Goal: Task Accomplishment & Management: Manage account settings

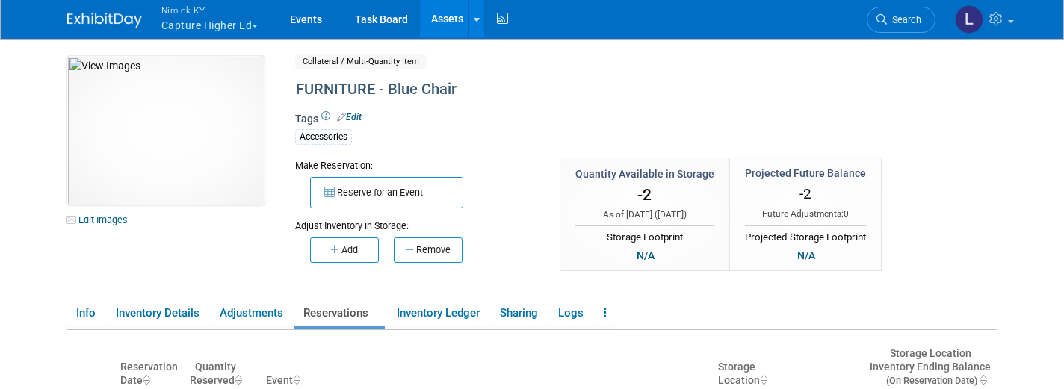
click at [234, 24] on button "Nimlok KY Capture Higher Ed" at bounding box center [218, 19] width 117 height 39
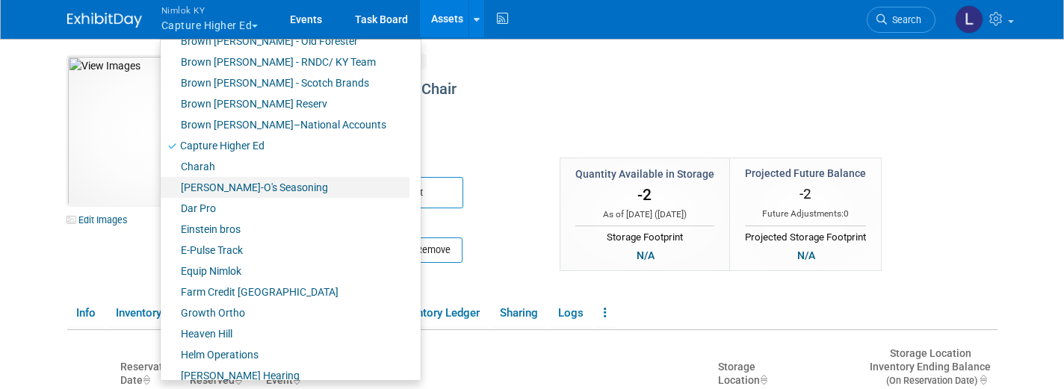
scroll to position [233, 0]
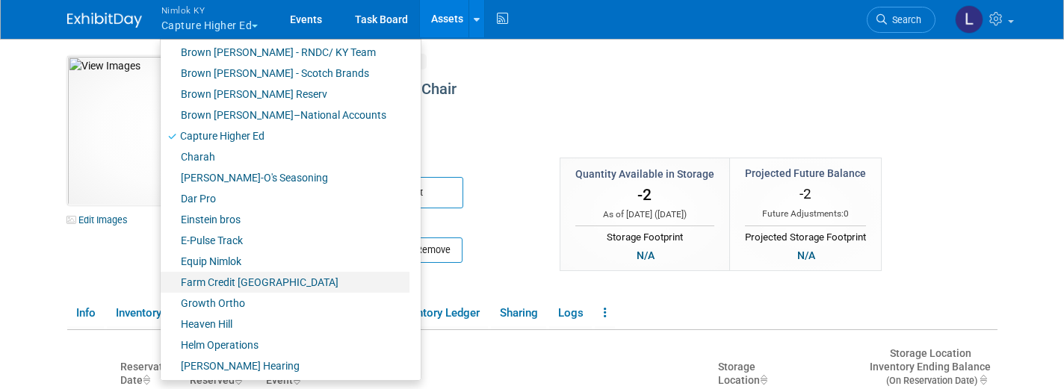
click at [238, 277] on link "Farm Credit [GEOGRAPHIC_DATA]" at bounding box center [285, 282] width 249 height 21
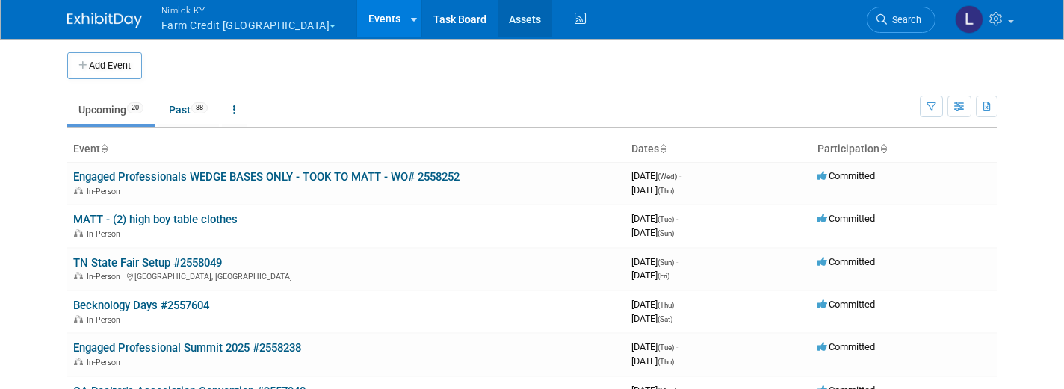
click at [498, 27] on link "Assets" at bounding box center [525, 18] width 55 height 37
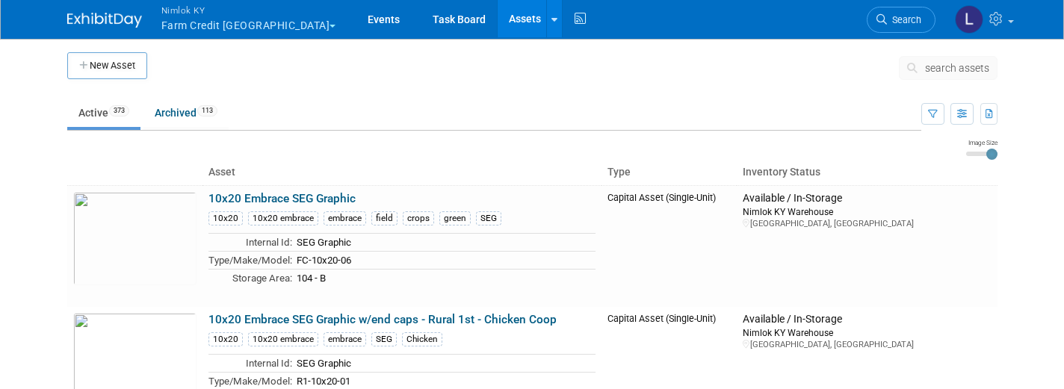
click at [961, 66] on span "search assets" at bounding box center [957, 68] width 64 height 12
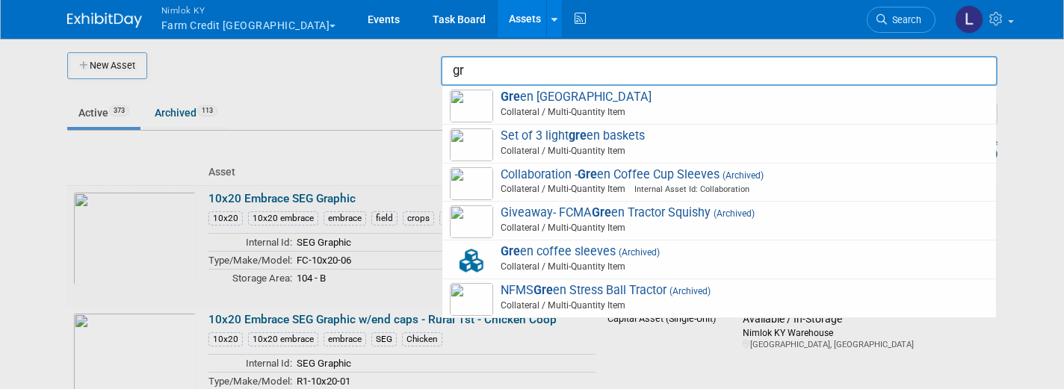
type input "g"
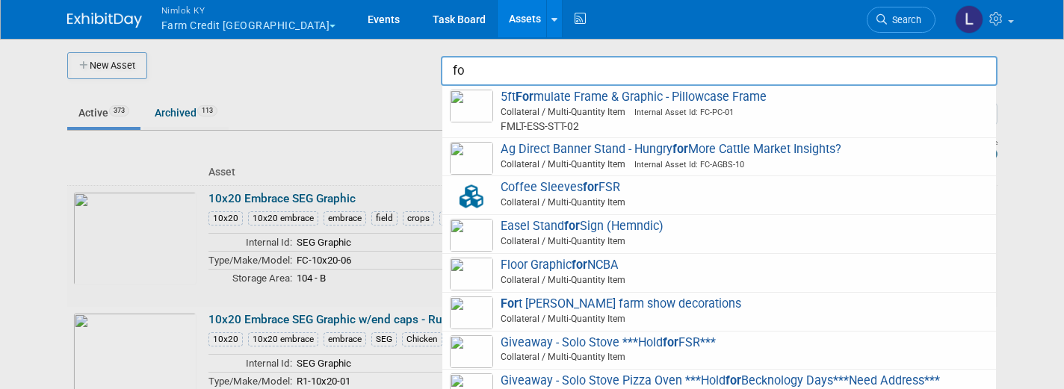
type input "f"
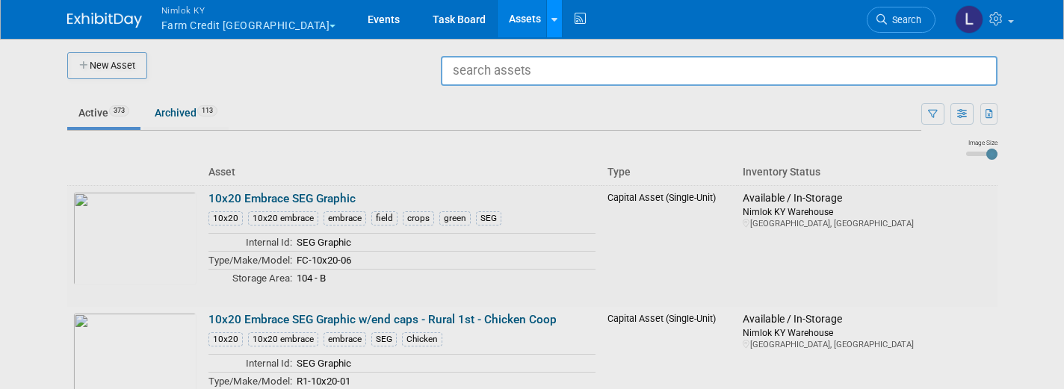
click at [551, 17] on icon at bounding box center [554, 20] width 6 height 10
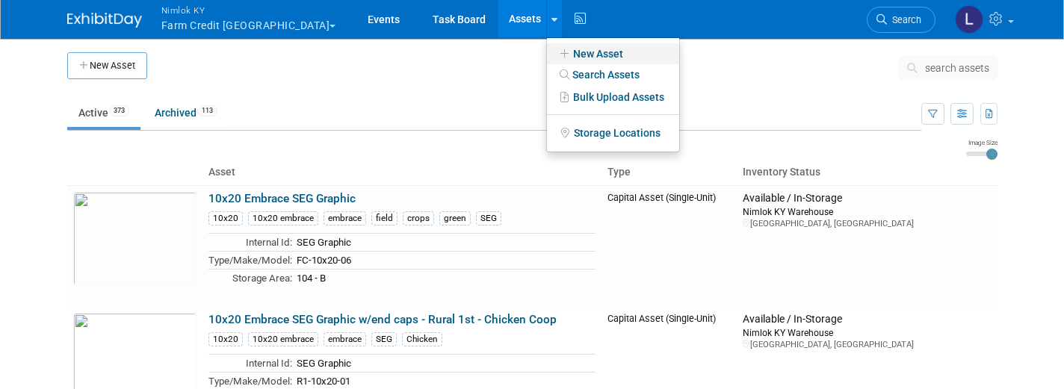
click at [554, 53] on link "New Asset" at bounding box center [613, 53] width 132 height 21
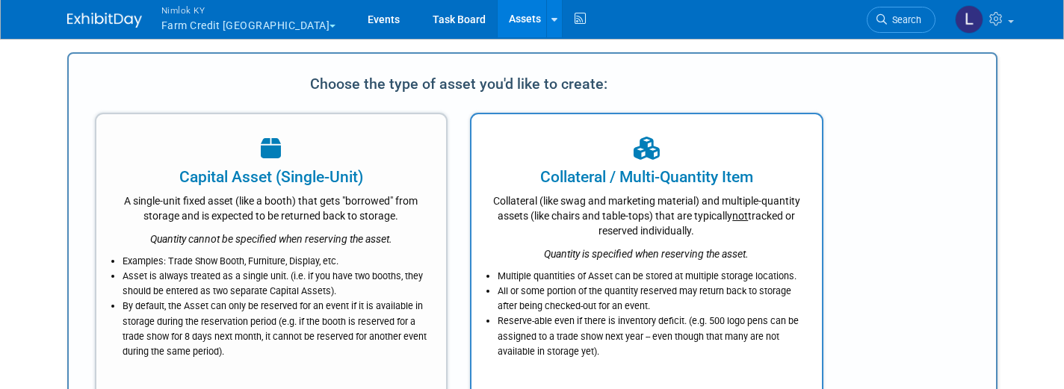
click at [578, 202] on div "Collateral (like swag and marketing material) and multiple-quantity assets (lik…" at bounding box center [646, 213] width 313 height 50
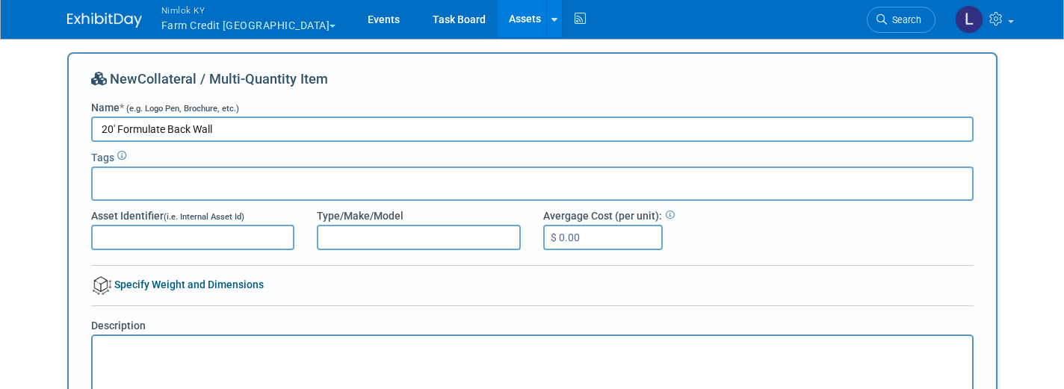
type input "20' Formulate Back Wall"
click at [98, 173] on div at bounding box center [532, 184] width 882 height 34
type input "2"
type input "Formulate"
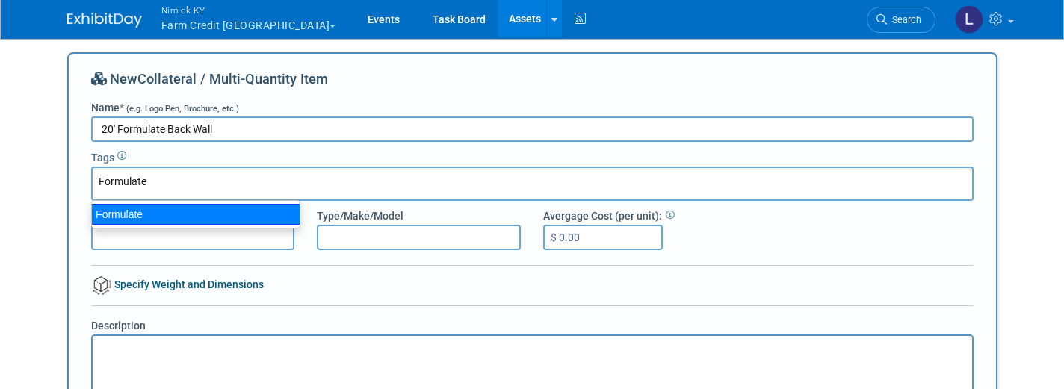
click at [108, 213] on div "Formulate" at bounding box center [195, 214] width 209 height 21
type input "Formulate"
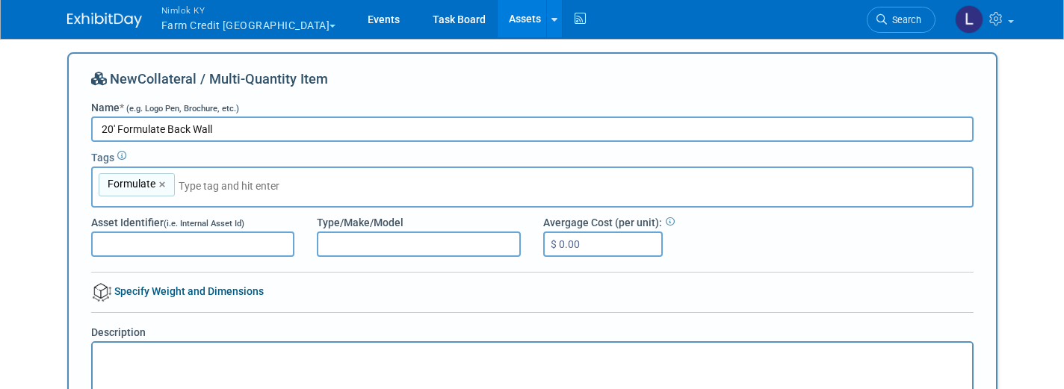
click at [128, 245] on input "Asset Identifier (i.e. Internal Asset Id)" at bounding box center [193, 244] width 204 height 25
type input "FC-GF"
click at [101, 131] on input "20' Formulate Back Wall" at bounding box center [532, 129] width 882 height 25
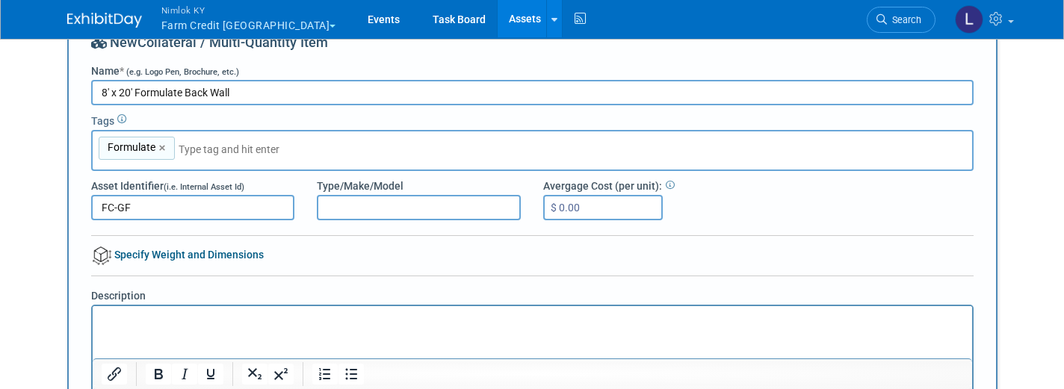
scroll to position [41, 0]
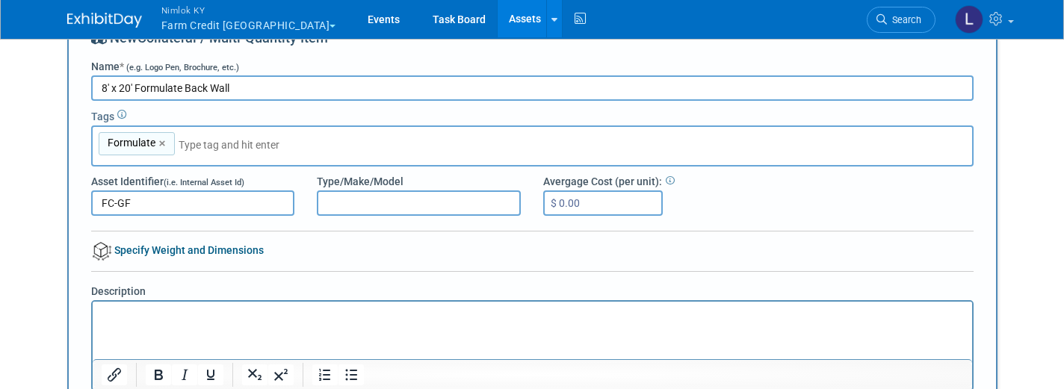
type input "8' x 20' Formulate Back Wall"
click at [105, 309] on p "Rich Text Area. Press ALT-0 for help." at bounding box center [532, 314] width 862 height 15
drag, startPoint x: 252, startPoint y: 85, endPoint x: 100, endPoint y: 93, distance: 152.6
click at [100, 93] on input "8' x 20' Formulate Back Wall" at bounding box center [532, 87] width 882 height 25
click at [119, 314] on p "Rich Text Area. Press ALT-0 for help." at bounding box center [532, 314] width 862 height 15
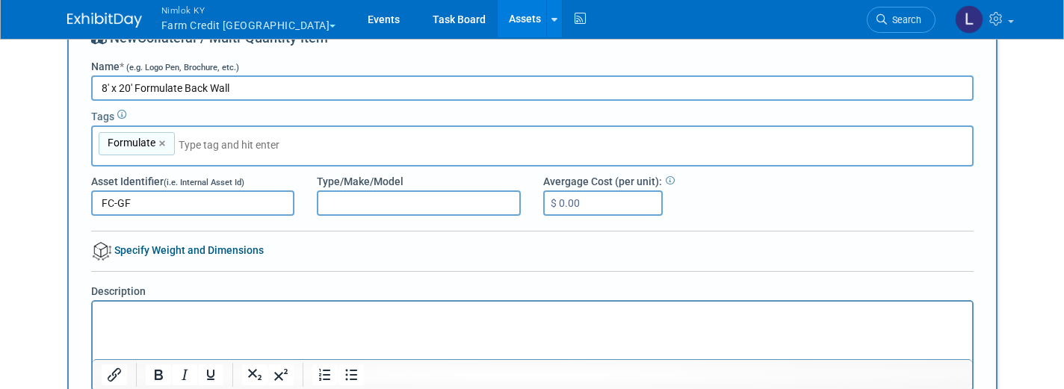
paste body "Rich Text Area. Press ALT-0 for help."
click at [246, 314] on p "8' x 20' Formulate Back Wall" at bounding box center [532, 314] width 862 height 15
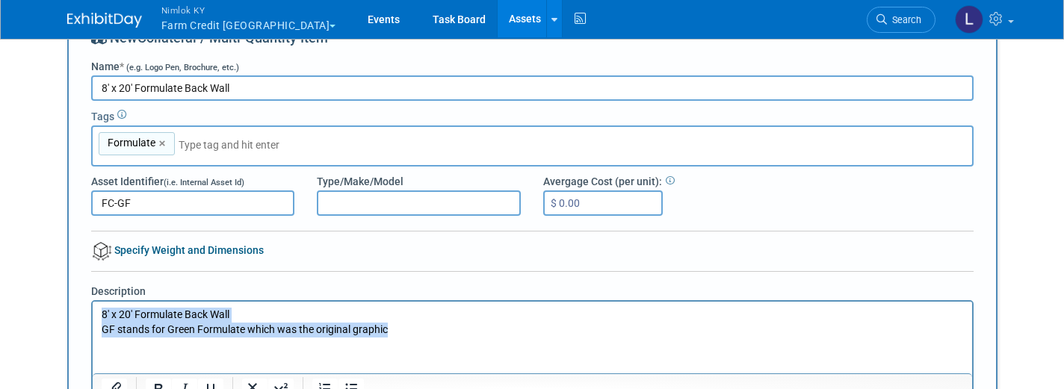
drag, startPoint x: 388, startPoint y: 329, endPoint x: 91, endPoint y: 310, distance: 297.9
click at [92, 310] on html "8' x 20' Formulate Back Wall GF stands for Green Formulate which was the origin…" at bounding box center [531, 318] width 879 height 35
copy body "8' x 20' Formulate Back Wall GF stands for Green Formulate which was the origin…"
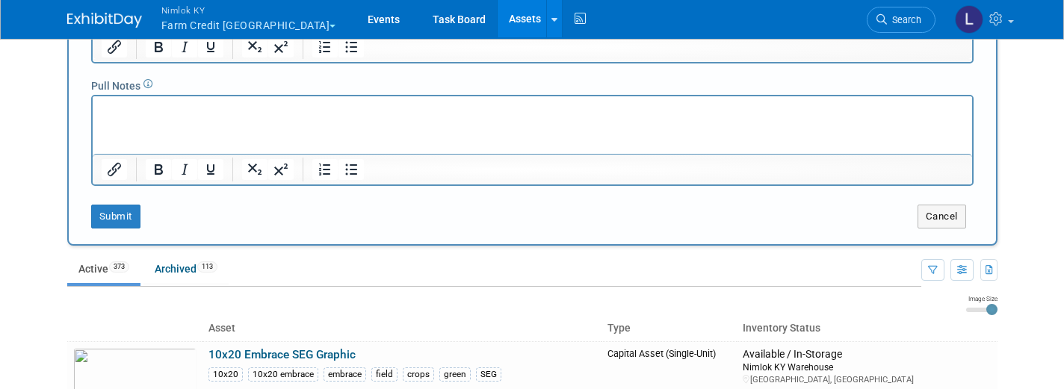
scroll to position [429, 0]
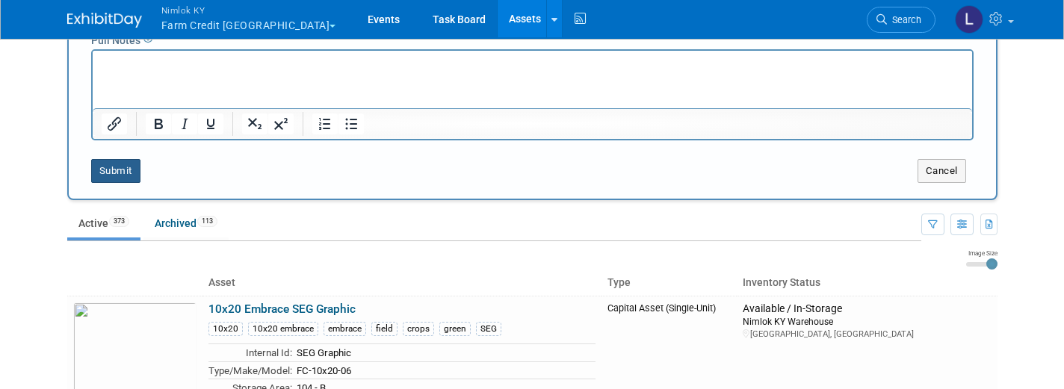
click at [115, 170] on button "Submit" at bounding box center [115, 171] width 49 height 24
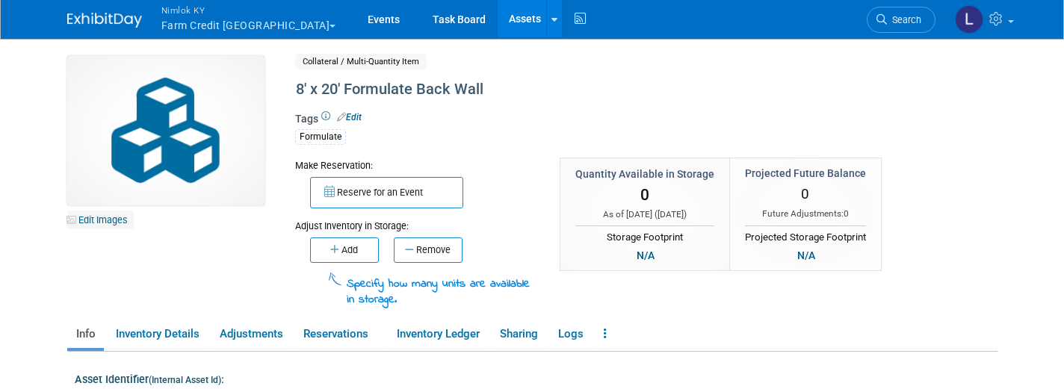
click at [99, 220] on link "Edit Images" at bounding box center [100, 220] width 66 height 19
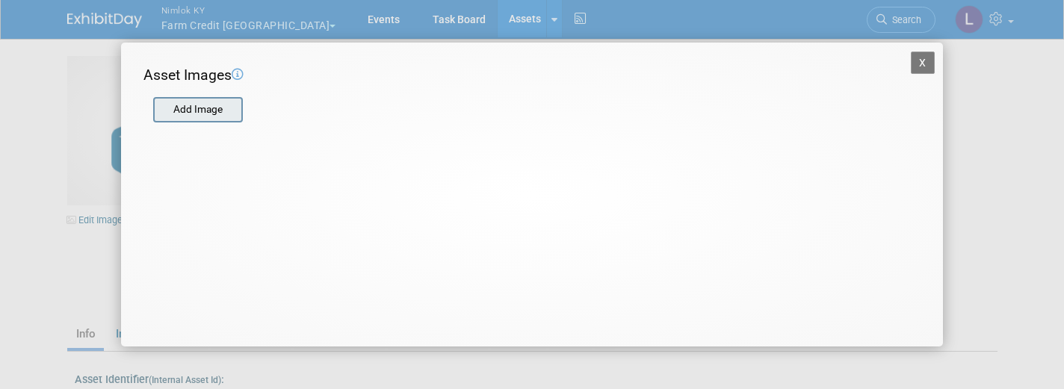
click at [208, 111] on input "file" at bounding box center [152, 110] width 178 height 22
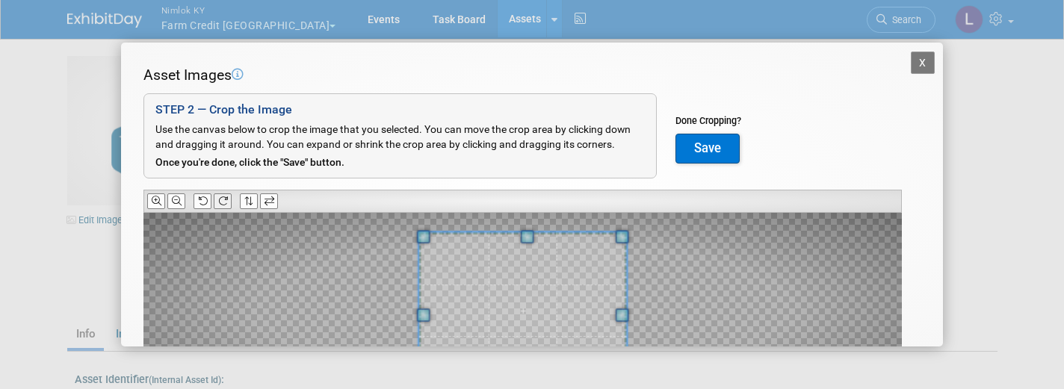
click at [226, 200] on icon at bounding box center [223, 201] width 10 height 10
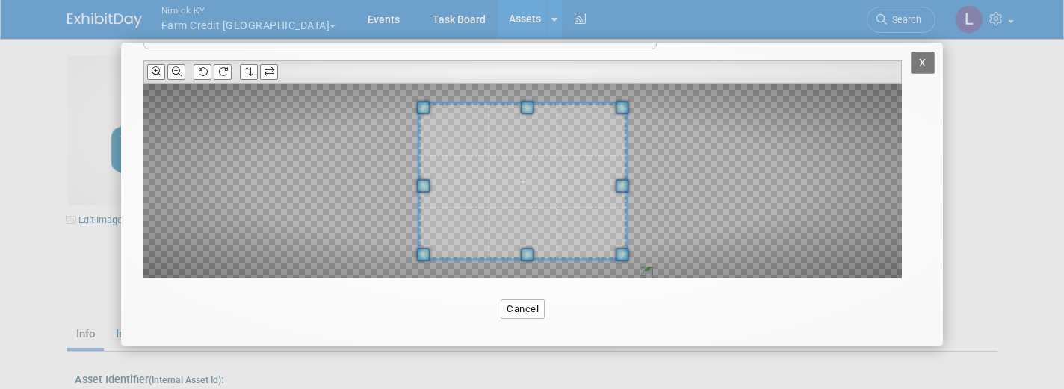
scroll to position [128, 0]
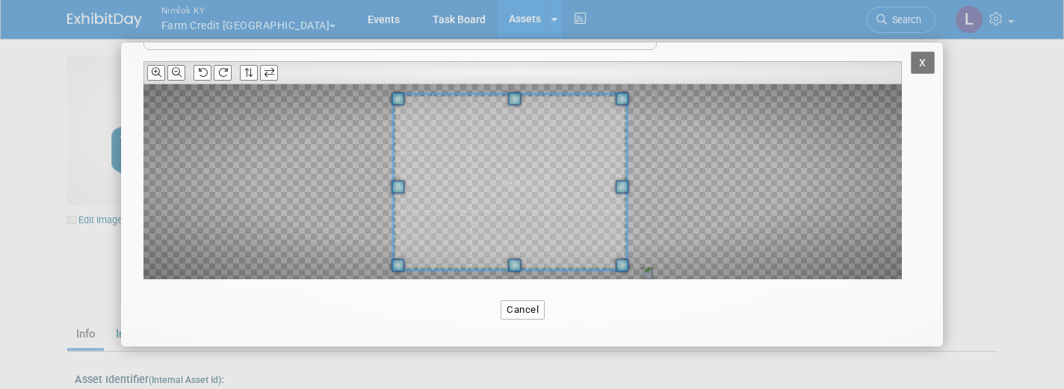
click at [397, 181] on span at bounding box center [397, 186] width 13 height 13
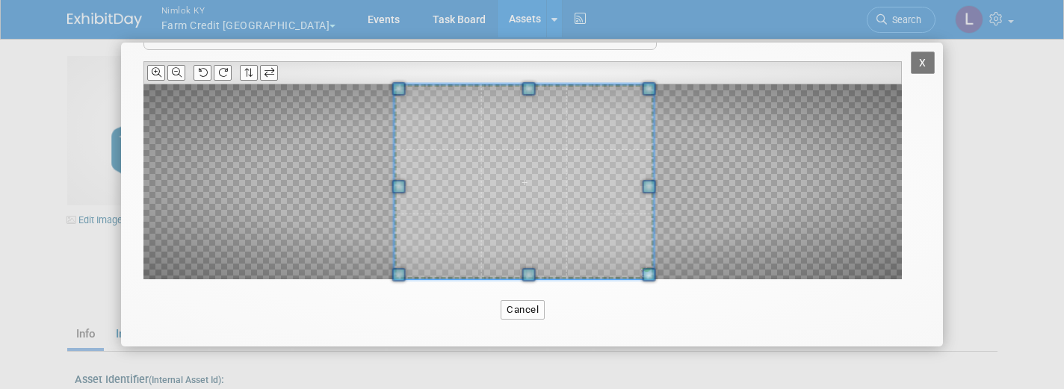
click at [663, 213] on div at bounding box center [522, 181] width 758 height 195
click at [176, 71] on icon at bounding box center [177, 73] width 10 height 10
click at [530, 275] on span at bounding box center [527, 274] width 13 height 13
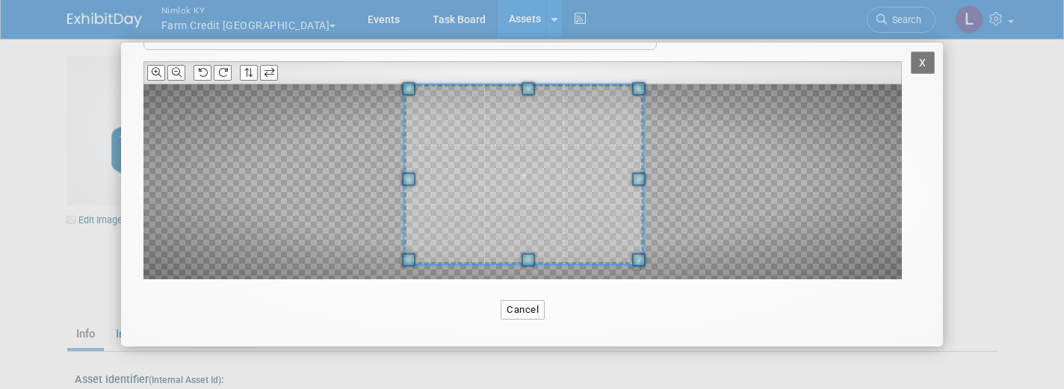
click at [524, 255] on span at bounding box center [527, 259] width 13 height 13
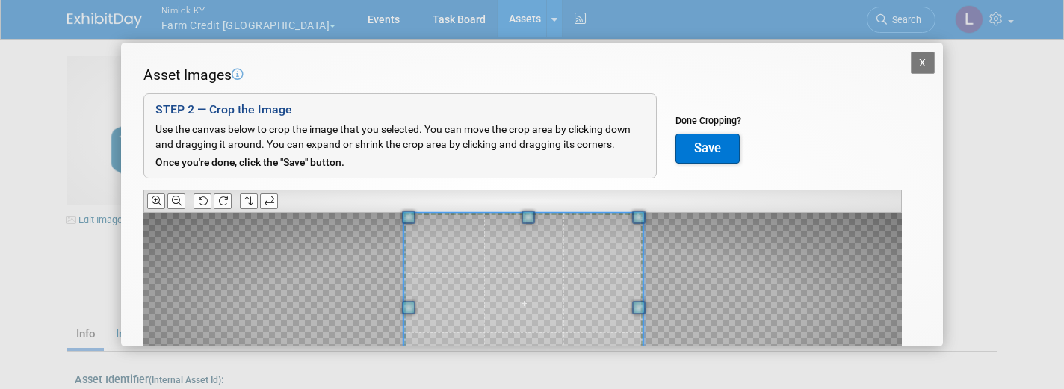
scroll to position [0, 0]
click at [708, 150] on button "Save" at bounding box center [707, 149] width 64 height 30
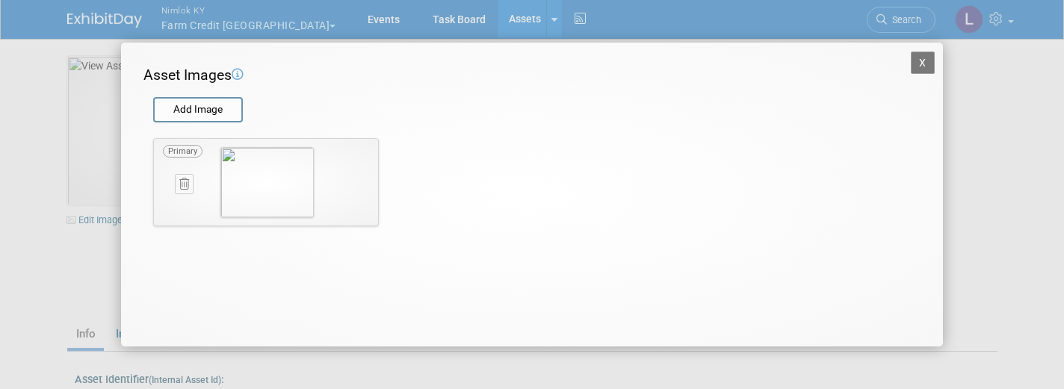
click at [926, 63] on button "X" at bounding box center [923, 63] width 24 height 22
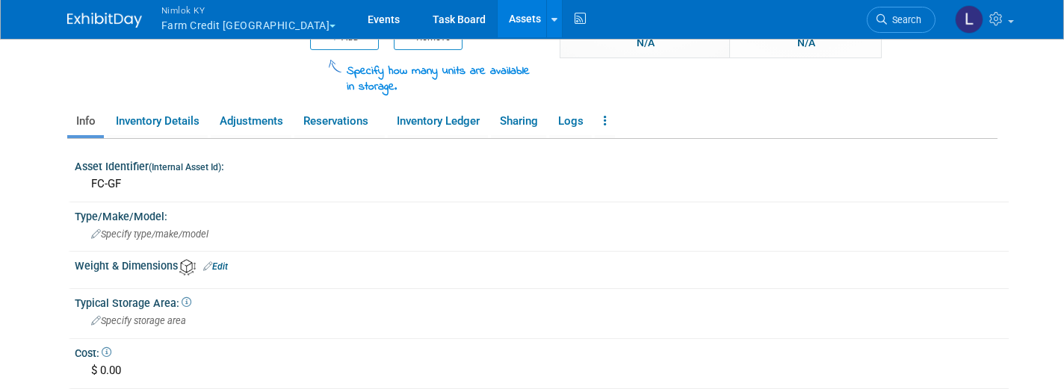
scroll to position [209, 0]
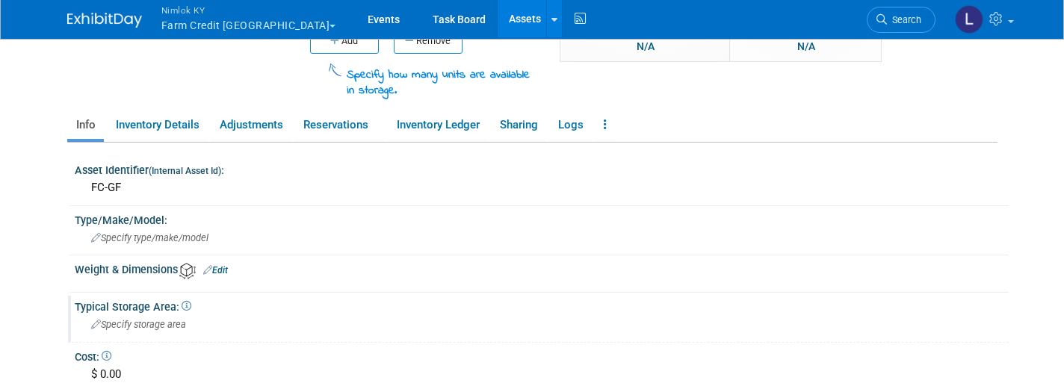
click at [155, 320] on span "Specify storage area" at bounding box center [138, 324] width 95 height 11
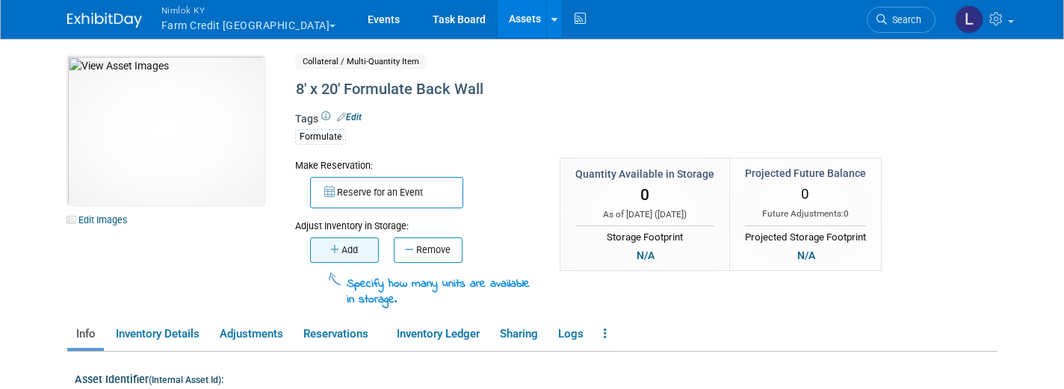
scroll to position [0, 0]
type input "103-A"
click at [349, 248] on button "Add" at bounding box center [344, 250] width 69 height 25
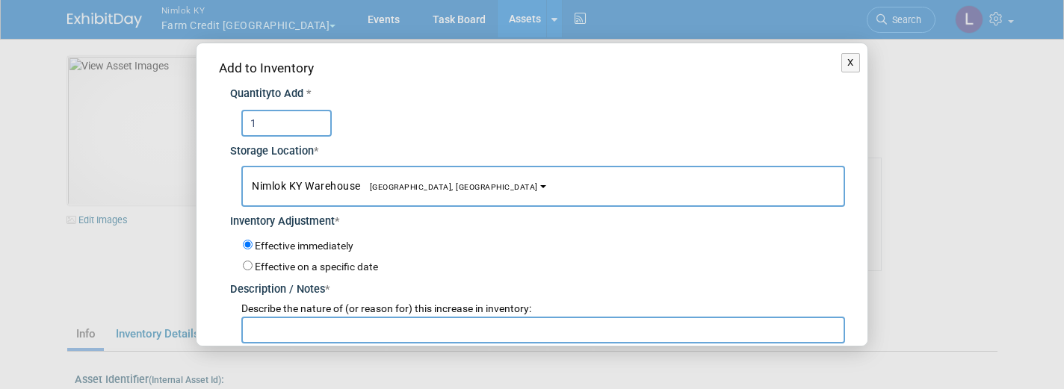
type input "1"
click at [285, 327] on input "text" at bounding box center [543, 330] width 604 height 27
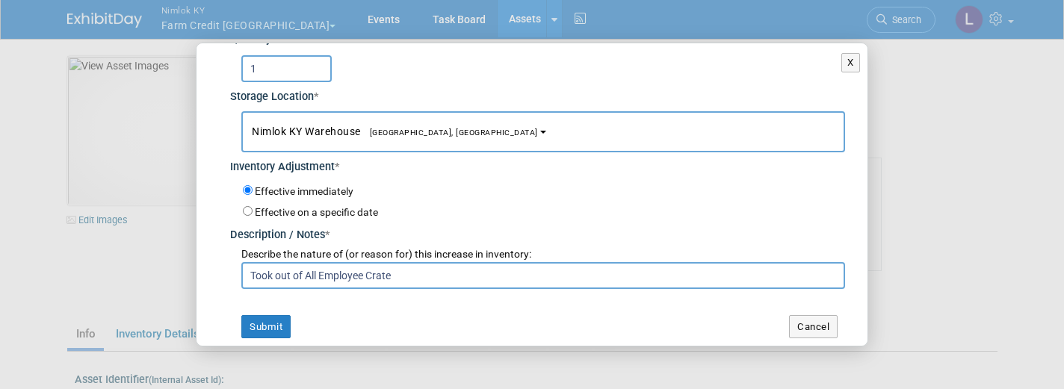
scroll to position [54, 0]
type input "Took out of All Employee Crate"
click at [263, 319] on button "Submit" at bounding box center [265, 328] width 49 height 24
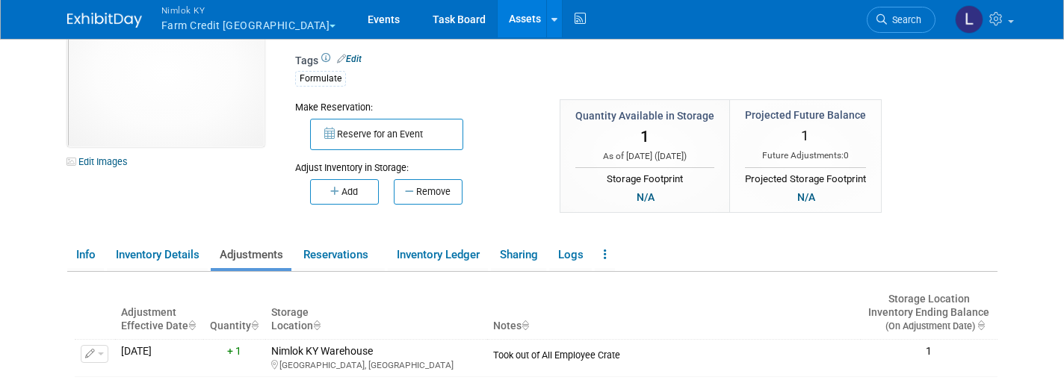
scroll to position [73, 0]
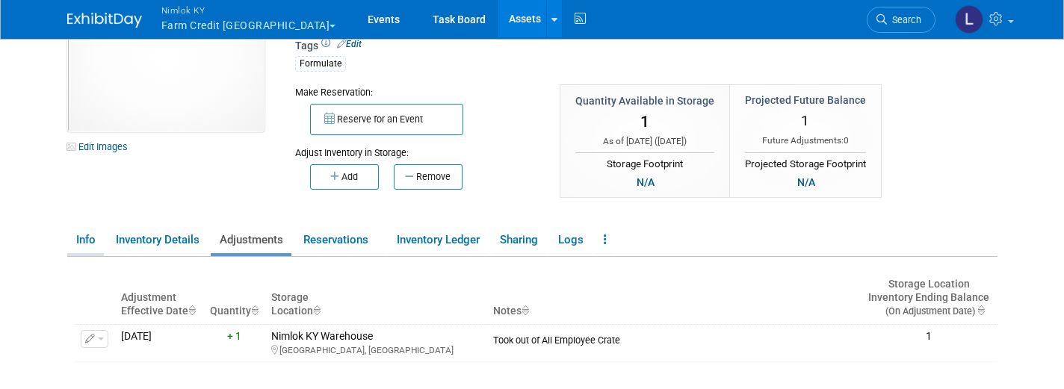
click at [87, 240] on link "Info" at bounding box center [85, 240] width 37 height 26
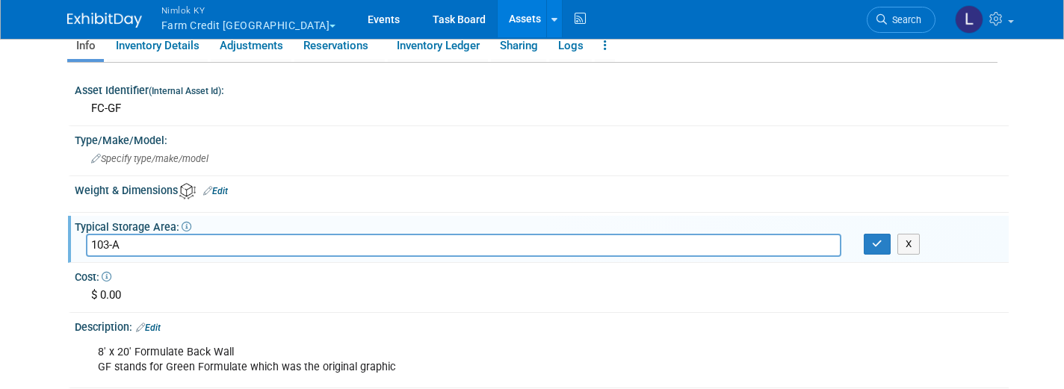
scroll to position [263, 0]
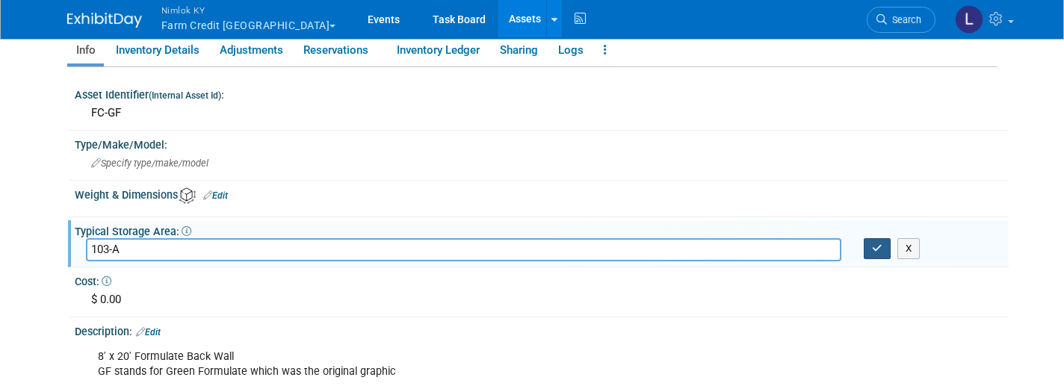
click at [884, 239] on button "button" at bounding box center [877, 248] width 27 height 21
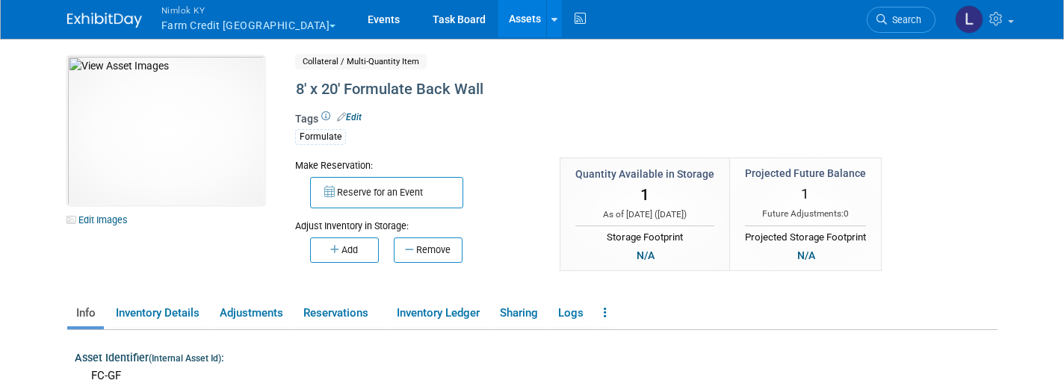
scroll to position [0, 0]
click at [605, 316] on link at bounding box center [605, 313] width 20 height 26
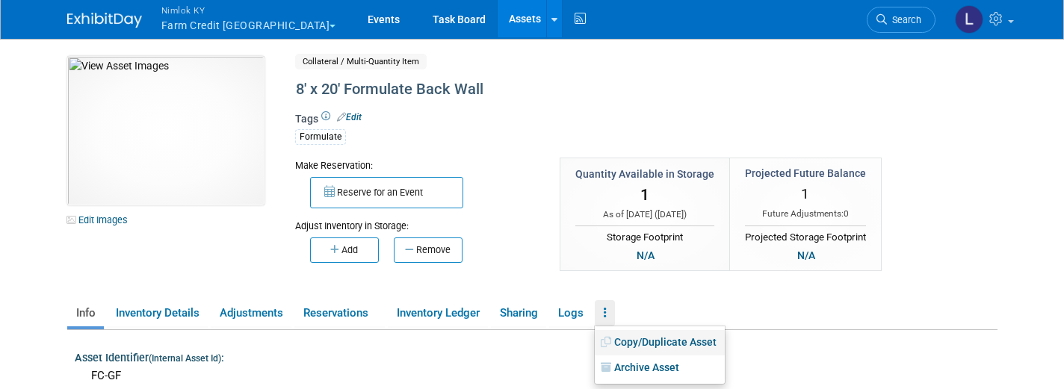
click at [648, 342] on link "Copy/Duplicate Asset" at bounding box center [660, 342] width 130 height 25
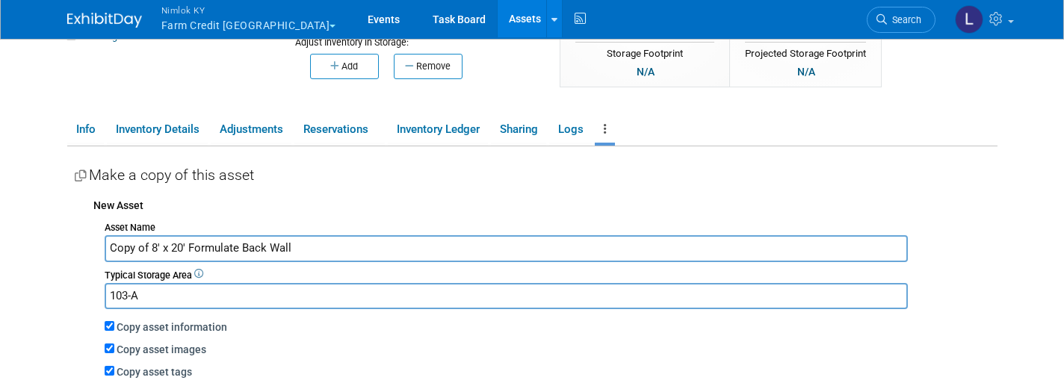
scroll to position [192, 0]
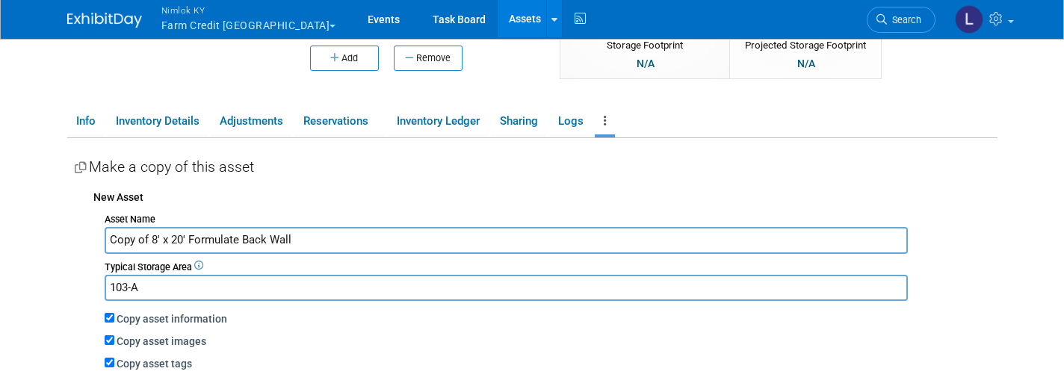
click at [150, 239] on input "Copy of 8' x 20' Formulate Back Wall" at bounding box center [507, 240] width 804 height 26
click at [269, 235] on input "8' x 20' Formulate Back Wall" at bounding box center [507, 240] width 804 height 26
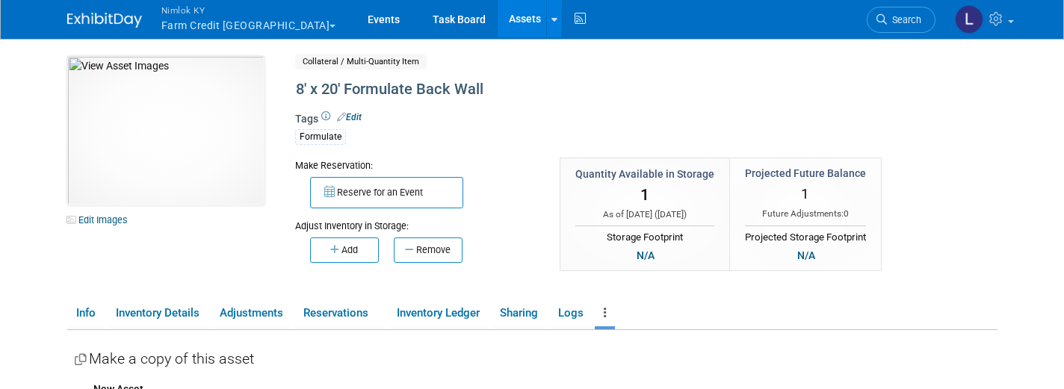
scroll to position [0, 0]
type input "8' x 20' Formulate Back Wall (Black)"
click at [491, 93] on div "8' x 20' Formulate Back Wall" at bounding box center [599, 89] width 617 height 27
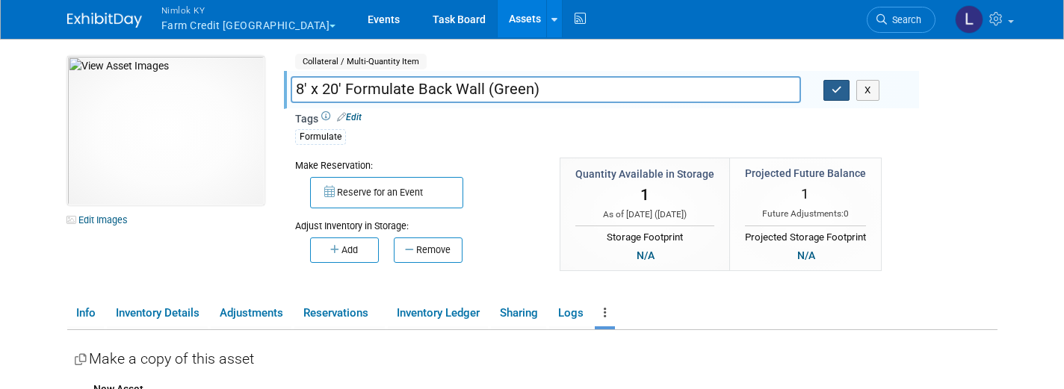
type input "8' x 20' Formulate Back Wall (Green)"
click at [834, 90] on icon "button" at bounding box center [836, 90] width 10 height 10
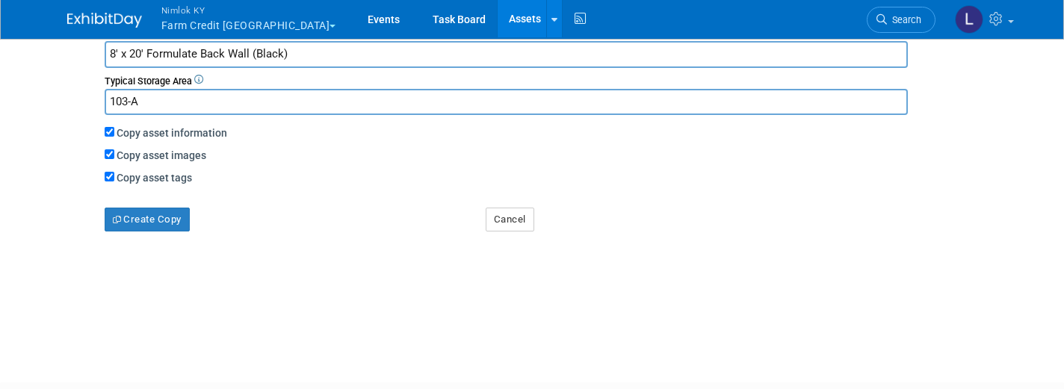
scroll to position [332, 0]
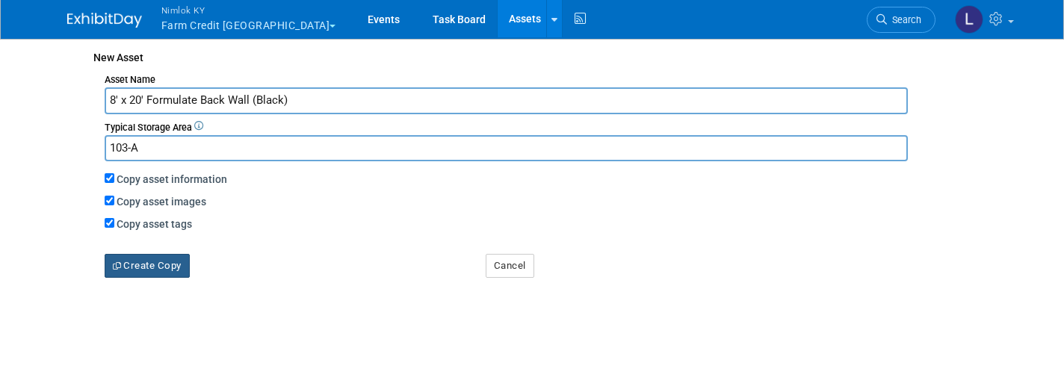
click at [167, 258] on button "Create Copy" at bounding box center [147, 266] width 85 height 24
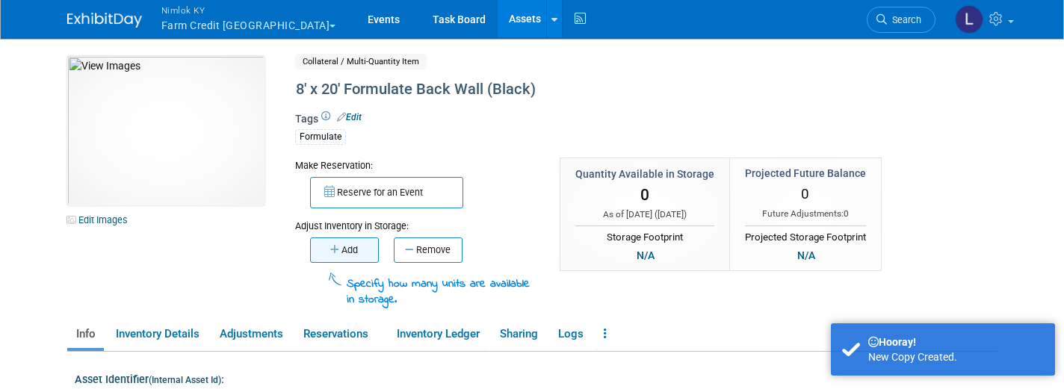
click at [341, 247] on button "Add" at bounding box center [344, 250] width 69 height 25
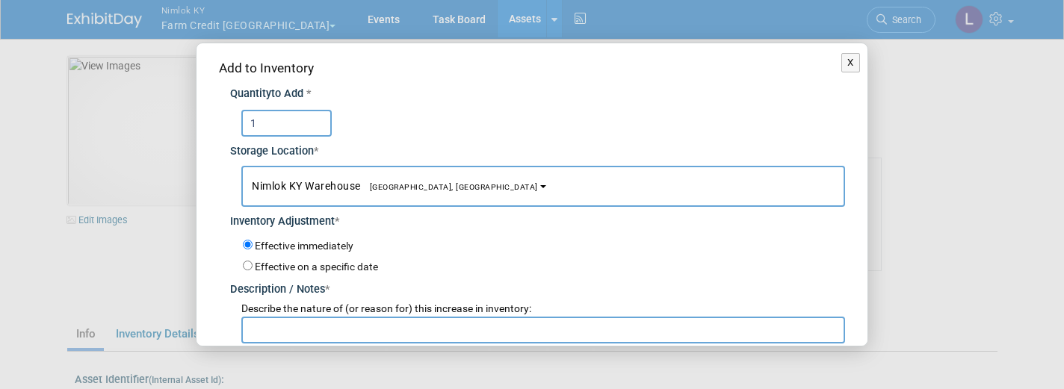
type input "1"
click at [273, 318] on input "text" at bounding box center [543, 330] width 604 height 27
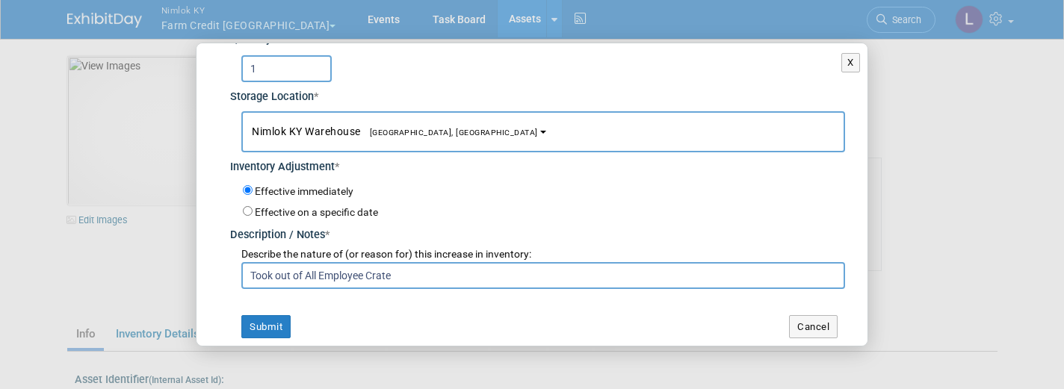
scroll to position [54, 0]
type input "Took out of All Employee Crate"
click at [259, 319] on button "Submit" at bounding box center [265, 328] width 49 height 24
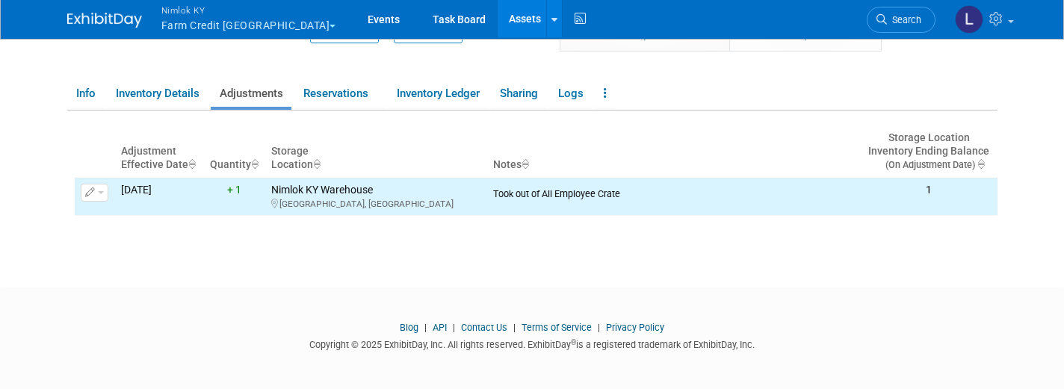
scroll to position [219, 0]
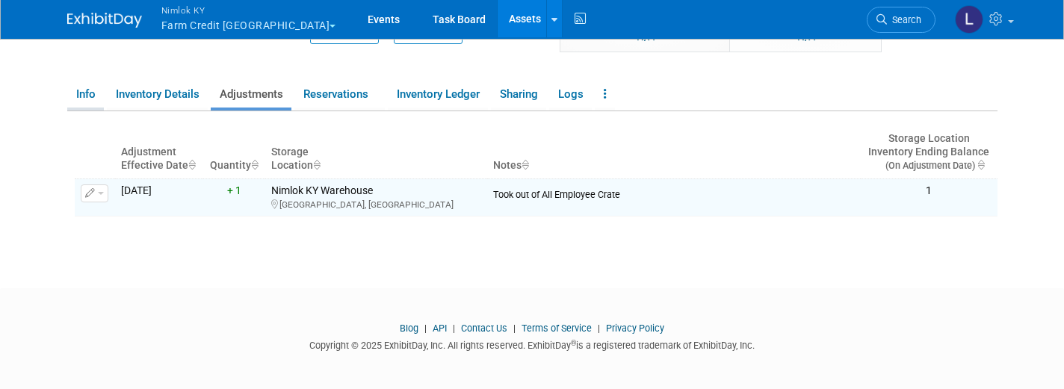
click at [90, 90] on link "Info" at bounding box center [85, 94] width 37 height 26
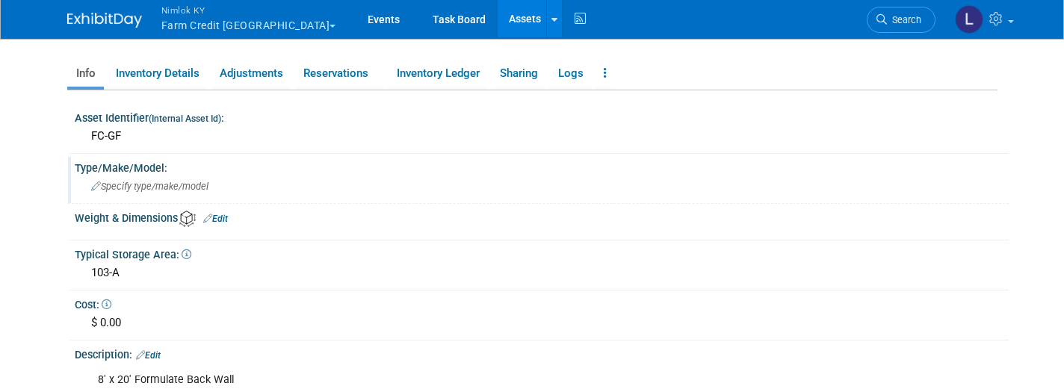
scroll to position [264, 0]
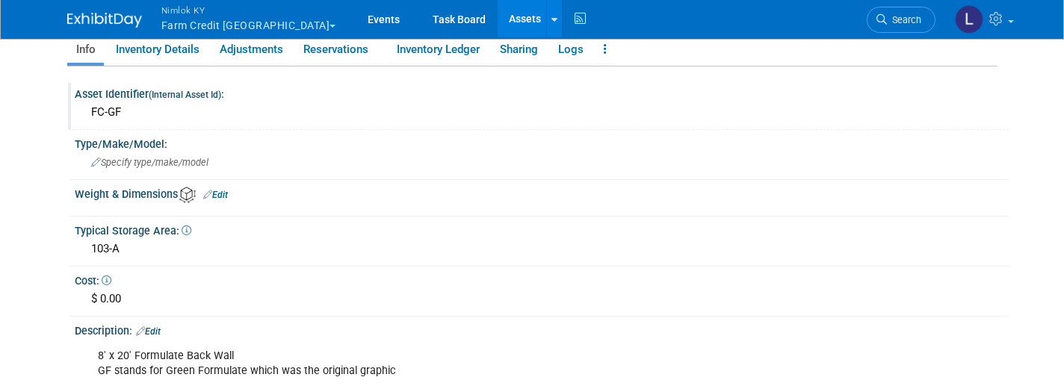
click at [114, 111] on div "FC-GF" at bounding box center [541, 112] width 911 height 23
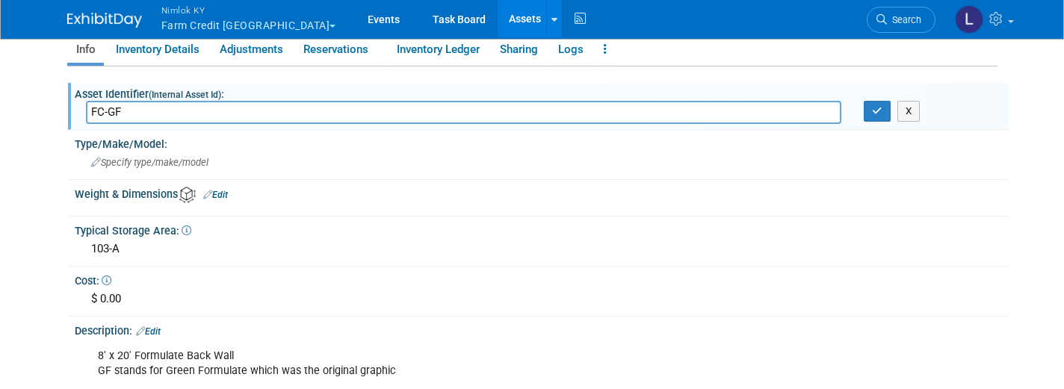
click at [114, 111] on input "FC-GF" at bounding box center [464, 112] width 756 height 23
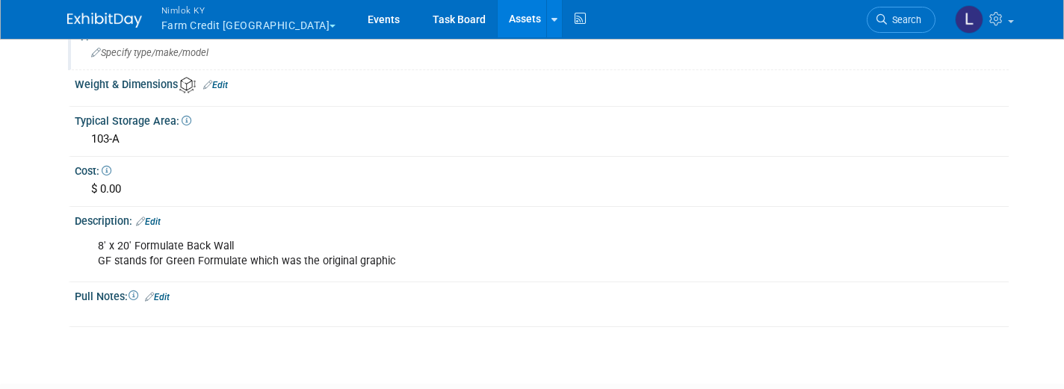
scroll to position [376, 0]
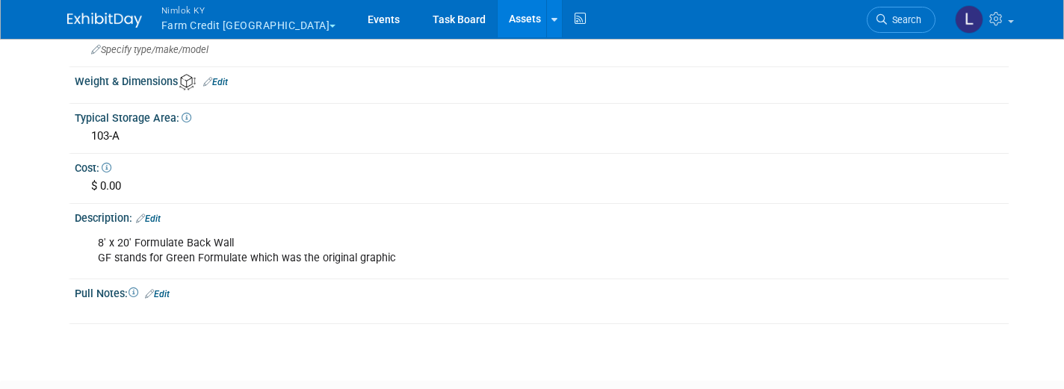
type input "FC-BF"
click at [104, 251] on div "8' x 20' Formulate Back Wall GF stands for Green Formulate which was the origin…" at bounding box center [458, 251] width 743 height 45
click at [105, 251] on div "8' x 20' Formulate Back Wall GF stands for Green Formulate which was the origin…" at bounding box center [458, 251] width 743 height 45
click at [155, 214] on link "Edit" at bounding box center [148, 219] width 25 height 10
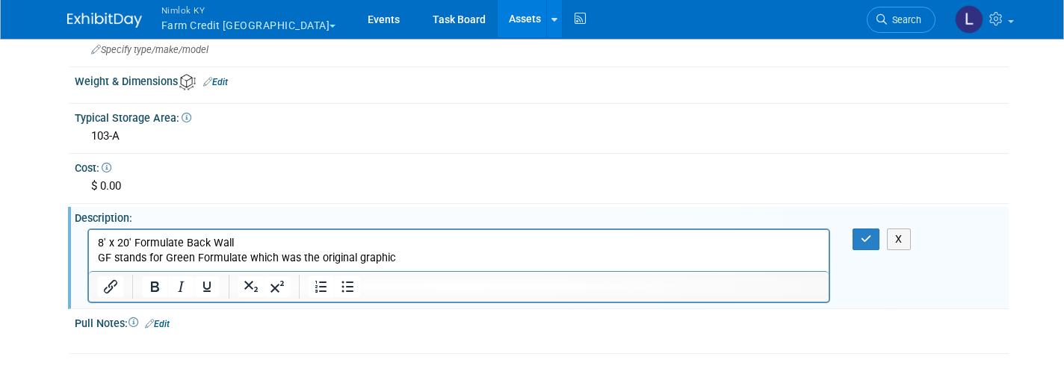
scroll to position [0, 0]
click at [107, 258] on p "8' x 20' Formulate Back Wall GF stands for Green Formulate which was the origin…" at bounding box center [458, 250] width 722 height 30
click at [192, 256] on p "8' x 20' Formulate Back Wall BF stands for Green Formulate which was the origin…" at bounding box center [458, 250] width 722 height 30
click at [864, 234] on icon "button" at bounding box center [866, 239] width 11 height 10
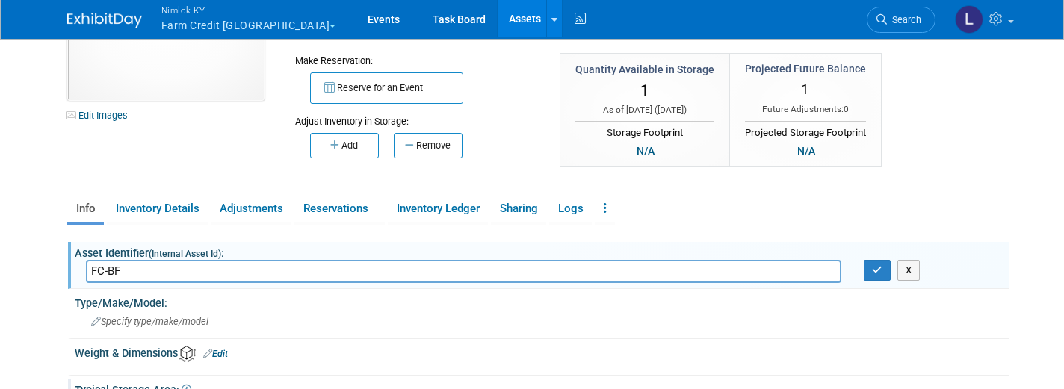
scroll to position [104, 0]
click at [881, 267] on icon "button" at bounding box center [877, 271] width 10 height 10
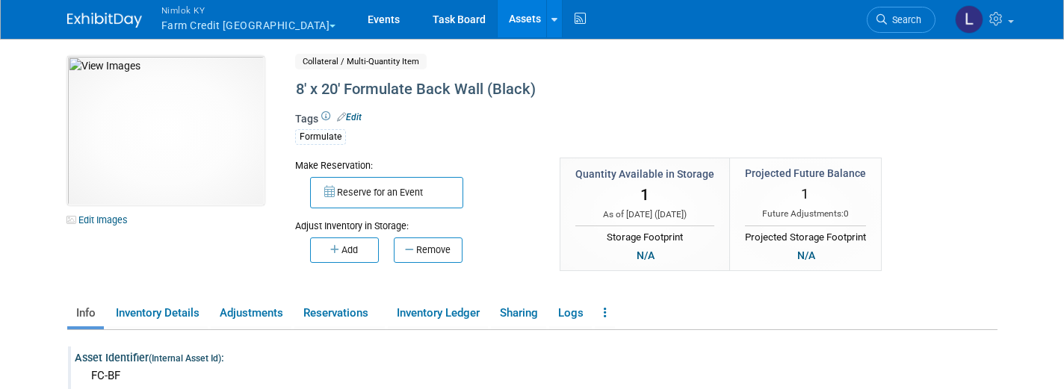
scroll to position [0, 0]
click at [551, 16] on icon at bounding box center [554, 20] width 6 height 10
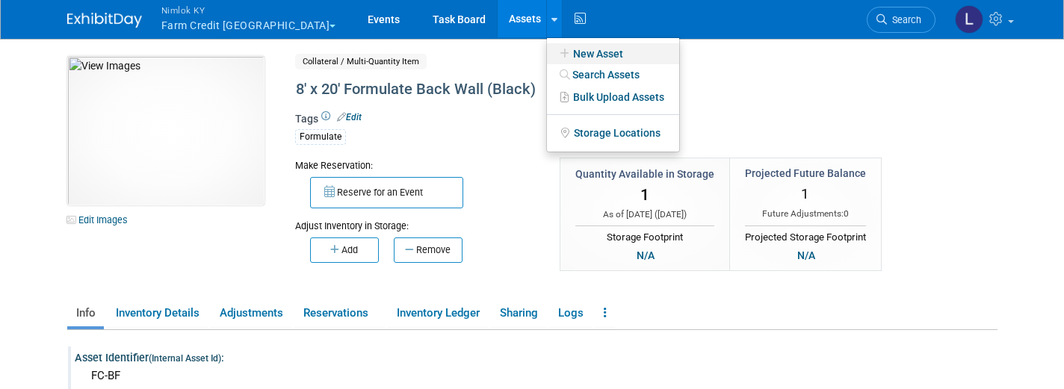
click at [555, 50] on link "New Asset" at bounding box center [613, 53] width 132 height 21
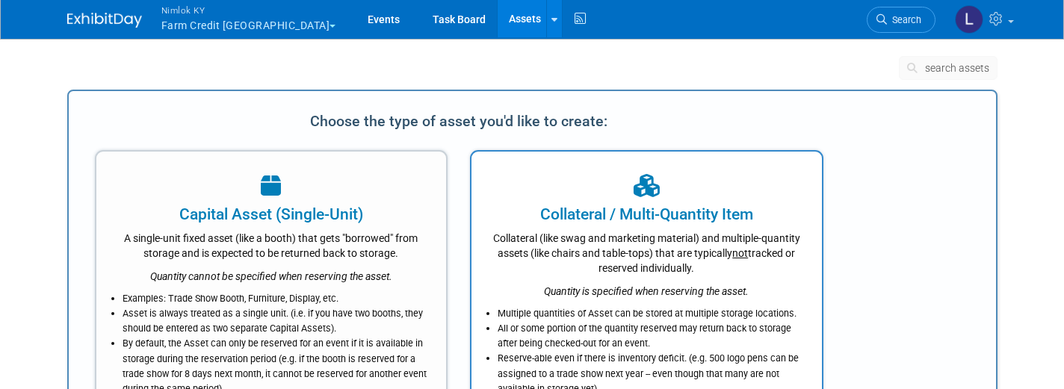
click at [622, 187] on div at bounding box center [646, 186] width 313 height 33
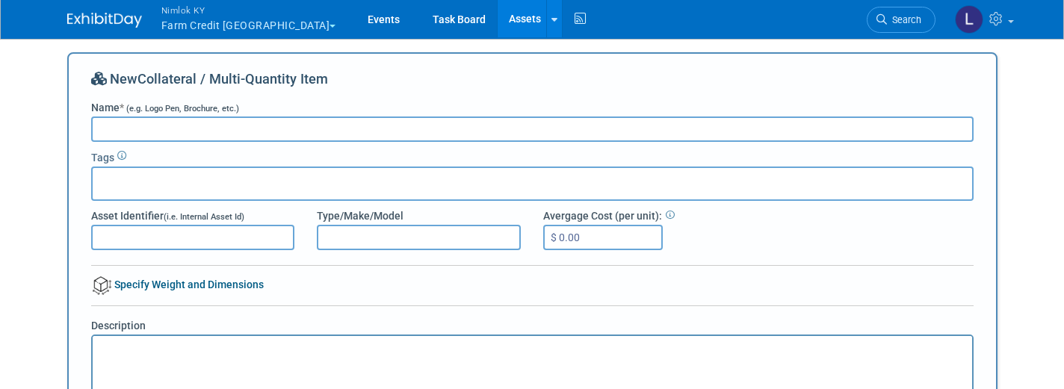
paste input "8' x 20' Formulate Back Wall GF stands for Green Formulate which was the origin…"
type input "8' x 20' Formulate Back Wall"
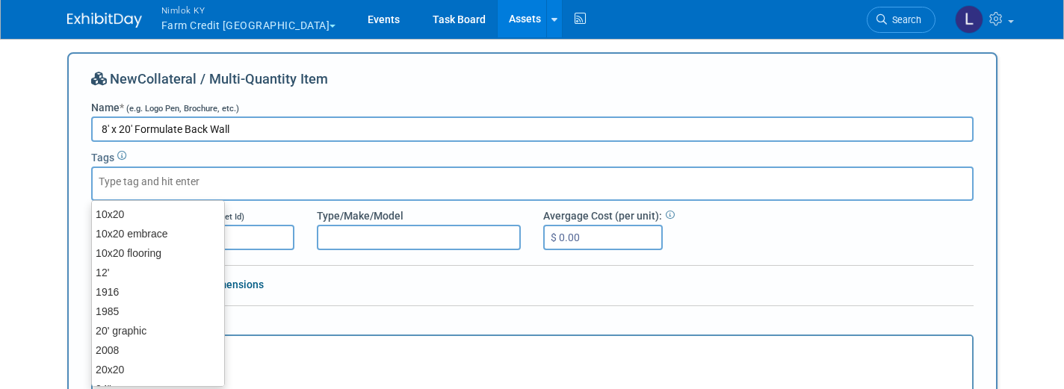
click at [154, 171] on div at bounding box center [532, 184] width 882 height 34
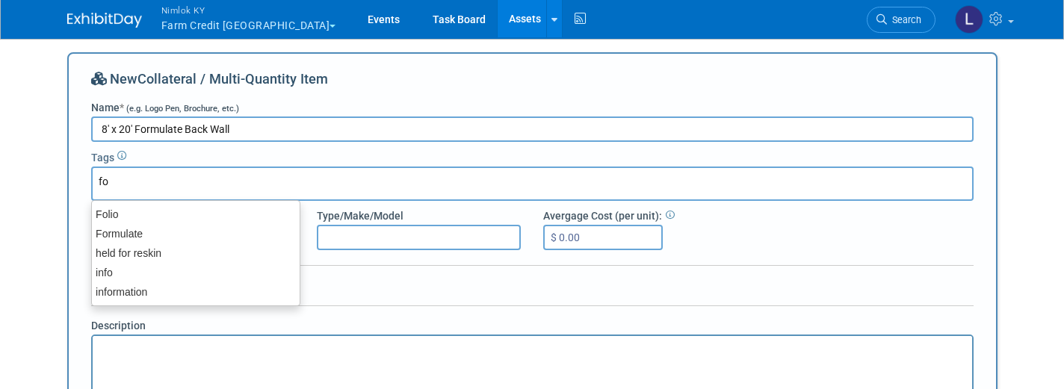
type input "for"
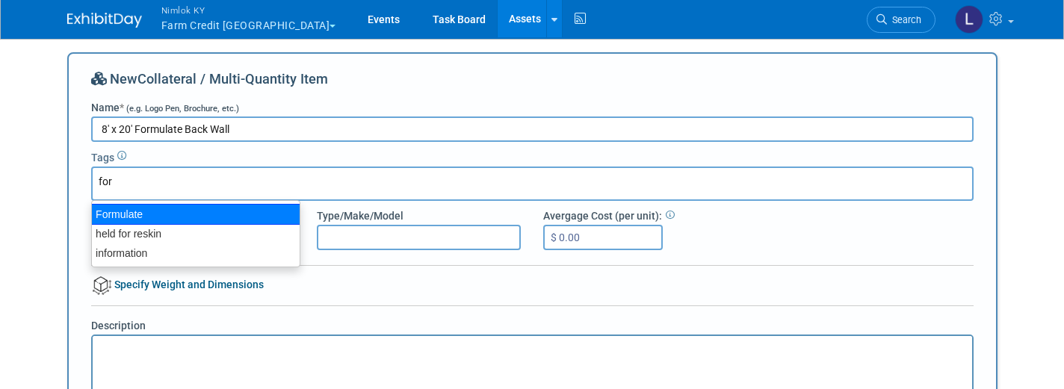
click at [125, 211] on div "Formulate" at bounding box center [195, 214] width 209 height 21
type input "Formulate"
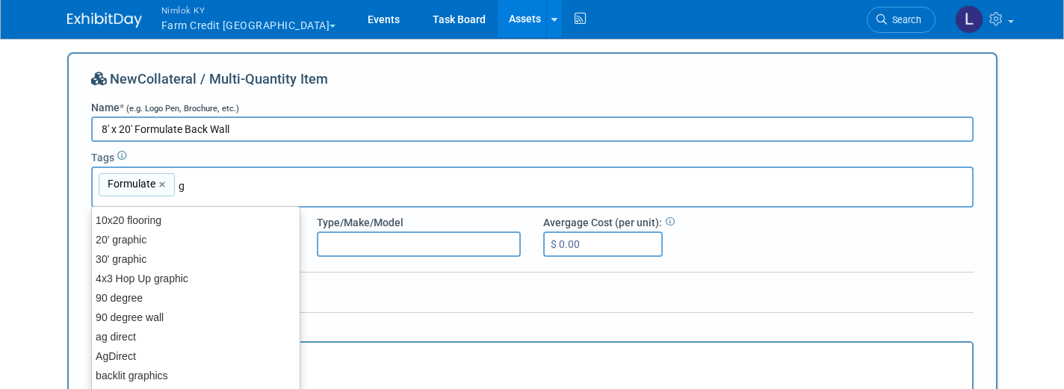
type input "gr"
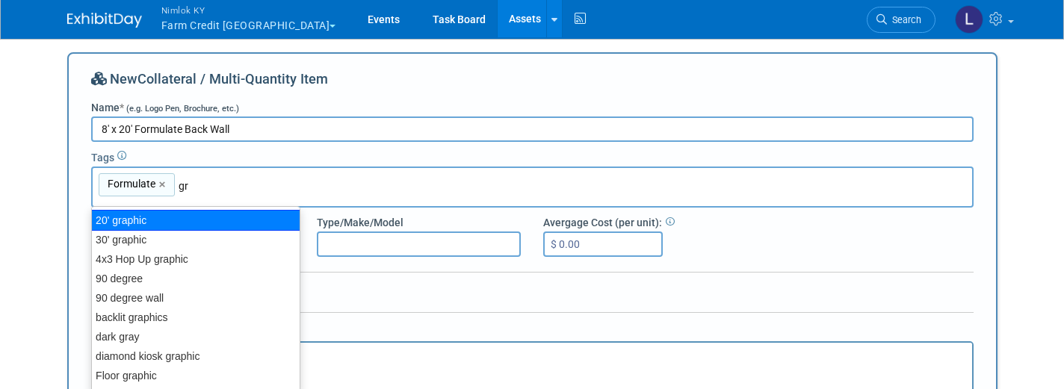
click at [125, 222] on div "20' graphic" at bounding box center [195, 220] width 209 height 21
type input "Formulate, 20' graphic"
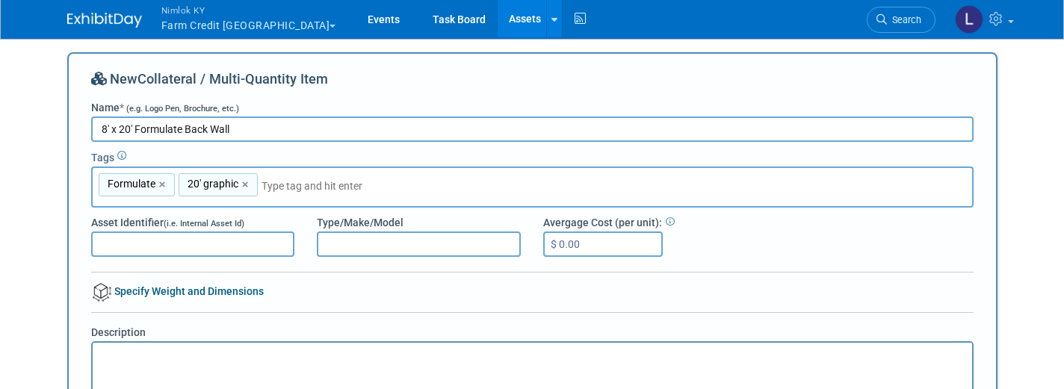
click at [136, 239] on input "Asset Identifier (i.e. Internal Asset Id)" at bounding box center [193, 244] width 204 height 25
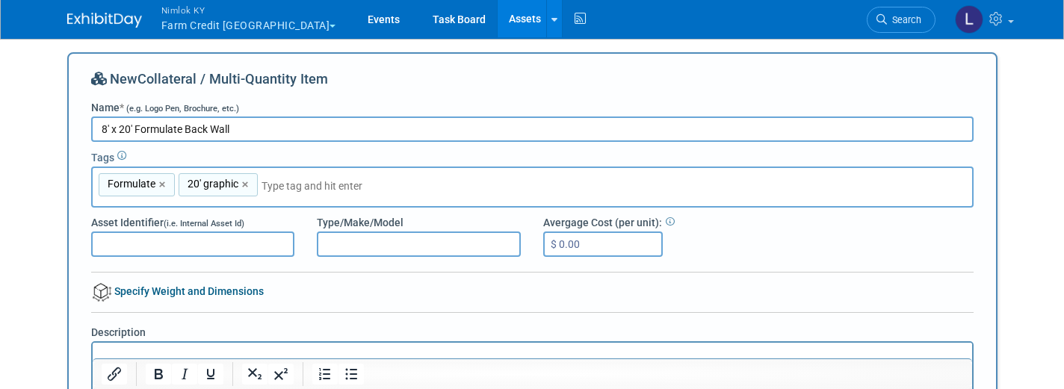
click at [250, 129] on input "8' x 20' Formulate Back Wall" at bounding box center [532, 129] width 882 height 25
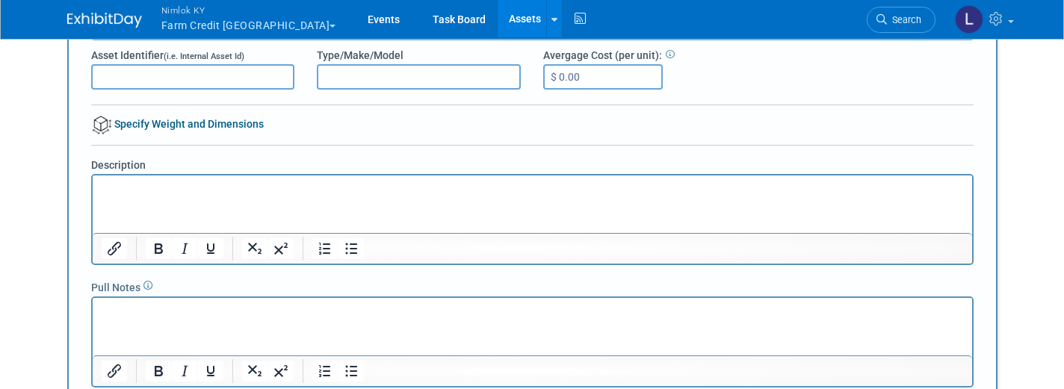
scroll to position [169, 0]
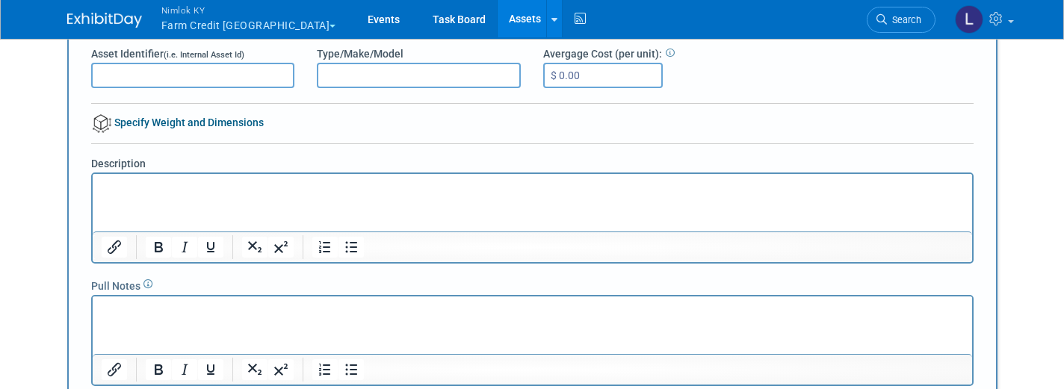
type input "8' x 20' Formulate Back Wall Graphic"
click at [109, 183] on p "Rich Text Area. Press ALT-0 for help." at bounding box center [532, 186] width 862 height 15
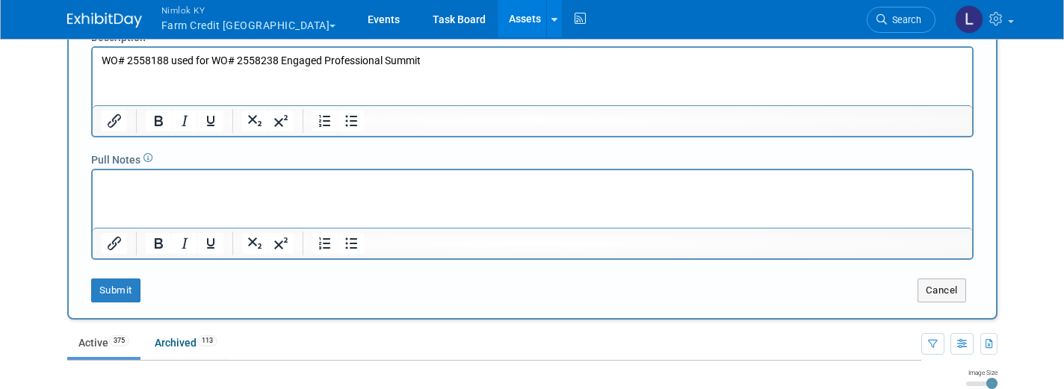
scroll to position [309, 0]
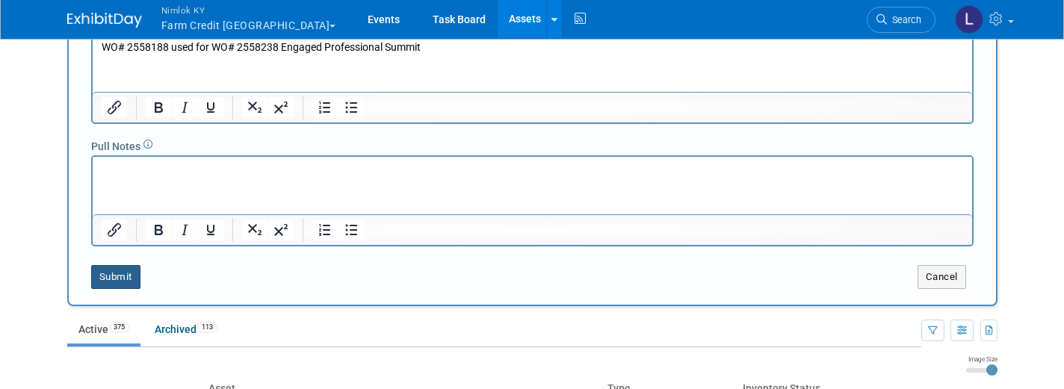
click at [114, 278] on button "Submit" at bounding box center [115, 277] width 49 height 24
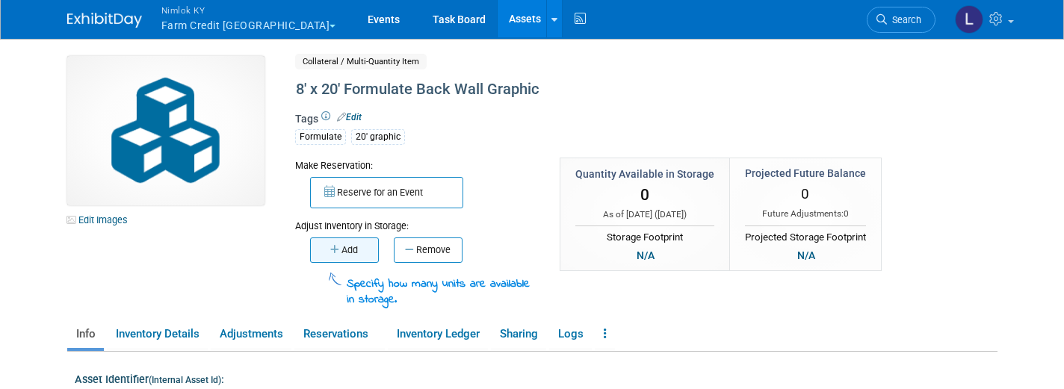
click at [352, 241] on button "Add" at bounding box center [344, 250] width 69 height 25
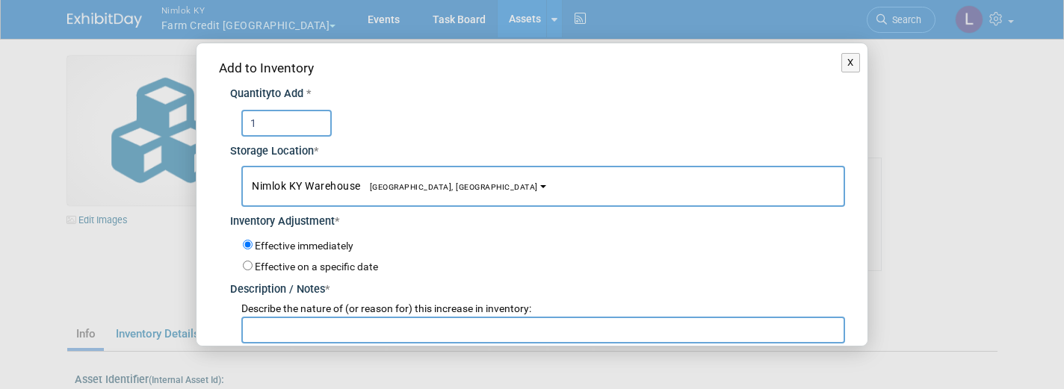
type input "1"
click at [280, 320] on input "text" at bounding box center [543, 330] width 604 height 27
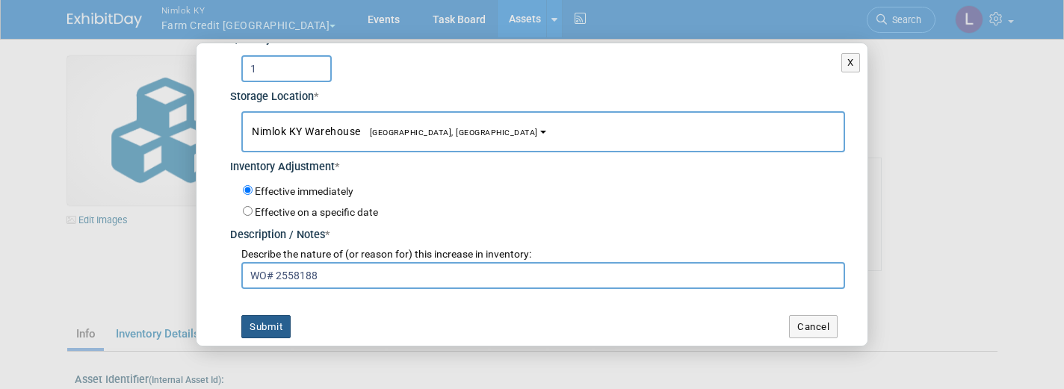
scroll to position [54, 0]
type input "WO# 2558188"
click at [270, 317] on button "Submit" at bounding box center [265, 328] width 49 height 24
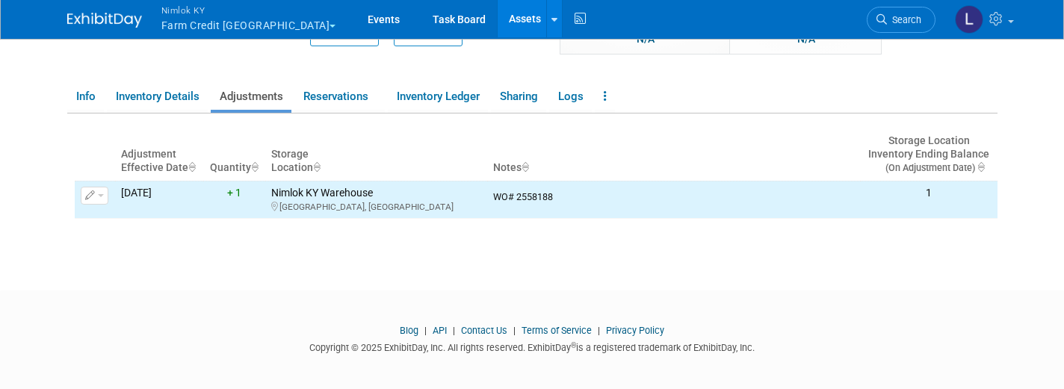
scroll to position [220, 0]
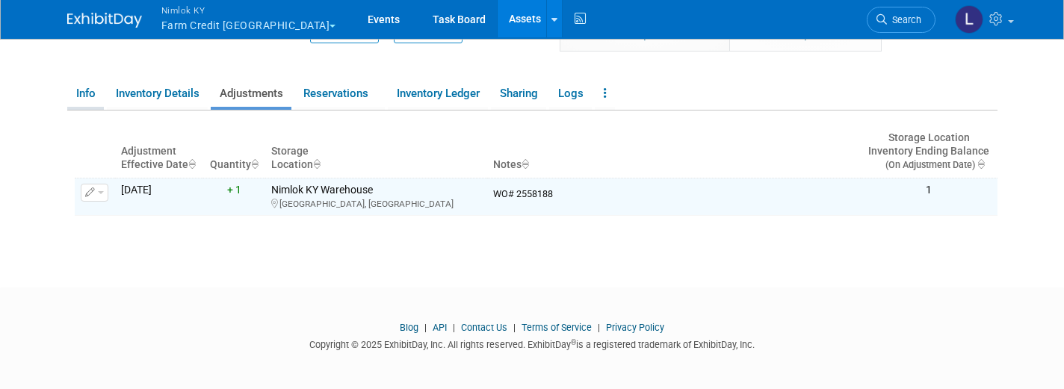
click at [92, 96] on link "Info" at bounding box center [85, 94] width 37 height 26
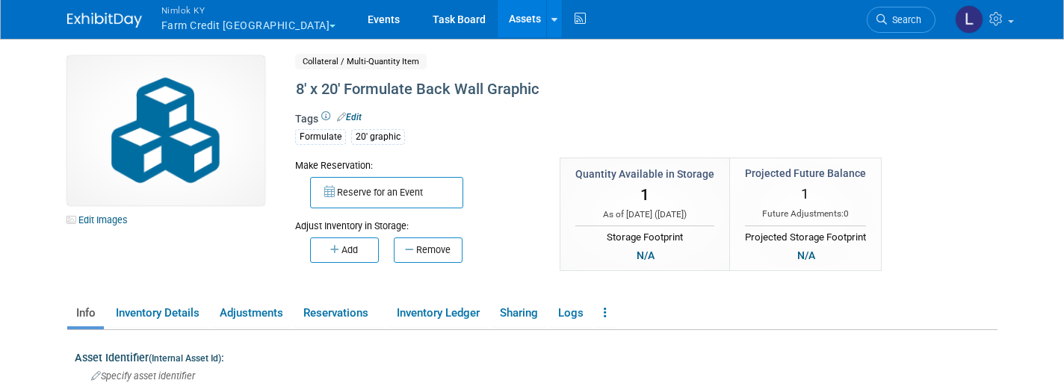
scroll to position [0, 0]
click at [114, 223] on link "Edit Images" at bounding box center [100, 220] width 66 height 19
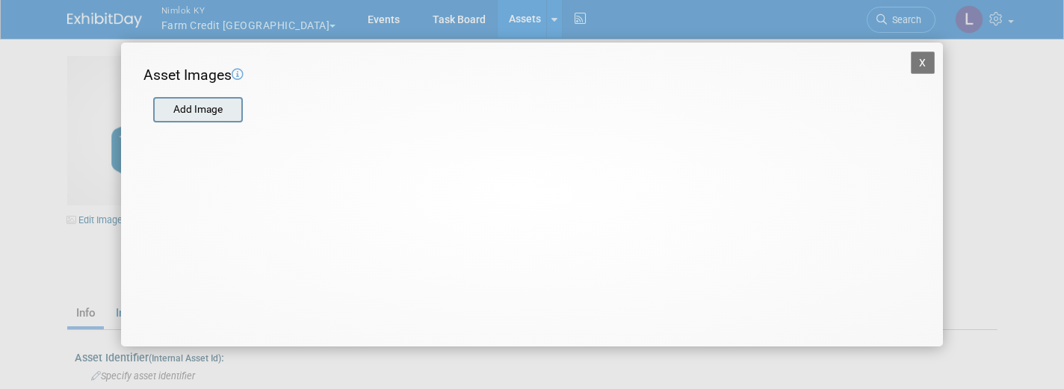
click at [203, 106] on input "file" at bounding box center [152, 110] width 178 height 22
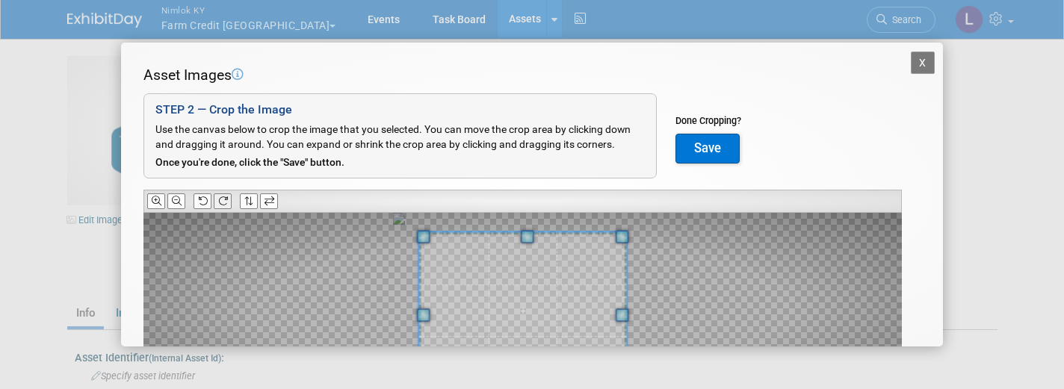
click at [227, 196] on icon at bounding box center [223, 201] width 10 height 10
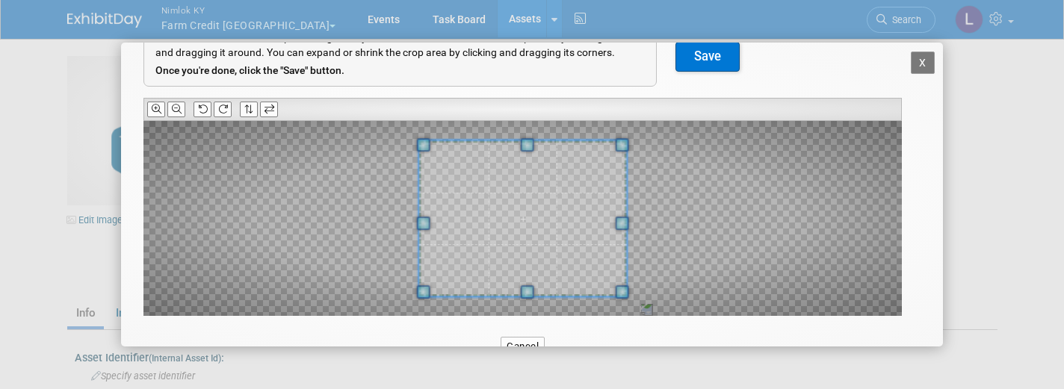
scroll to position [105, 0]
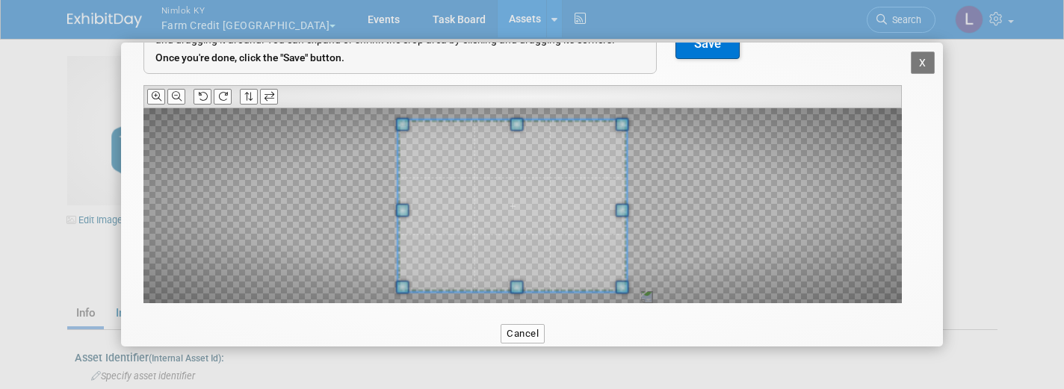
click at [403, 207] on span at bounding box center [402, 210] width 13 height 13
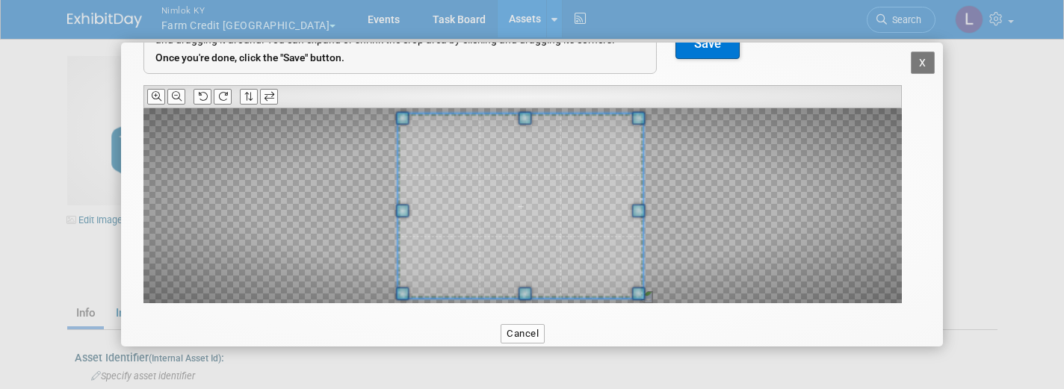
click at [641, 214] on span at bounding box center [637, 210] width 13 height 13
click at [518, 202] on span at bounding box center [522, 206] width 245 height 184
click at [710, 53] on button "Save" at bounding box center [707, 44] width 64 height 30
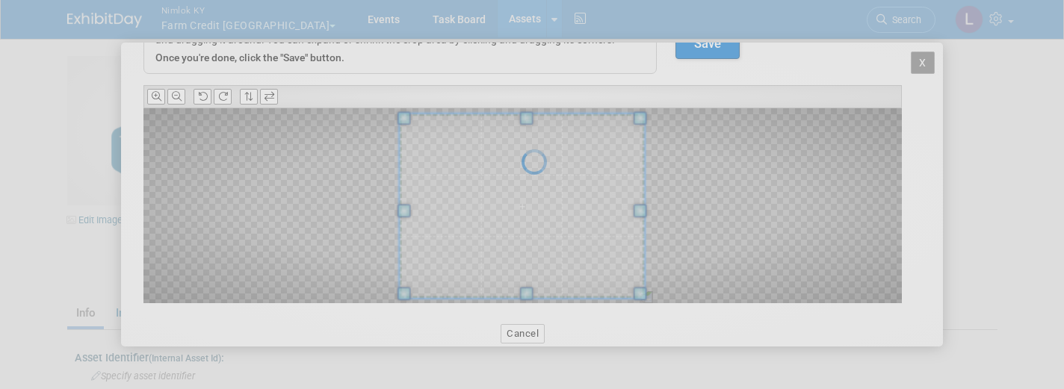
scroll to position [0, 0]
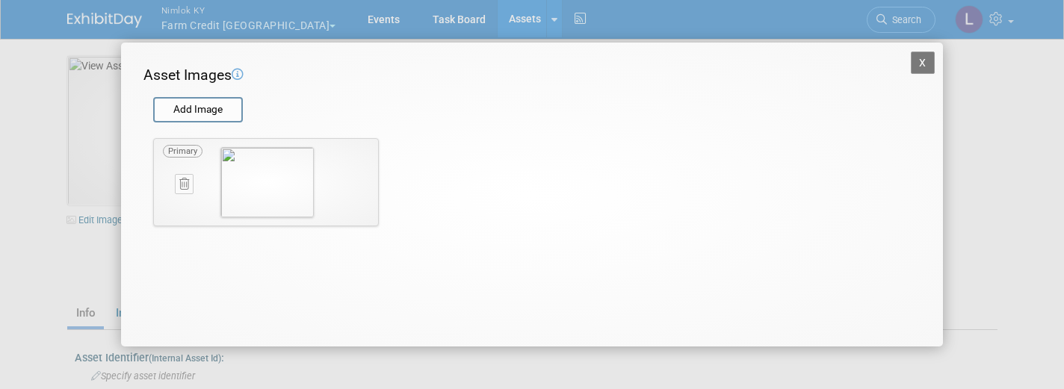
click at [923, 67] on button "X" at bounding box center [923, 63] width 24 height 22
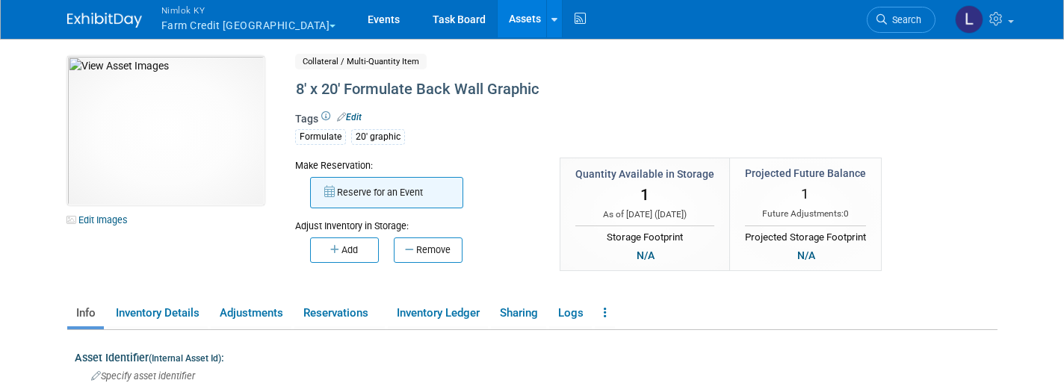
click at [380, 185] on button "Reserve for an Event" at bounding box center [386, 192] width 153 height 31
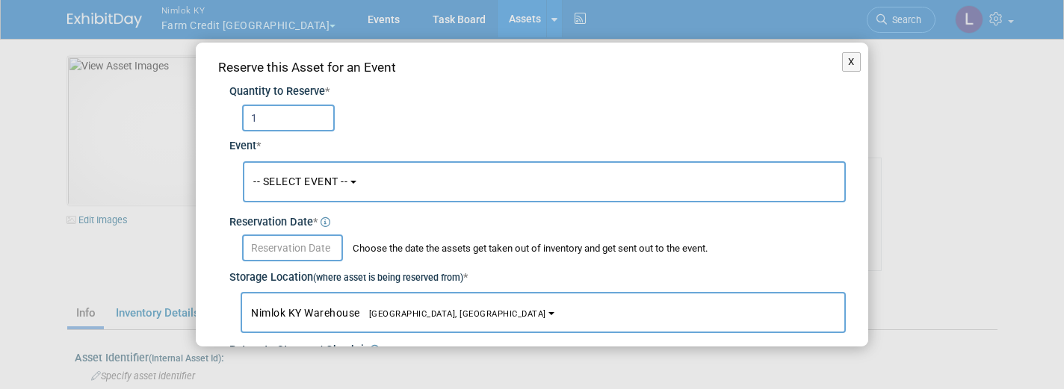
type input "1"
click at [347, 180] on span "-- SELECT EVENT --" at bounding box center [300, 182] width 94 height 12
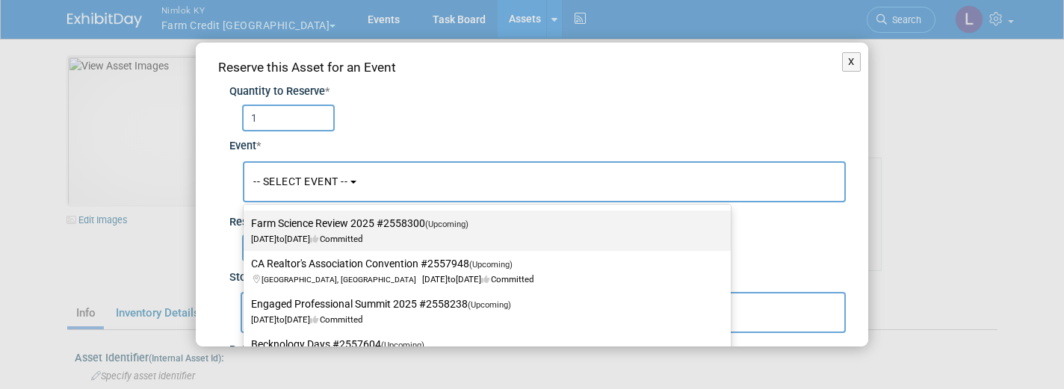
scroll to position [589, 0]
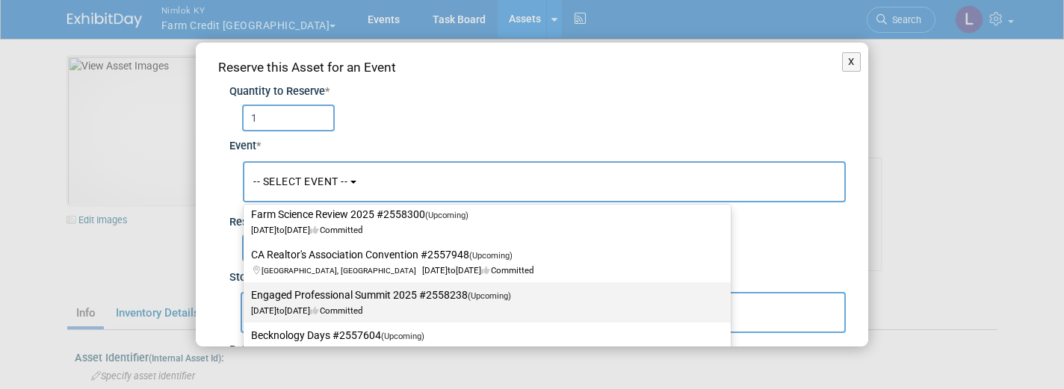
click at [364, 297] on label "Engaged Professional Summit 2025 #2558238 (Upcoming) Sep 9, 2025 to Sep 11, 202…" at bounding box center [483, 302] width 465 height 34
click at [246, 297] on input "Engaged Professional Summit 2025 #2558238 (Upcoming) Sep 9, 2025 to Sep 11, 202…" at bounding box center [241, 296] width 10 height 10
select select "11143070"
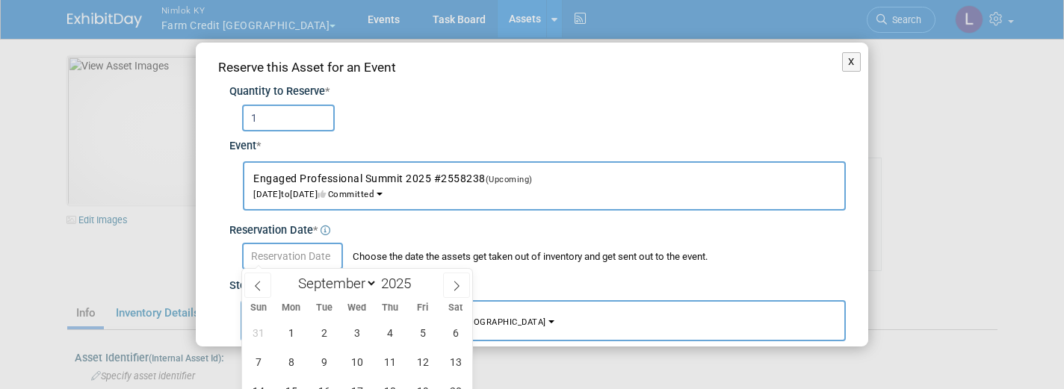
click at [303, 258] on input "text" at bounding box center [292, 256] width 101 height 27
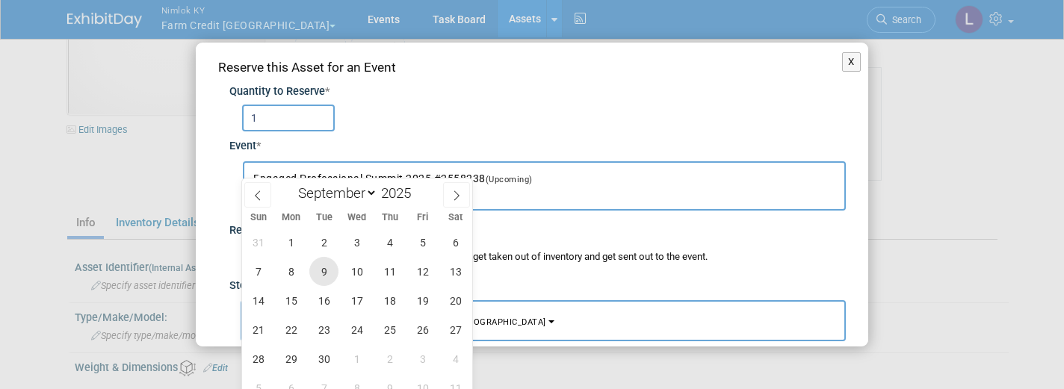
scroll to position [93, 0]
click at [256, 189] on icon at bounding box center [257, 193] width 10 height 10
select select "7"
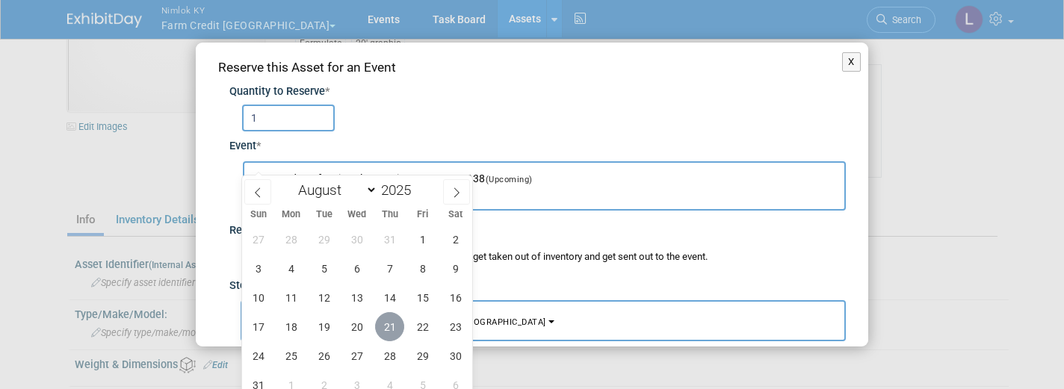
click at [386, 322] on span "21" at bounding box center [389, 326] width 29 height 29
type input "Aug 21, 2025"
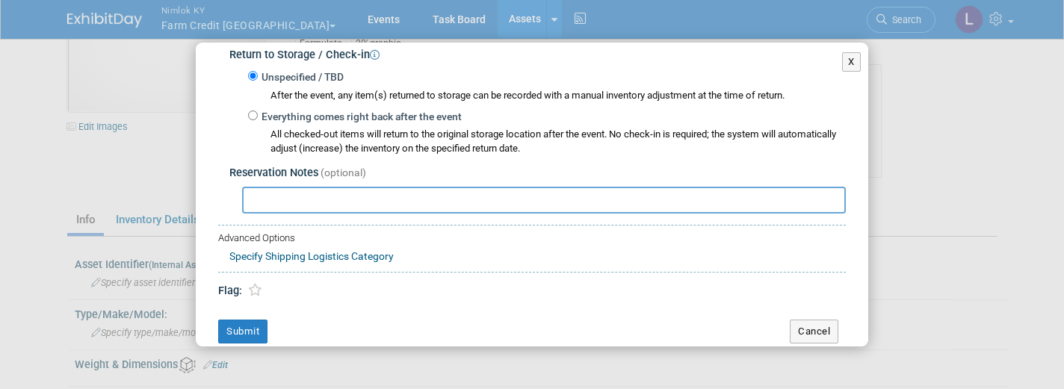
scroll to position [303, 0]
click at [244, 321] on button "Submit" at bounding box center [242, 332] width 49 height 24
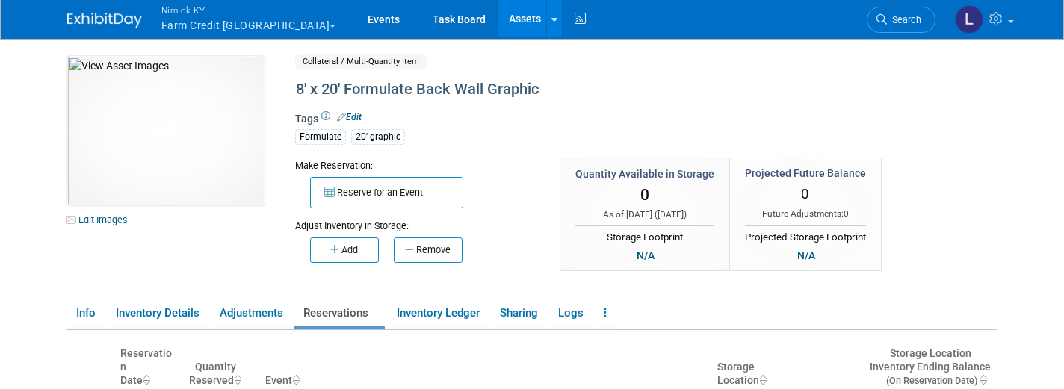
scroll to position [0, 0]
click at [498, 24] on link "Assets" at bounding box center [525, 18] width 55 height 37
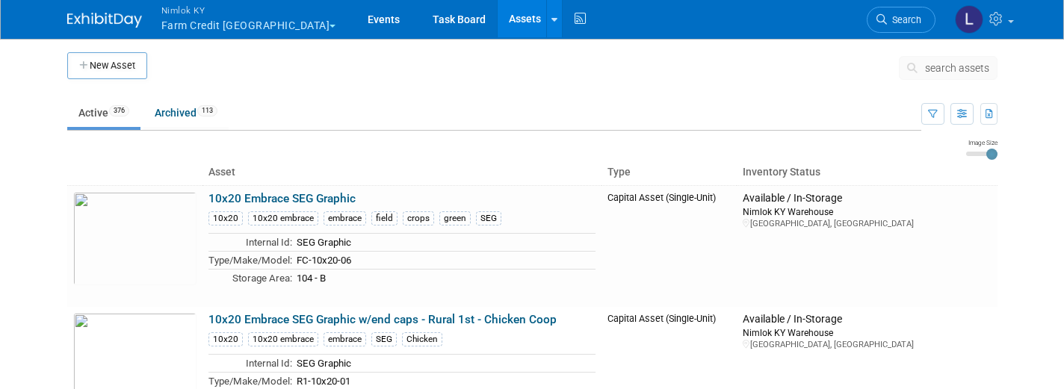
click at [946, 70] on span "search assets" at bounding box center [957, 68] width 64 height 12
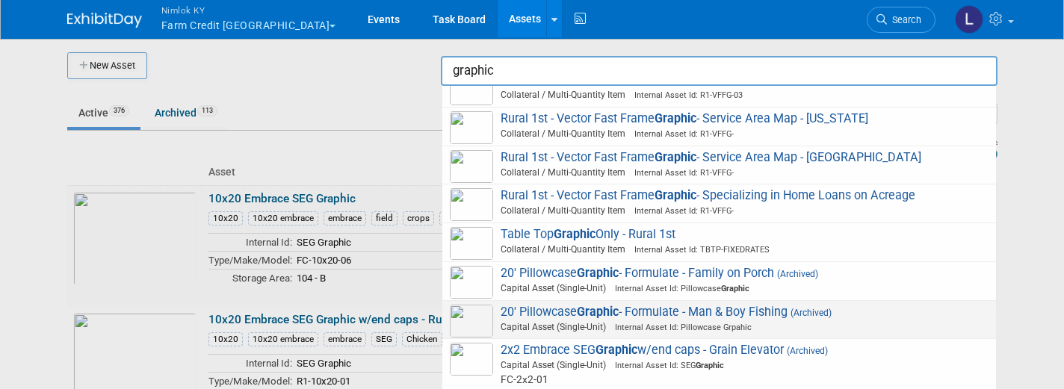
scroll to position [2316, 0]
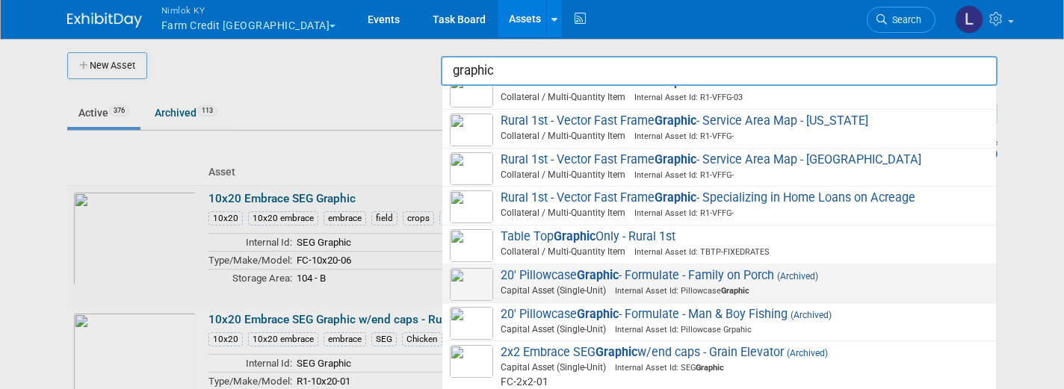
click at [610, 286] on span "Internal Asset Id: Pillowcase Graphic" at bounding box center [677, 291] width 143 height 10
type input "20&#39; Pillowcase Graphic - Formulate - Family on Porch"
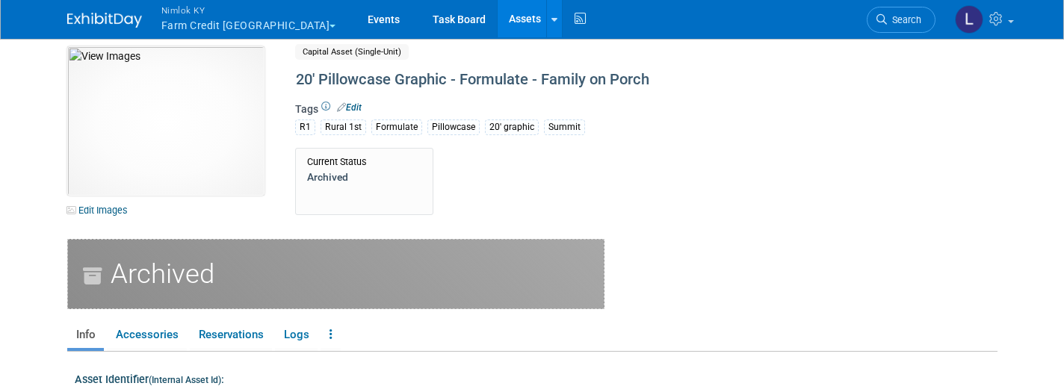
scroll to position [6, 0]
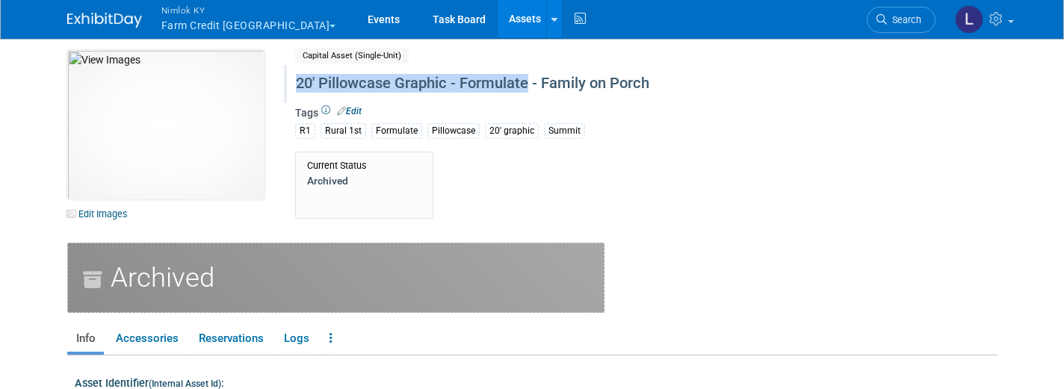
drag, startPoint x: 528, startPoint y: 84, endPoint x: 299, endPoint y: 80, distance: 229.4
click at [299, 80] on div "20' Pillowcase Graphic - Formulate - Family on Porch" at bounding box center [599, 83] width 617 height 27
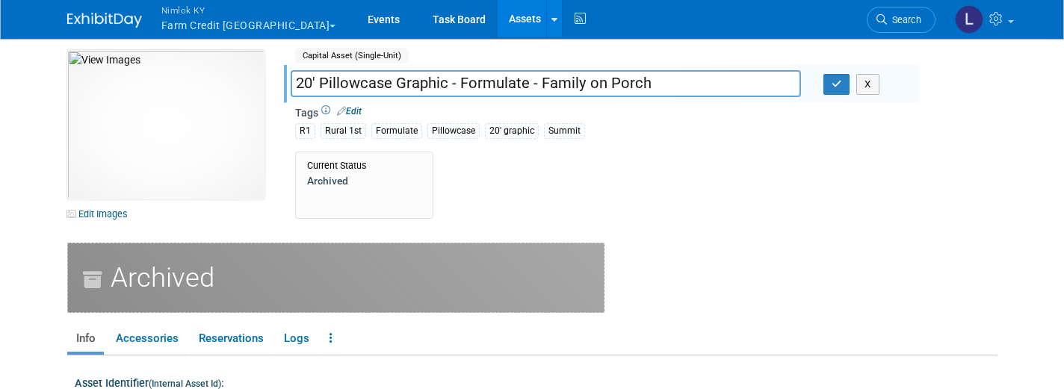
drag, startPoint x: 525, startPoint y: 87, endPoint x: 355, endPoint y: 66, distance: 171.5
click at [355, 66] on div "20' Pillowcase Graphic - Formulate - Family on Porch 20' Pillowcase Graphic - F…" at bounding box center [601, 84] width 635 height 38
click at [498, 16] on link "Assets" at bounding box center [525, 18] width 55 height 37
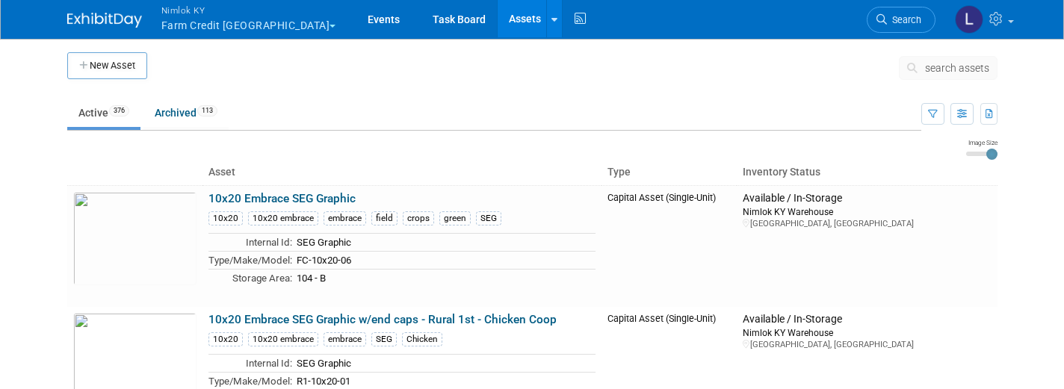
click at [957, 62] on span "search assets" at bounding box center [957, 68] width 64 height 12
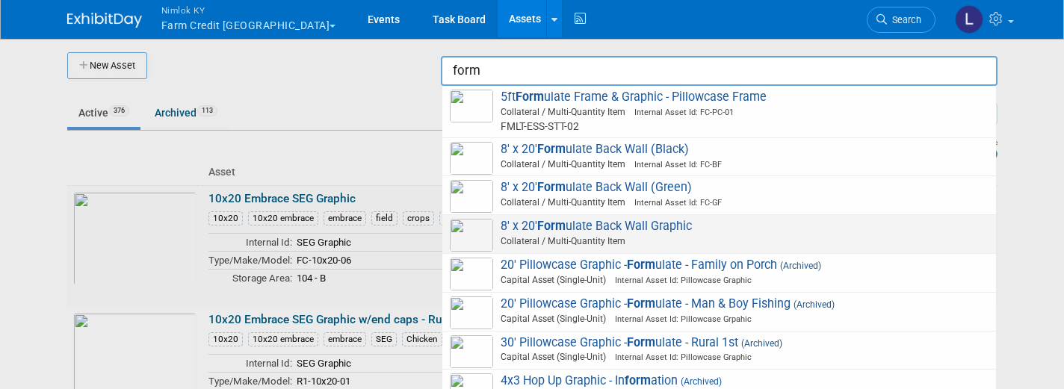
click at [648, 222] on span "8' x 20' Form ulate Back Wall Graphic Collateral / Multi-Quantity Item" at bounding box center [719, 234] width 539 height 31
type input "8&#39; x 20&#39; Formulate Back Wall Graphic"
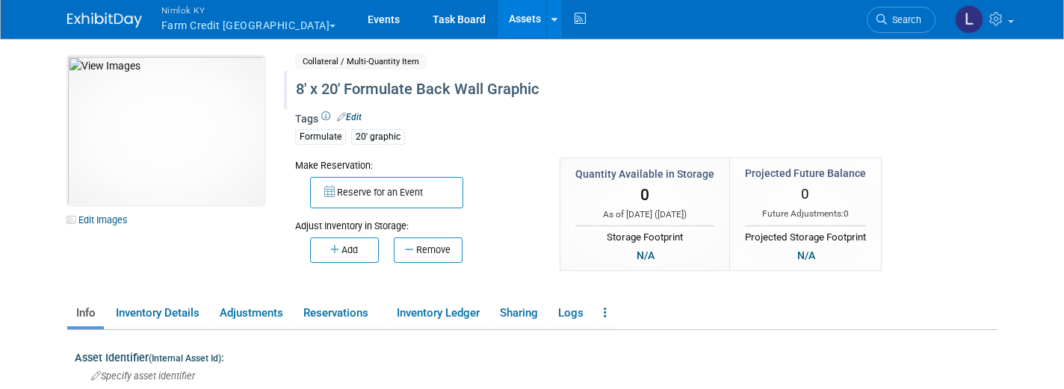
click at [485, 89] on div "8' x 20' Formulate Back Wall Graphic" at bounding box center [599, 89] width 617 height 27
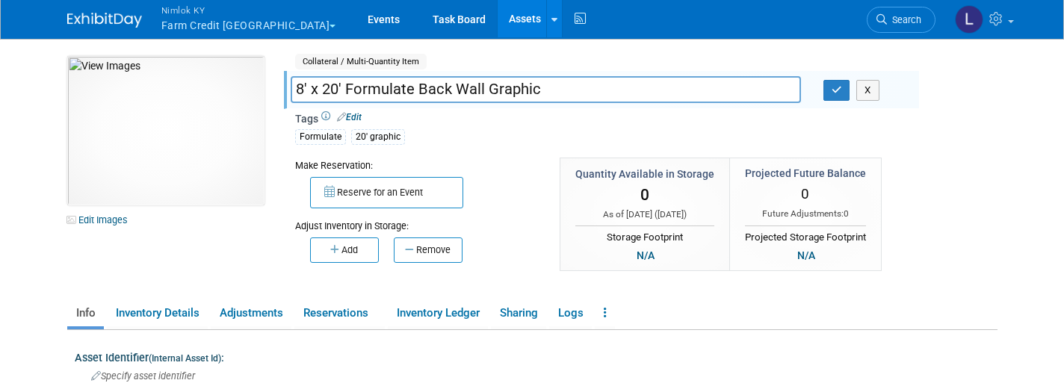
click at [485, 89] on input "8' x 20' Formulate Back Wall Graphic" at bounding box center [546, 89] width 510 height 26
drag, startPoint x: 414, startPoint y: 90, endPoint x: 347, endPoint y: 88, distance: 67.3
click at [347, 88] on input "8' x 20' Formulate Back Wall Pillowcase Graphic" at bounding box center [546, 89] width 510 height 26
click at [296, 88] on input "8' x 20' Back Wall Pillowcase Graphic" at bounding box center [546, 89] width 510 height 26
click at [427, 88] on input "Formulate - 8' x 20' Back Wall Pillowcase Graphic" at bounding box center [546, 89] width 510 height 26
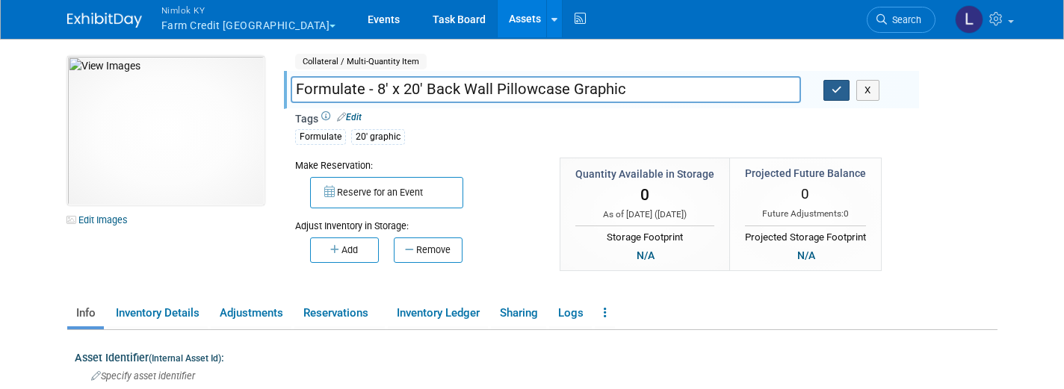
type input "Formulate - 8' x 20' Back Wall Pillowcase Graphic"
click at [840, 90] on icon "button" at bounding box center [836, 90] width 10 height 10
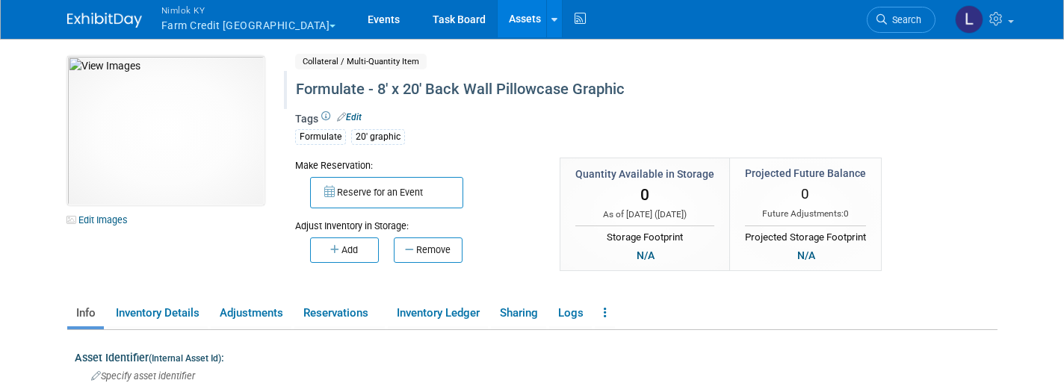
click at [498, 19] on link "Assets" at bounding box center [525, 18] width 55 height 37
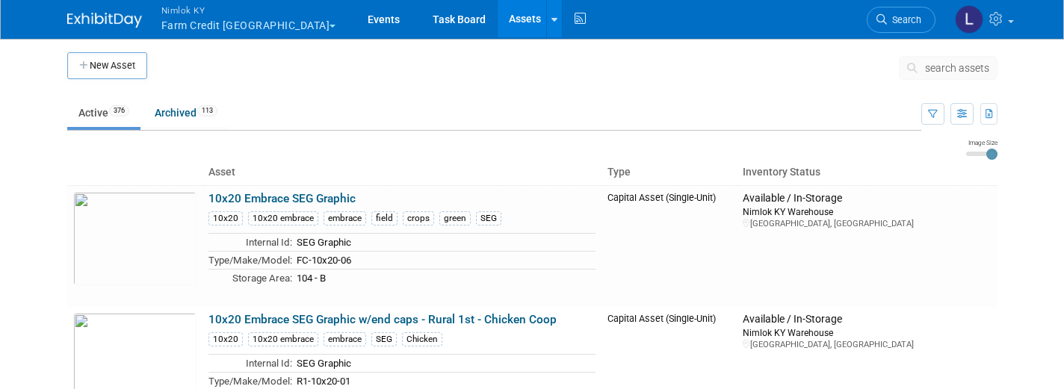
click at [946, 69] on span "search assets" at bounding box center [957, 68] width 64 height 12
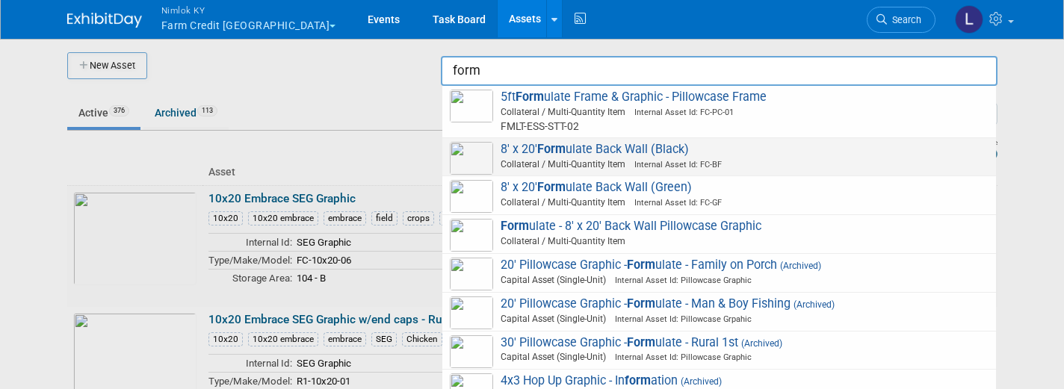
click at [605, 152] on span "8' x 20' Form ulate Back Wall (Black) Collateral / Multi-Quantity Item Internal…" at bounding box center [719, 157] width 539 height 31
type input "8&#39; x 20&#39; Formulate Back Wall (Black)"
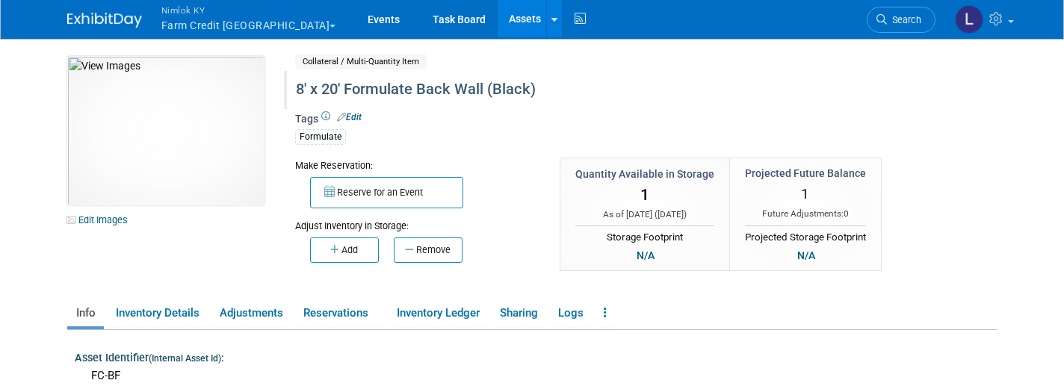
click at [408, 90] on div "8' x 20' Formulate Back Wall (Black)" at bounding box center [599, 89] width 617 height 27
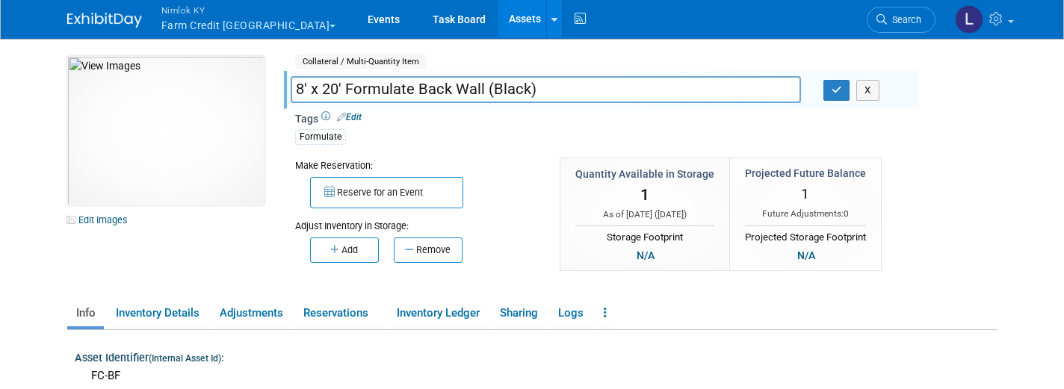
click at [297, 86] on input "8' x 20' Formulate Back Wall (Black)" at bounding box center [546, 89] width 510 height 26
drag, startPoint x: 497, startPoint y: 86, endPoint x: 424, endPoint y: 93, distance: 73.6
click at [466, 84] on input "Formulate - 8' x 20' Formulate Back Wall (Black)" at bounding box center [546, 89] width 510 height 26
drag, startPoint x: 492, startPoint y: 91, endPoint x: 428, endPoint y: 93, distance: 63.5
click at [428, 93] on input "Formulate - 8' x 20' Formulate Back Wall (Black)" at bounding box center [546, 89] width 510 height 26
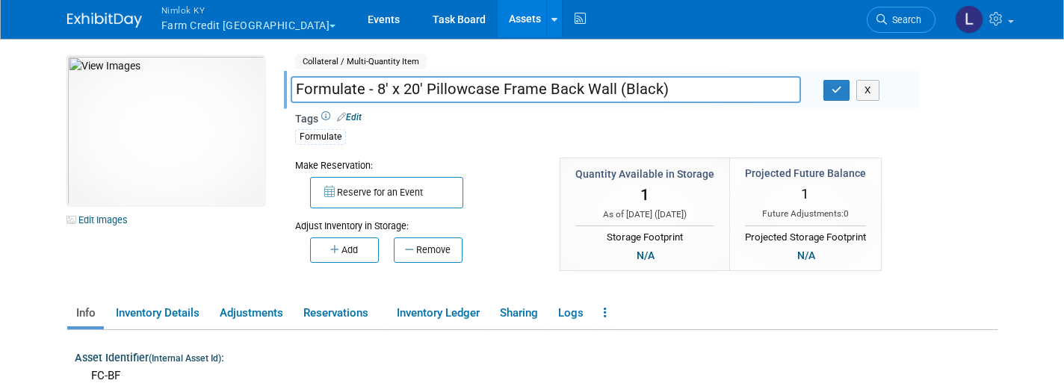
drag, startPoint x: 616, startPoint y: 91, endPoint x: 291, endPoint y: 90, distance: 324.2
click at [291, 90] on input "Formulate - 8' x 20' Pillowcase Frame Back Wall (Black)" at bounding box center [546, 89] width 510 height 26
type input "Formulate - 8' x 20' Pillowcase Frame Back Wall (Black)"
click at [840, 90] on icon "button" at bounding box center [836, 90] width 10 height 10
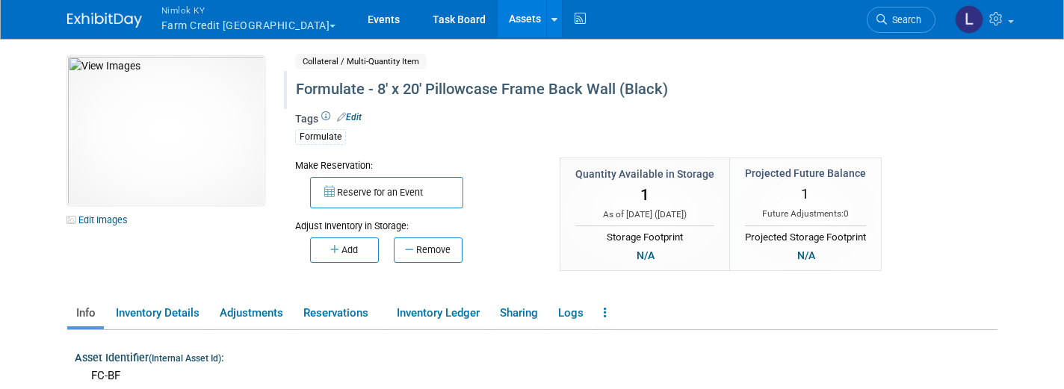
click at [498, 15] on link "Assets" at bounding box center [525, 18] width 55 height 37
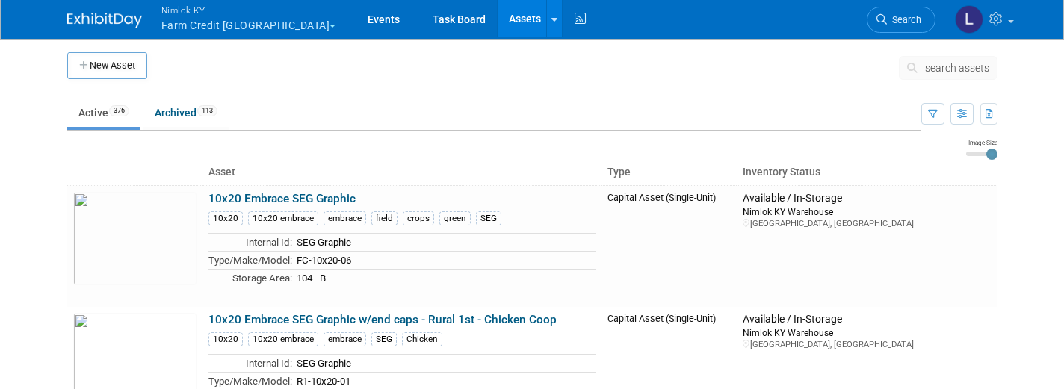
click at [942, 62] on span "search assets" at bounding box center [957, 68] width 64 height 12
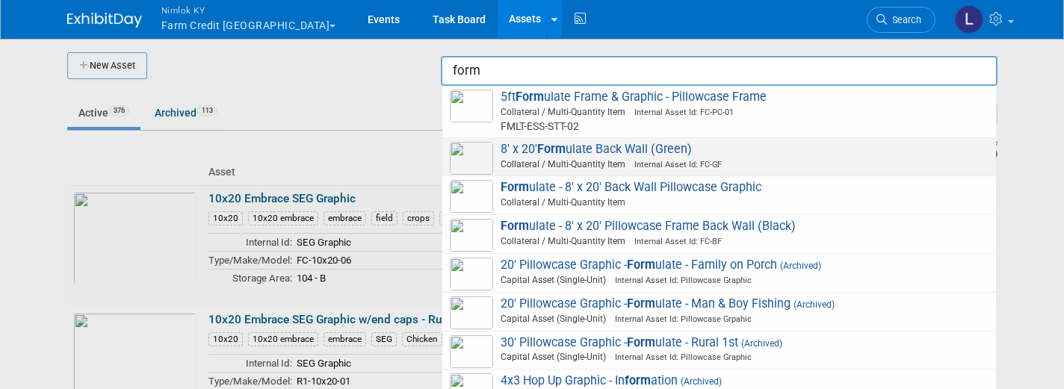
click at [584, 146] on span "8' x 20' Form ulate Back Wall (Green) Collateral / Multi-Quantity Item Internal…" at bounding box center [719, 157] width 539 height 31
type input "8&#39; x 20&#39; Formulate Back Wall (Green)"
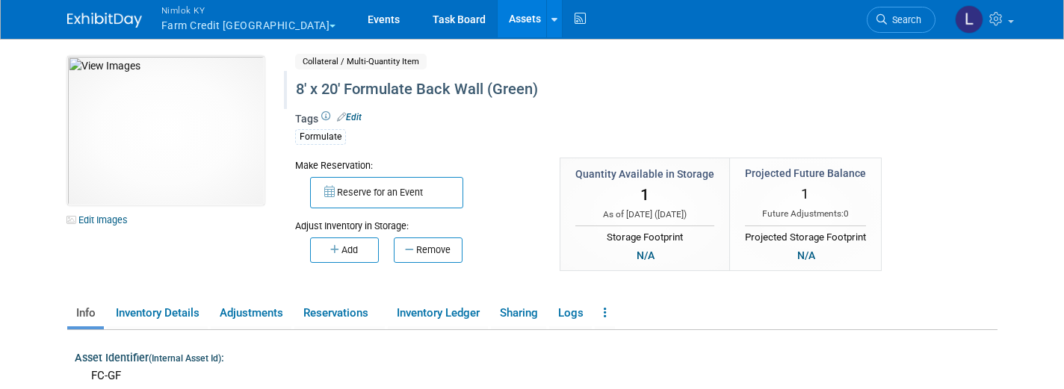
click at [433, 87] on div "8' x 20' Formulate Back Wall (Green)" at bounding box center [599, 89] width 617 height 27
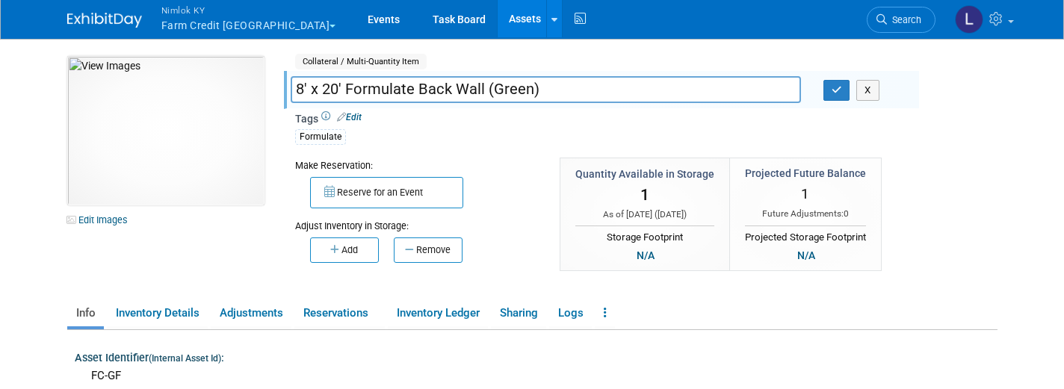
drag, startPoint x: 486, startPoint y: 90, endPoint x: 288, endPoint y: 86, distance: 198.0
click at [288, 86] on div "8' x 20' Formulate Back Wall (Green)" at bounding box center [545, 91] width 533 height 22
type input "Formulate - 8' x 20' Pillowcase Frame Back Wall (Green)"
click at [837, 90] on icon "button" at bounding box center [836, 90] width 10 height 10
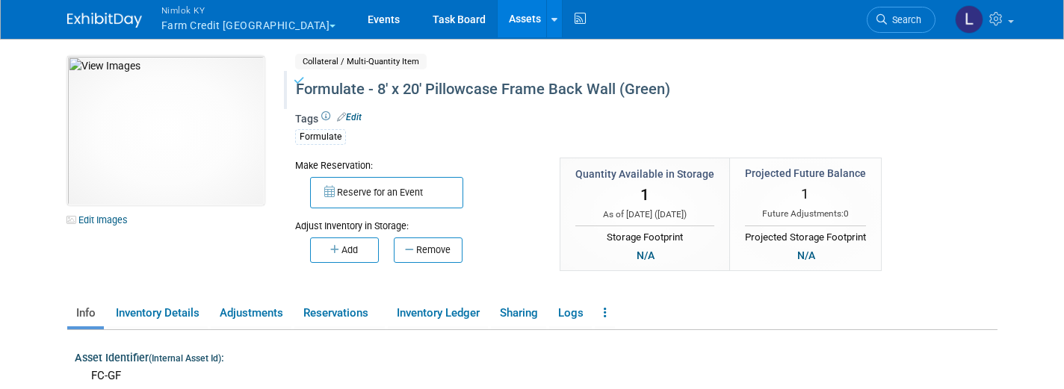
click at [498, 11] on link "Assets" at bounding box center [525, 18] width 55 height 37
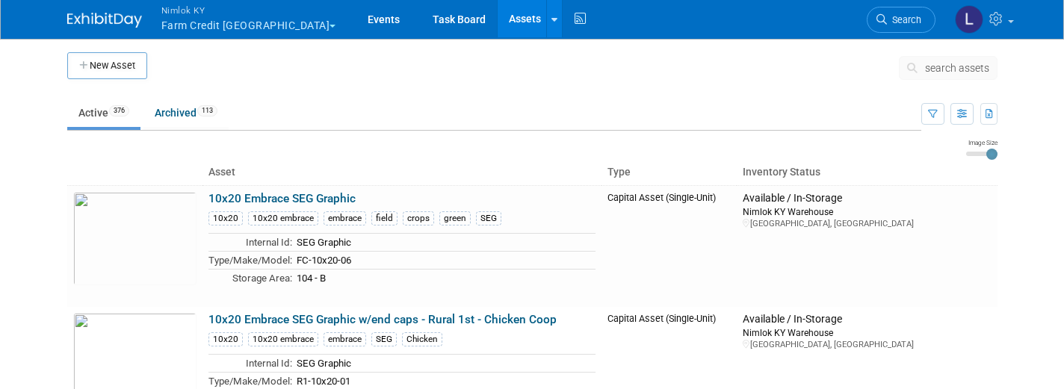
click at [952, 59] on button "search assets" at bounding box center [948, 68] width 99 height 24
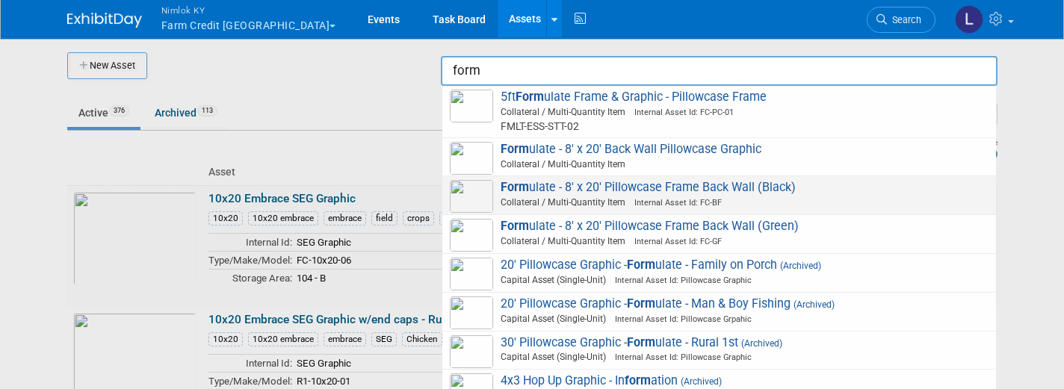
click at [701, 185] on span "Form ulate - 8' x 20' Pillowcase Frame Back Wall (Black) Collateral / Multi-Qua…" at bounding box center [719, 195] width 539 height 31
type input "Formulate - 8&#39; x 20&#39; Pillowcase Frame Back Wall (Black)"
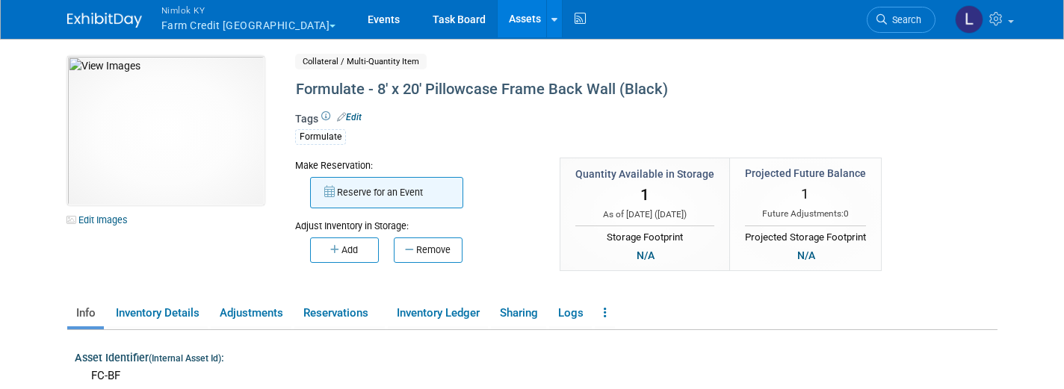
click at [389, 185] on button "Reserve for an Event" at bounding box center [386, 192] width 153 height 31
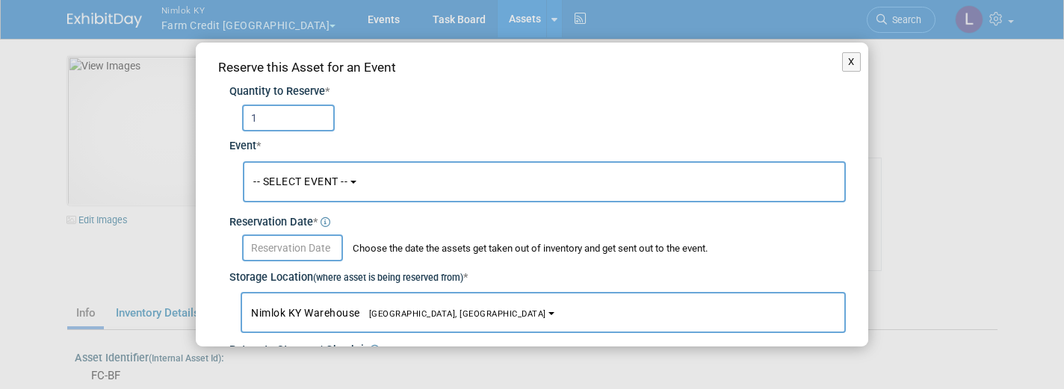
type input "1"
click at [318, 178] on span "-- SELECT EVENT --" at bounding box center [300, 182] width 94 height 12
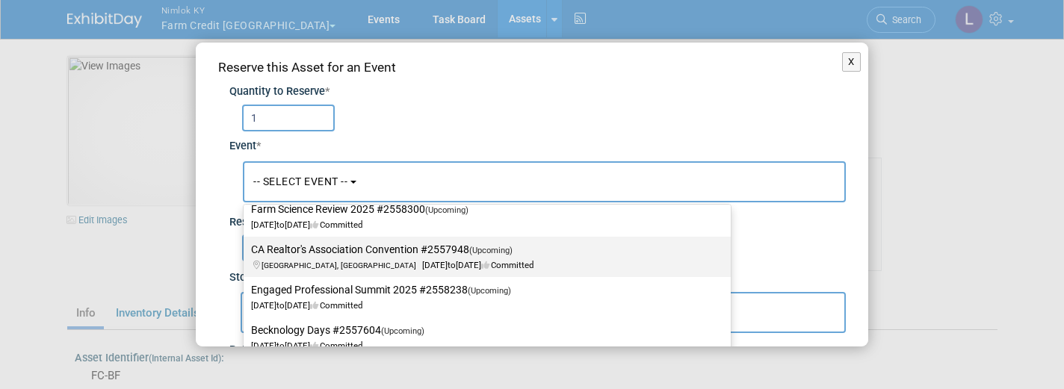
scroll to position [603, 0]
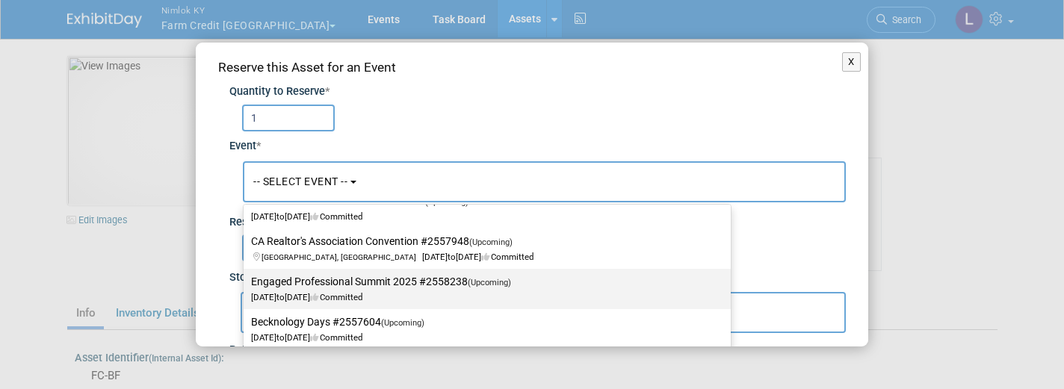
click at [368, 278] on label "Engaged Professional Summit 2025 #2558238 (Upcoming) Sep 9, 2025 to Sep 11, 202…" at bounding box center [483, 289] width 465 height 34
click at [246, 278] on input "Engaged Professional Summit 2025 #2558238 (Upcoming) Sep 9, 2025 to Sep 11, 202…" at bounding box center [241, 282] width 10 height 10
select select "11143070"
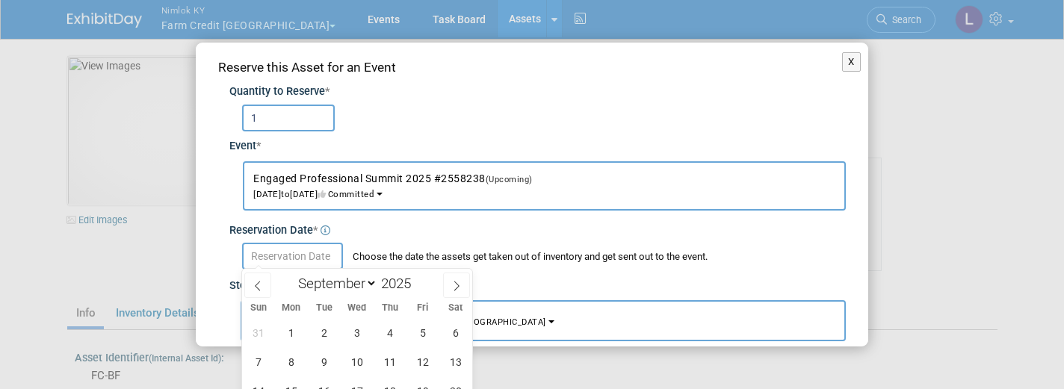
click at [300, 253] on input "text" at bounding box center [292, 256] width 101 height 27
click at [251, 287] on span at bounding box center [257, 285] width 27 height 25
select select "7"
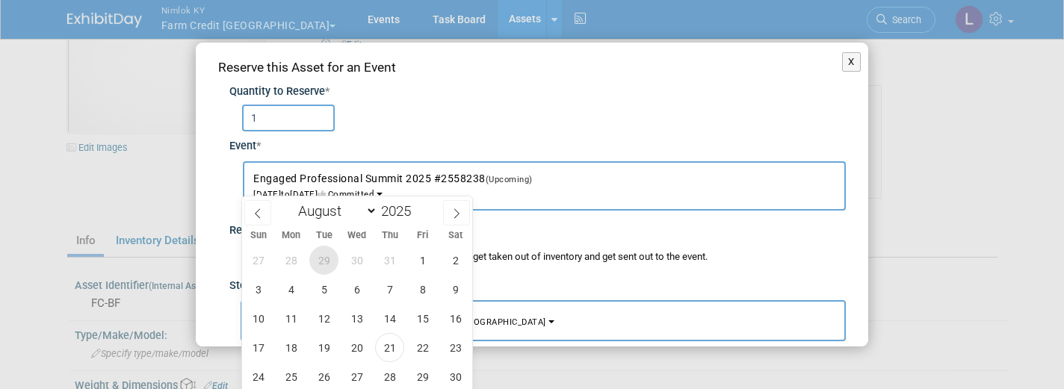
scroll to position [75, 0]
click at [385, 344] on span "21" at bounding box center [389, 345] width 29 height 29
type input "Aug 21, 2025"
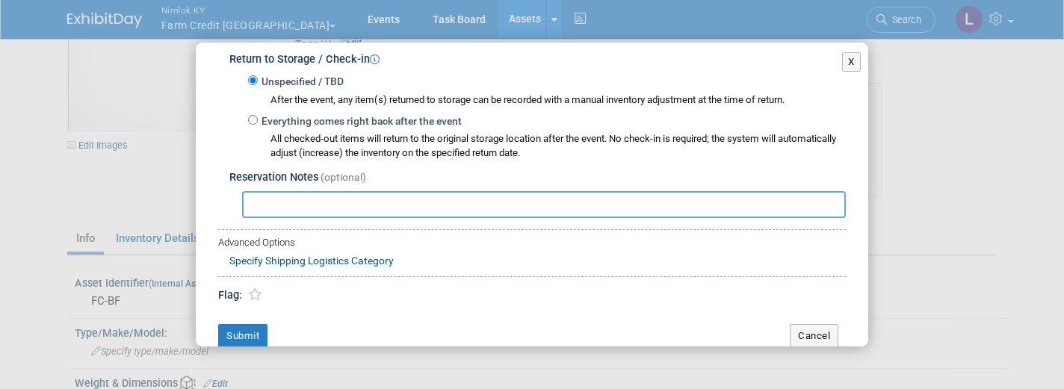
scroll to position [300, 0]
click at [244, 324] on button "Submit" at bounding box center [242, 335] width 49 height 24
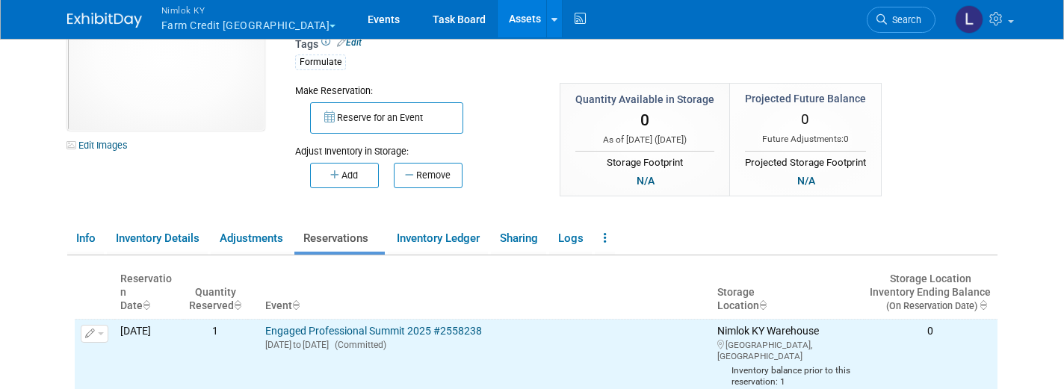
scroll to position [0, 0]
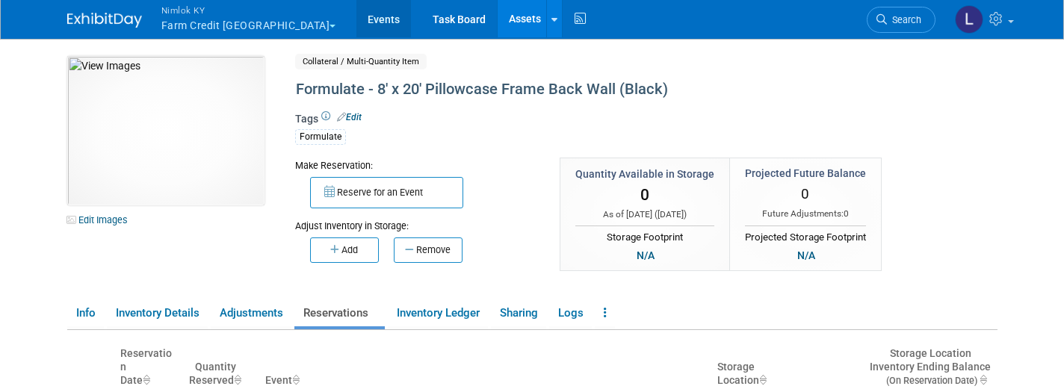
click at [356, 22] on link "Events" at bounding box center [383, 18] width 55 height 37
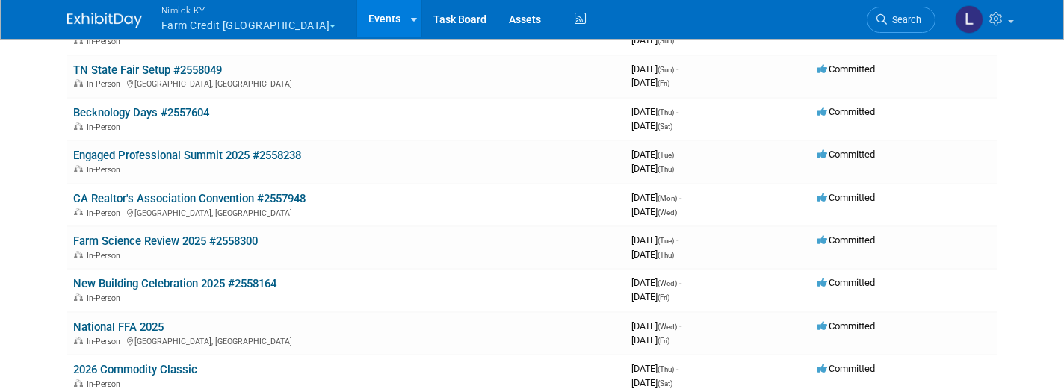
scroll to position [182, 0]
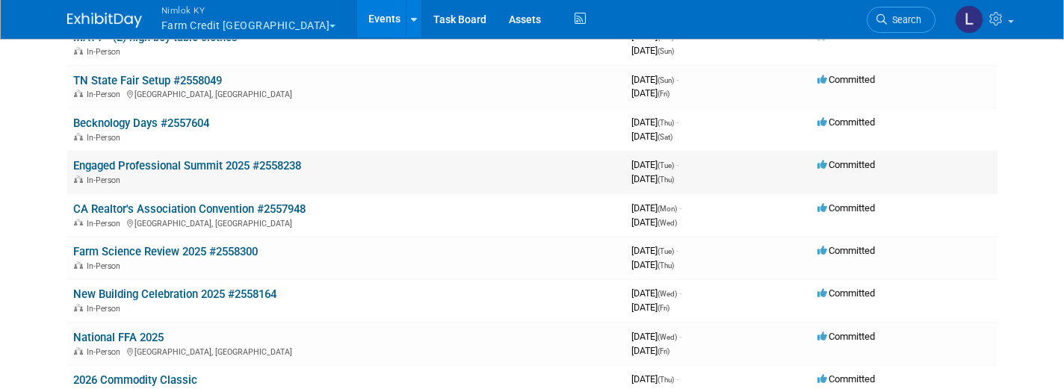
click at [225, 161] on link "Engaged Professional Summit 2025 #2558238" at bounding box center [187, 165] width 228 height 13
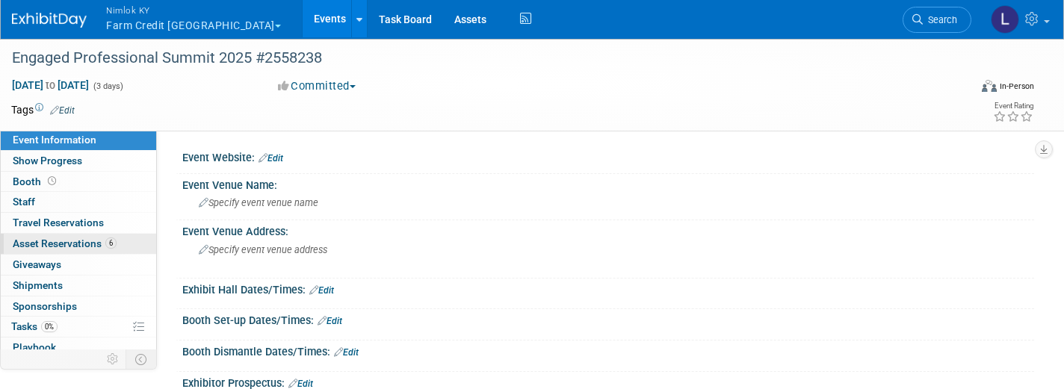
click at [80, 243] on span "Asset Reservations 6" at bounding box center [65, 244] width 104 height 12
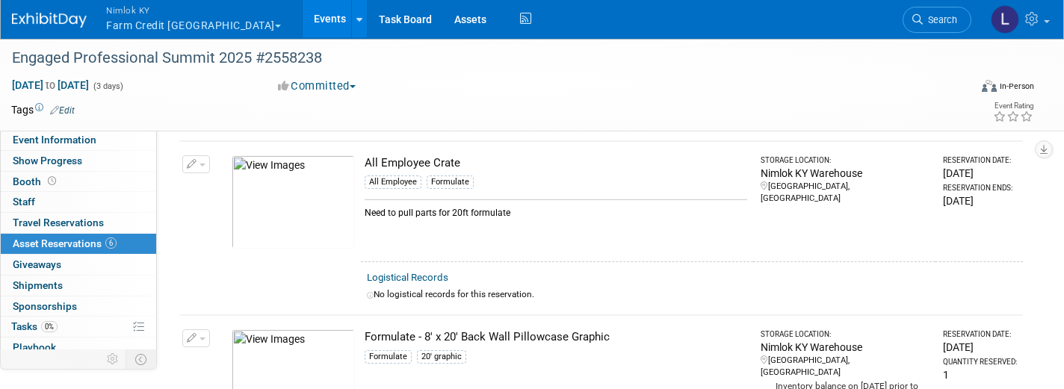
scroll to position [416, 0]
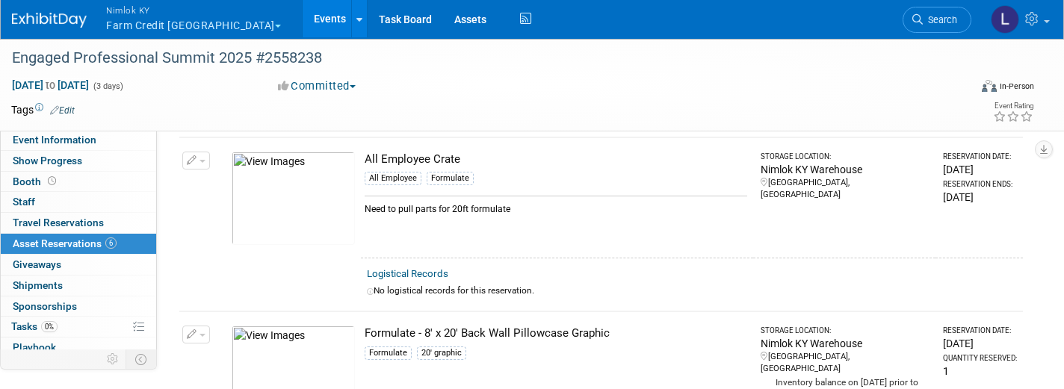
click at [199, 159] on button "button" at bounding box center [196, 161] width 28 height 18
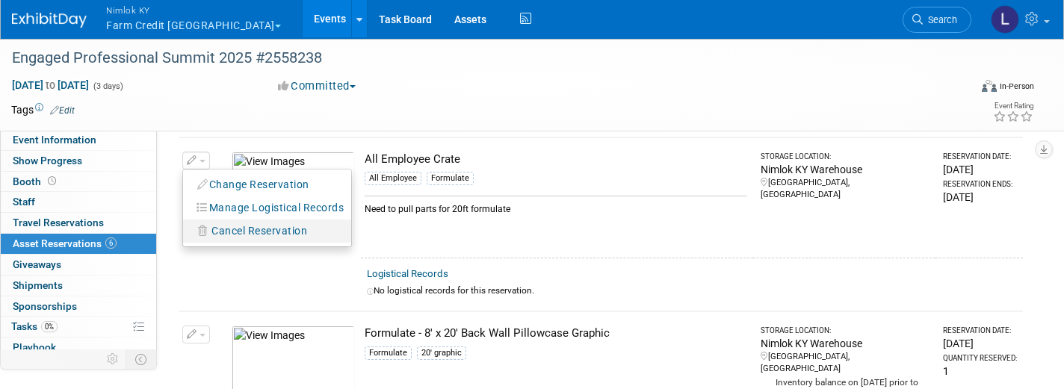
click at [254, 229] on span "Cancel Reservation" at bounding box center [259, 231] width 96 height 12
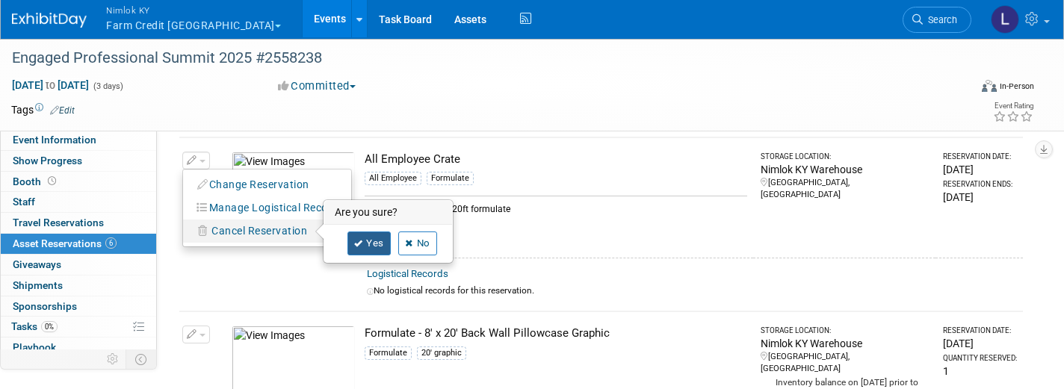
click at [366, 243] on link "Yes" at bounding box center [368, 244] width 43 height 24
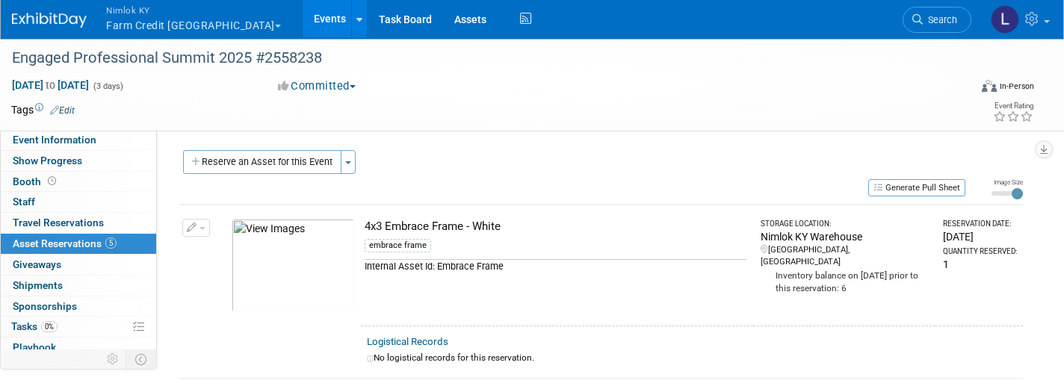
scroll to position [0, 0]
click at [443, 20] on link "Assets" at bounding box center [470, 18] width 55 height 37
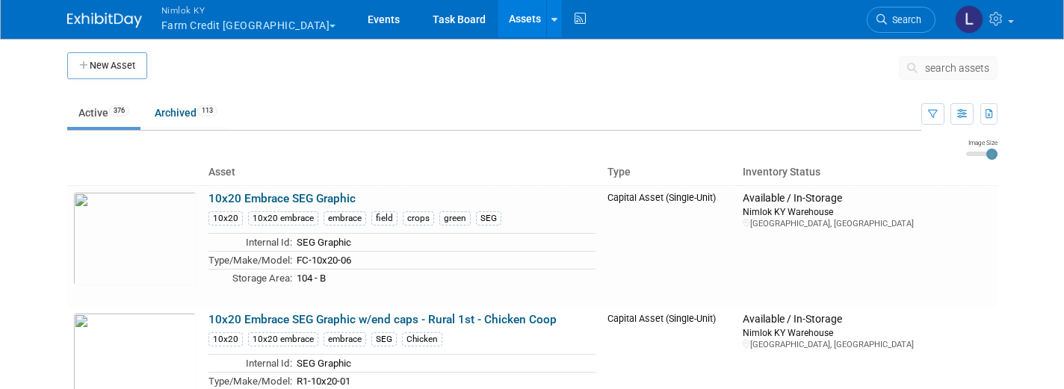
click at [939, 66] on span "search assets" at bounding box center [957, 68] width 64 height 12
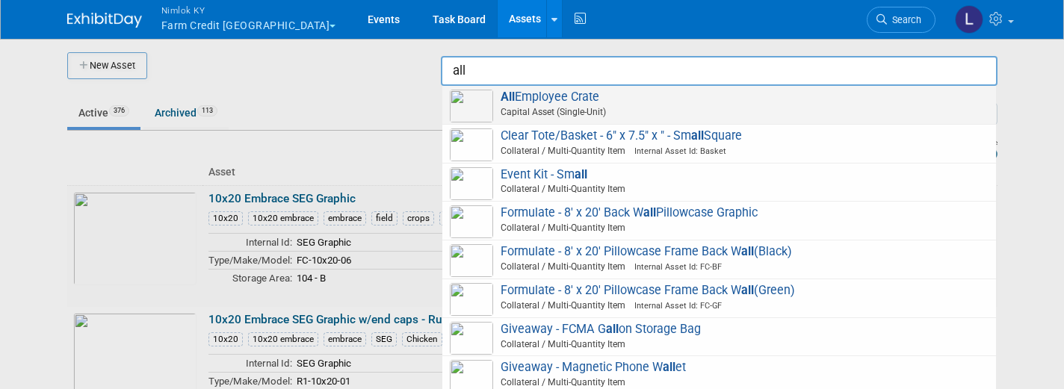
click at [775, 102] on span "All Employee Crate Capital Asset (Single-Unit)" at bounding box center [719, 105] width 539 height 31
type input "All Employee Crate"
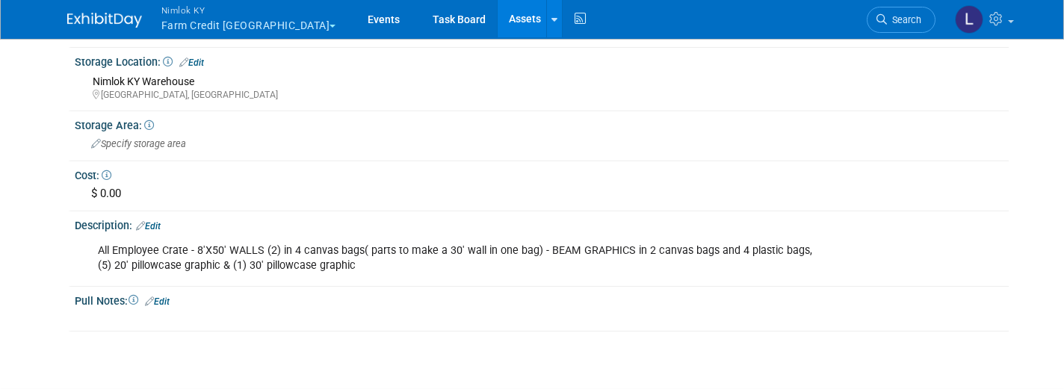
scroll to position [396, 0]
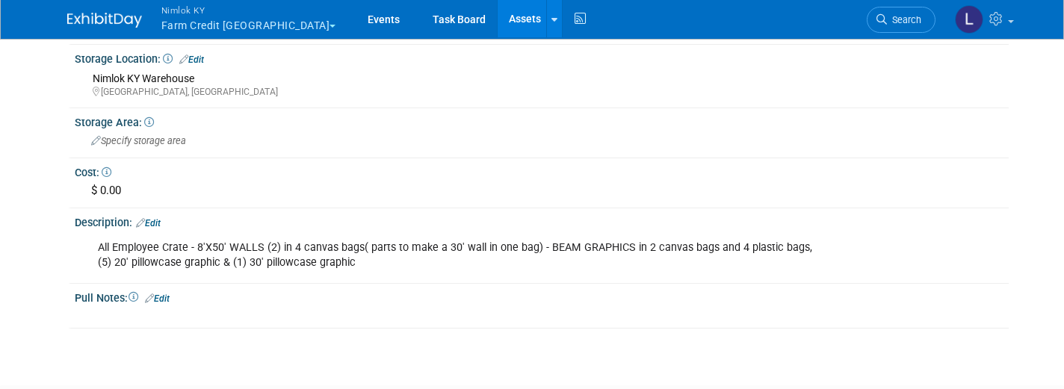
click at [343, 257] on div "All Employee Crate - 8'X50' WALLS (2) in 4 canvas bags( parts to make a 30' wal…" at bounding box center [458, 255] width 743 height 45
click at [156, 218] on link "Edit" at bounding box center [148, 223] width 25 height 10
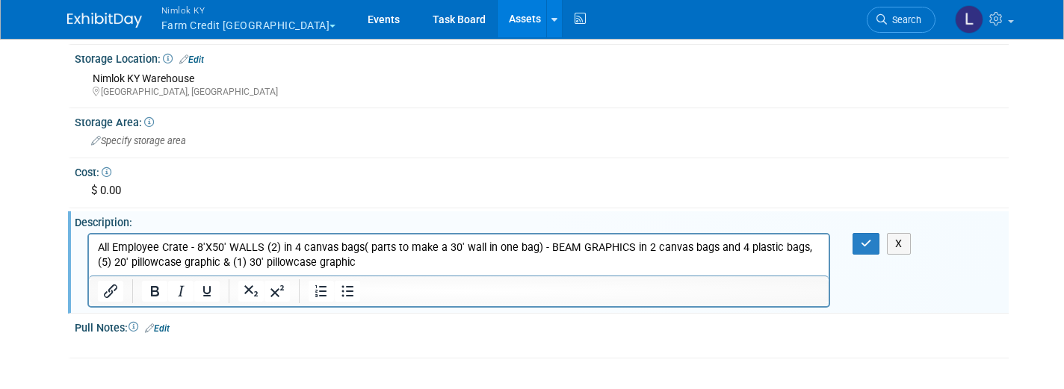
scroll to position [0, 0]
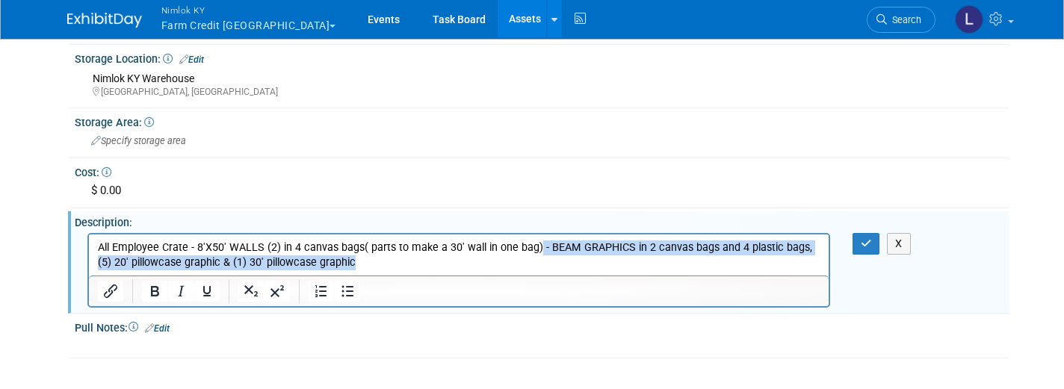
drag, startPoint x: 350, startPoint y: 261, endPoint x: 532, endPoint y: 247, distance: 182.1
click at [532, 247] on p "All Employee Crate - 8'X50' WALLS (2) in 4 canvas bags( parts to make a 30' wal…" at bounding box center [458, 255] width 722 height 30
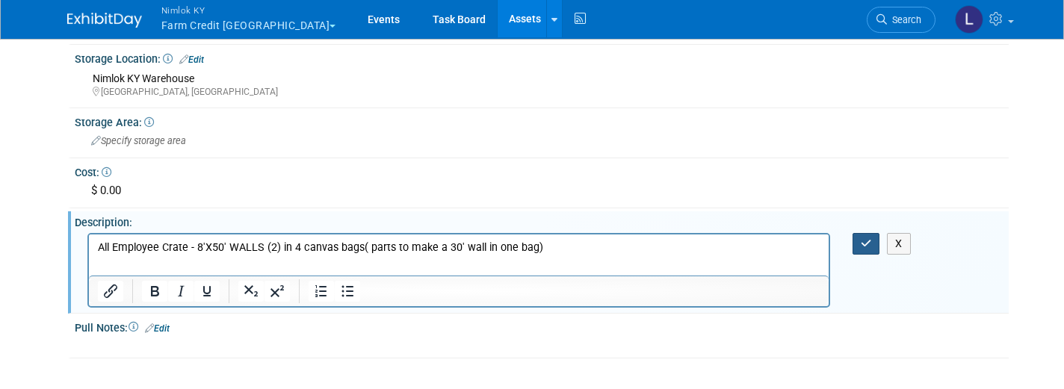
click at [867, 238] on icon "button" at bounding box center [866, 243] width 11 height 10
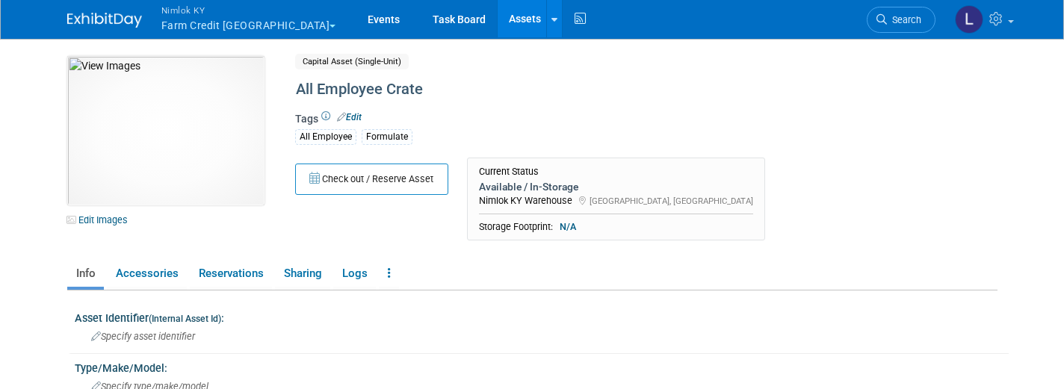
click at [498, 19] on link "Assets" at bounding box center [525, 18] width 55 height 37
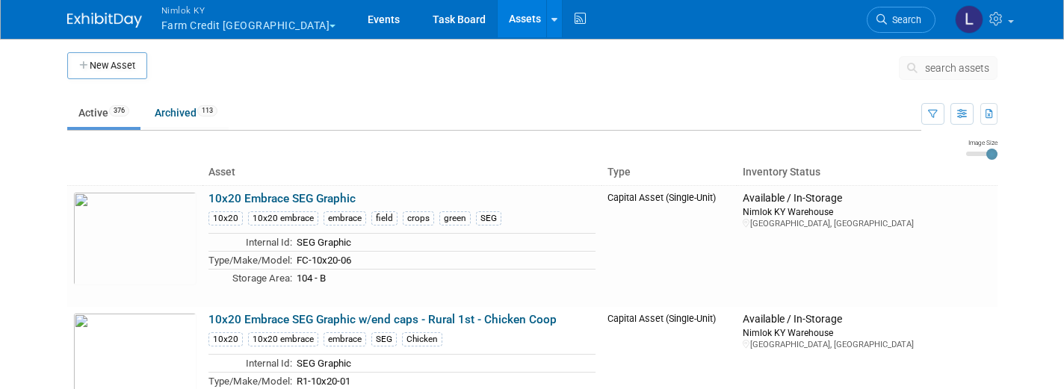
click at [948, 69] on span "search assets" at bounding box center [957, 68] width 64 height 12
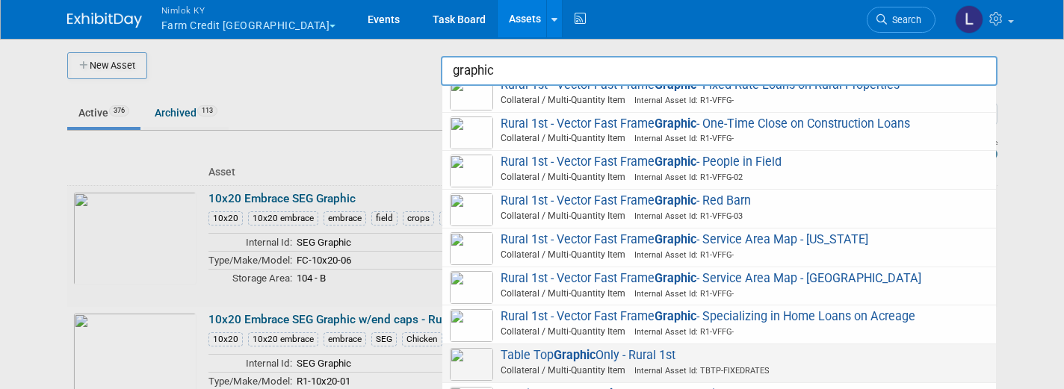
scroll to position [2195, 0]
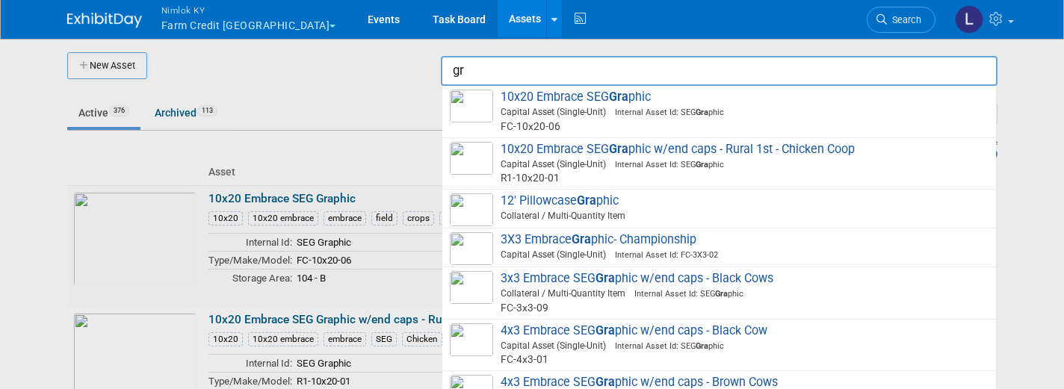
type input "g"
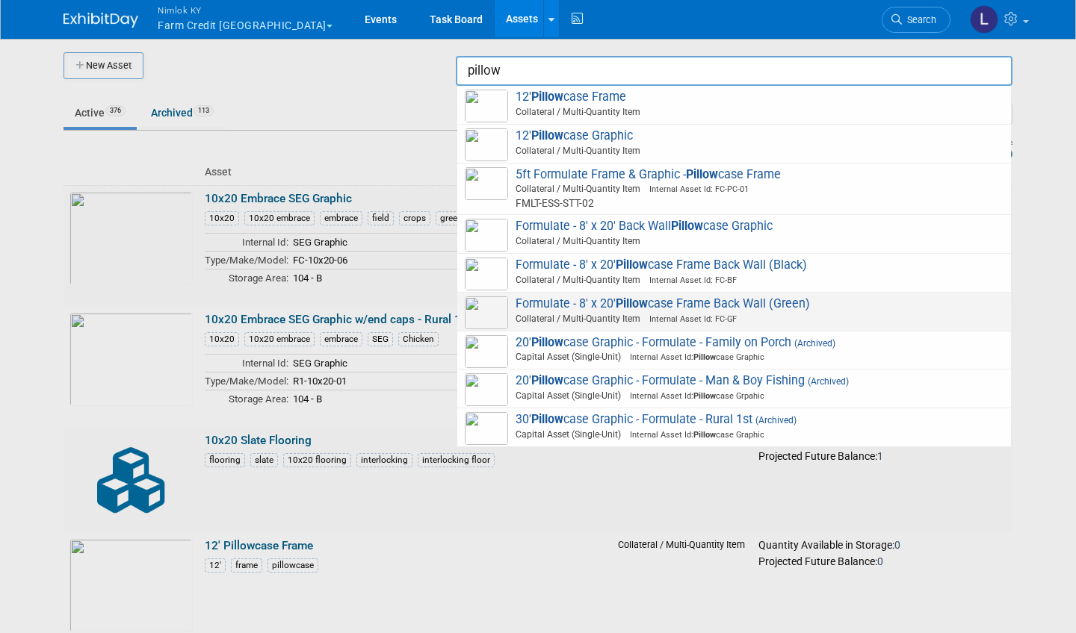
scroll to position [0, 0]
click at [539, 75] on input "pillow" at bounding box center [734, 71] width 557 height 30
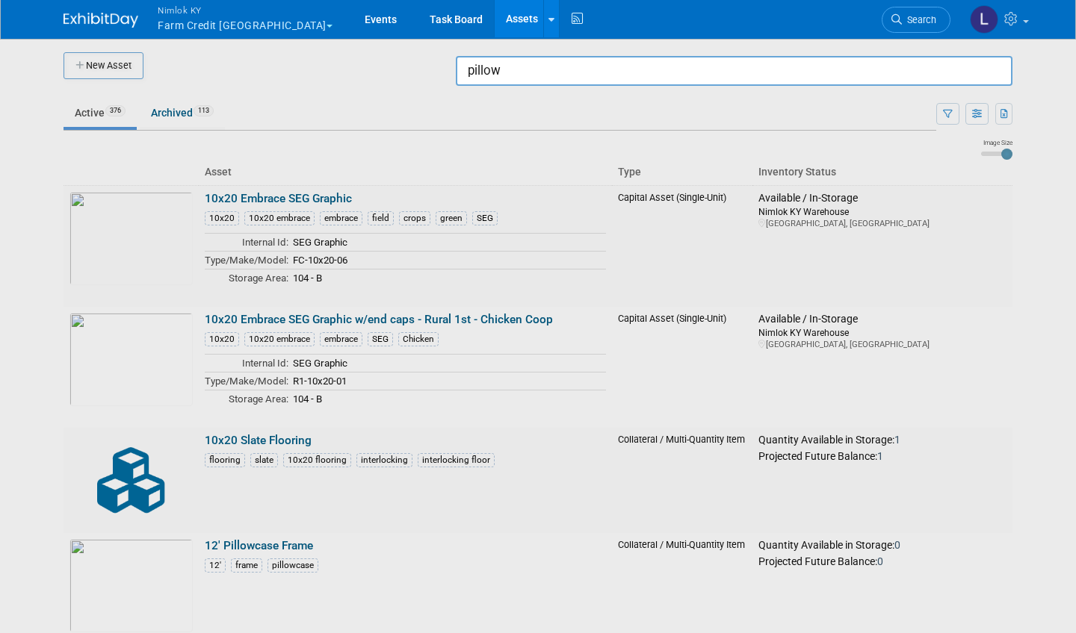
type input "pillow"
click at [538, 76] on div at bounding box center [538, 316] width 0 height 633
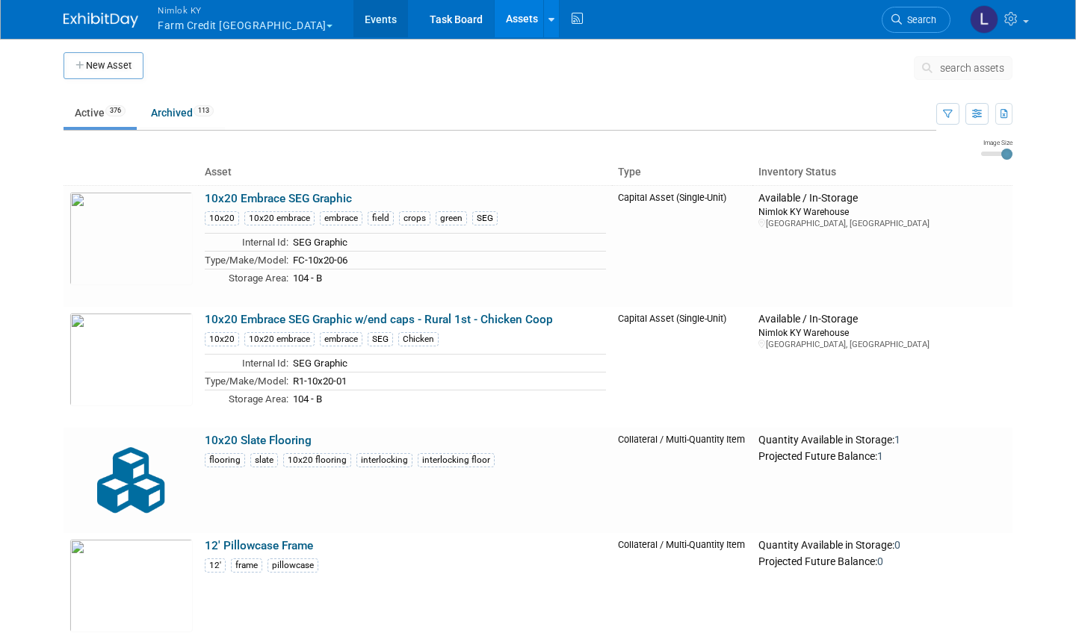
click at [353, 21] on link "Events" at bounding box center [380, 18] width 55 height 37
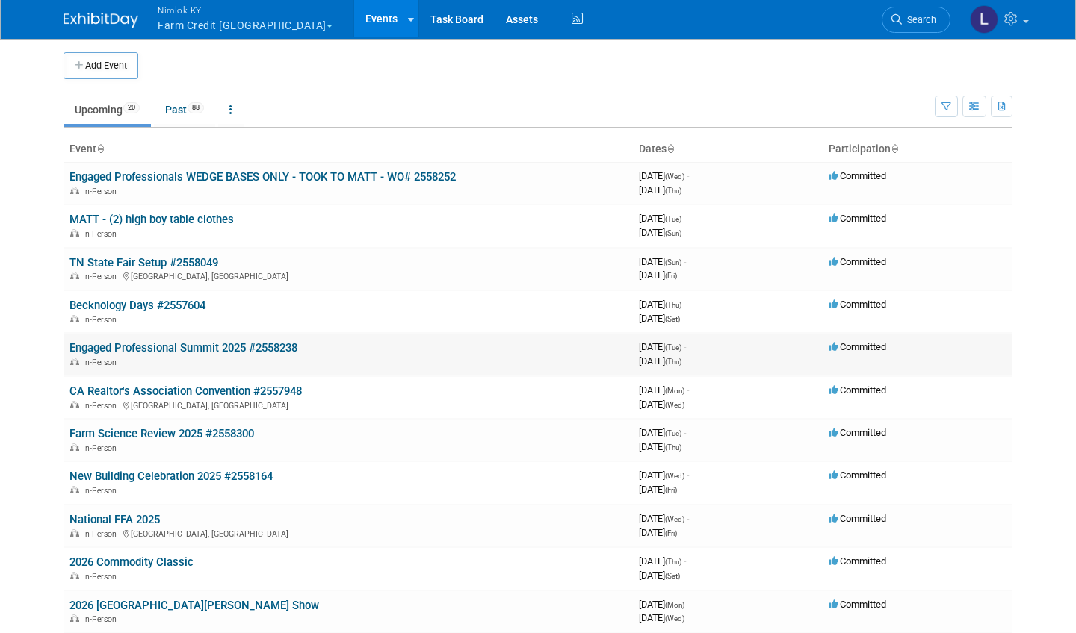
click at [229, 341] on link "Engaged Professional Summit 2025 #2558238" at bounding box center [183, 347] width 228 height 13
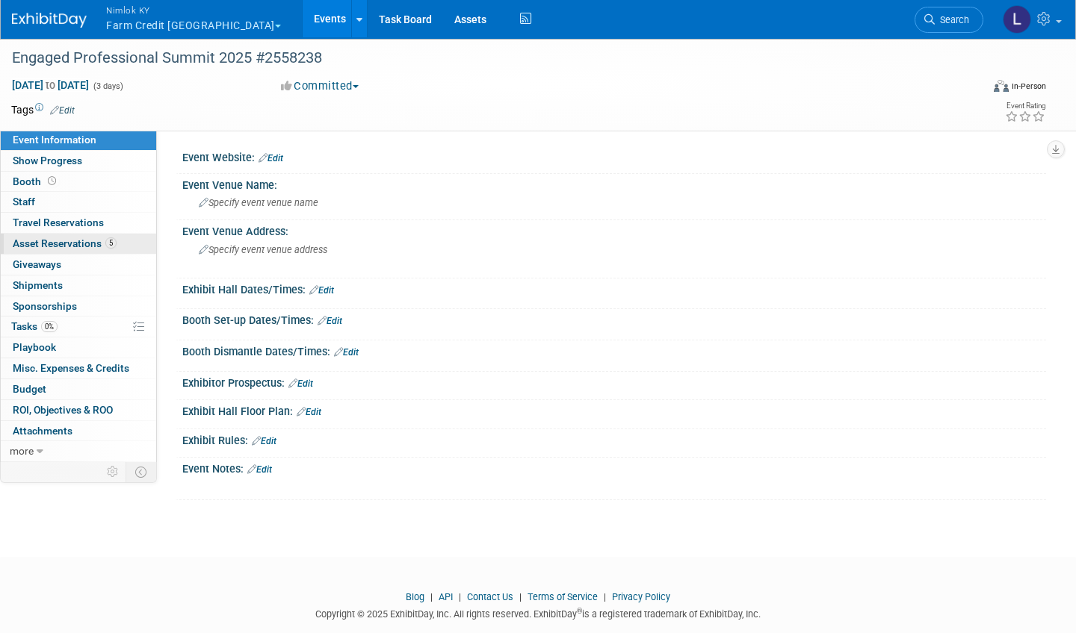
click at [63, 240] on span "Asset Reservations 5" at bounding box center [65, 244] width 104 height 12
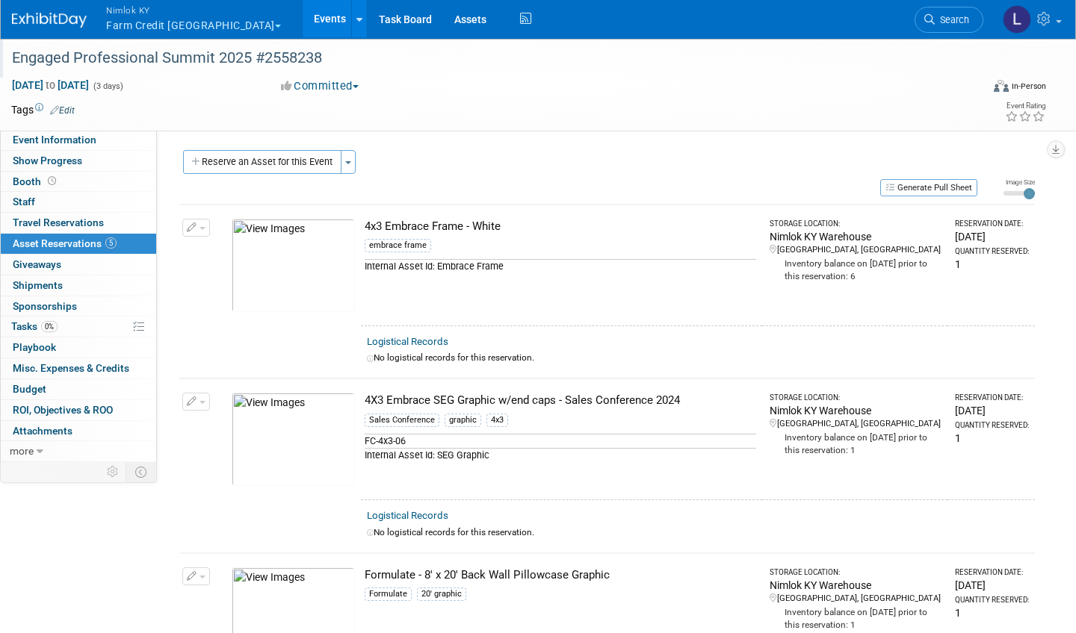
drag, startPoint x: 325, startPoint y: 58, endPoint x: 13, endPoint y: 58, distance: 312.3
click at [13, 58] on div "Engaged Professional Summit 2025 #2558238" at bounding box center [482, 58] width 951 height 27
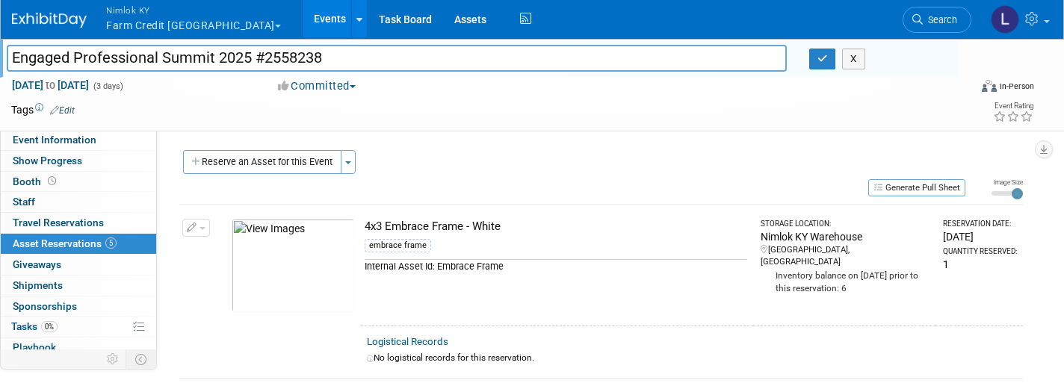
drag, startPoint x: 335, startPoint y: 58, endPoint x: 10, endPoint y: 58, distance: 324.2
click at [10, 58] on input "Engaged Professional Summit 2025 #2558238" at bounding box center [397, 58] width 780 height 26
click at [443, 16] on link "Assets" at bounding box center [470, 18] width 55 height 37
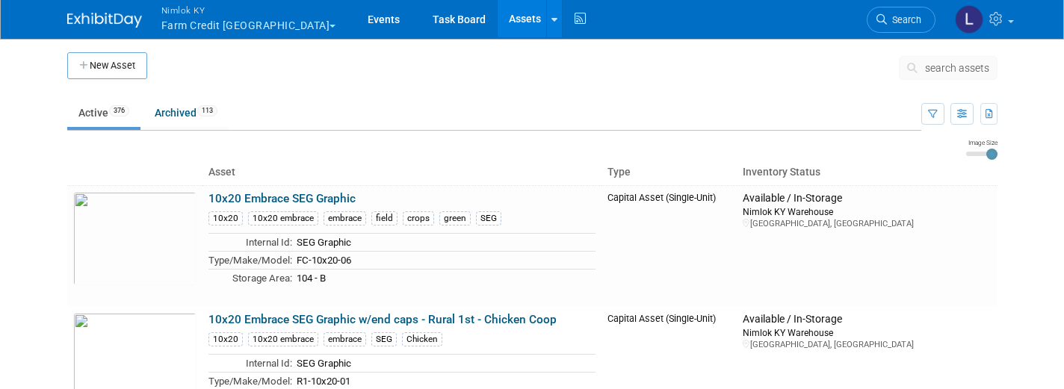
click at [951, 69] on span "search assets" at bounding box center [957, 68] width 64 height 12
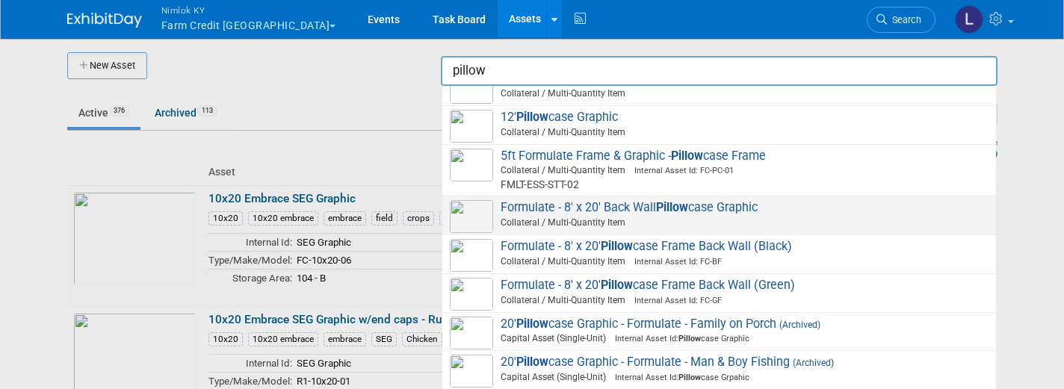
scroll to position [18, 0]
click at [683, 217] on span "Collateral / Multi-Quantity Item" at bounding box center [721, 223] width 534 height 13
type input "Formulate - 8&#39; x 20&#39; Back Wall Pillowcase Graphic"
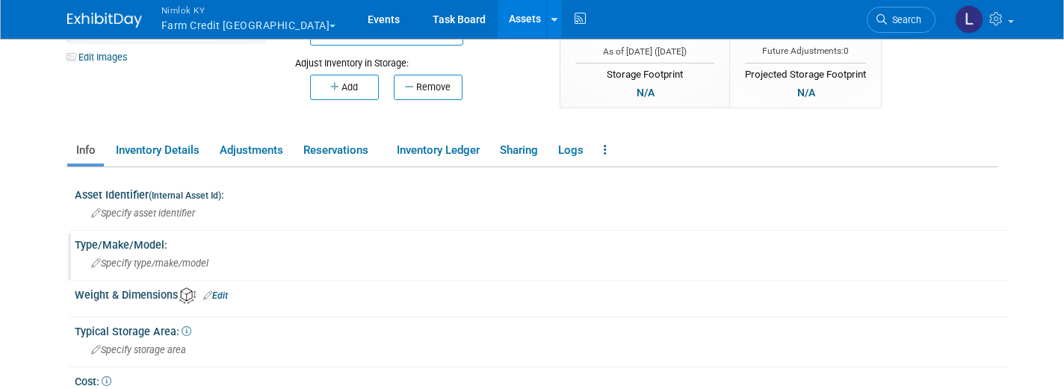
scroll to position [156, 0]
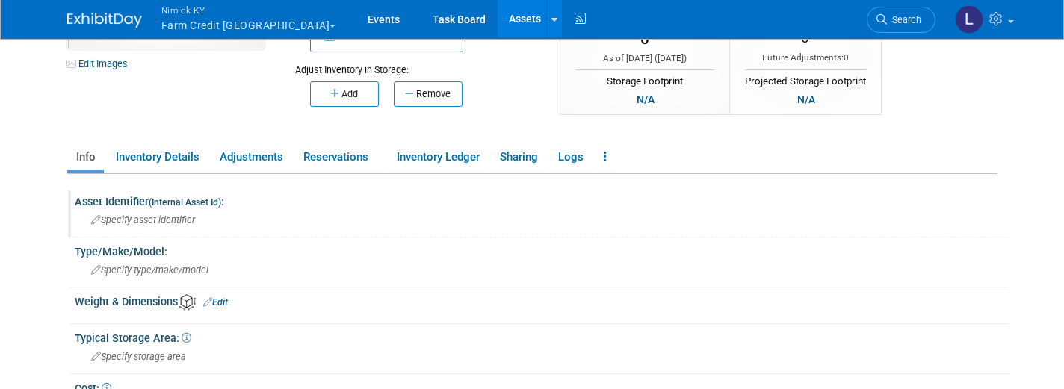
click at [158, 222] on span "Specify asset identifier" at bounding box center [143, 219] width 104 height 11
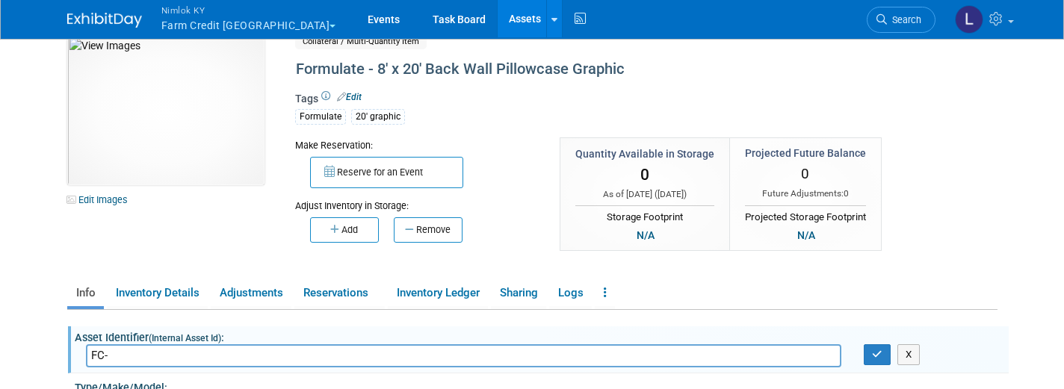
scroll to position [22, 0]
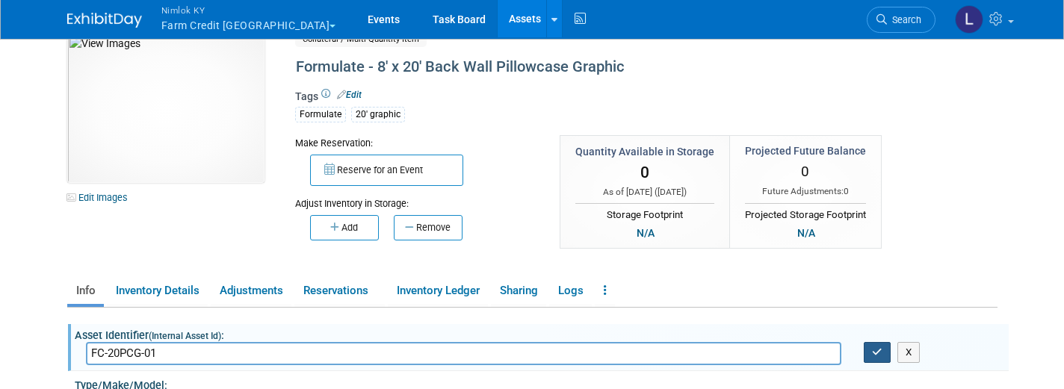
type input "FC-20PCG-01"
click at [876, 351] on icon "button" at bounding box center [877, 352] width 10 height 10
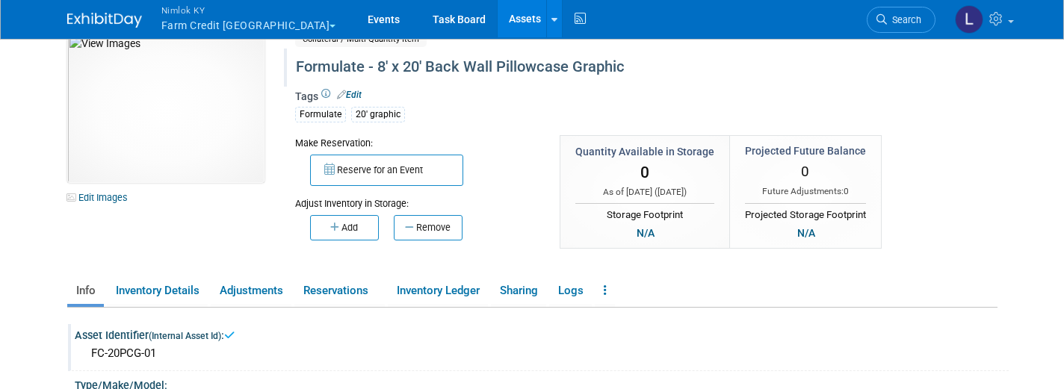
click at [633, 63] on div "Formulate - 8' x 20' Back Wall Pillowcase Graphic" at bounding box center [599, 67] width 617 height 27
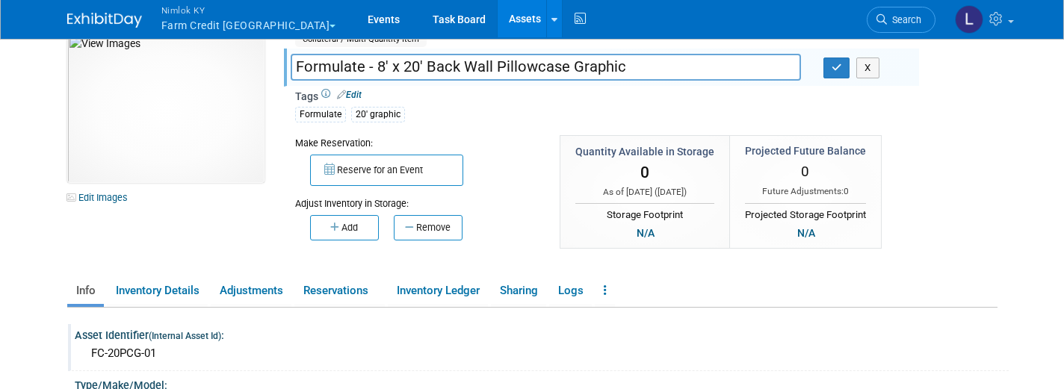
click at [633, 63] on input "Formulate - 8' x 20' Back Wall Pillowcase Graphic" at bounding box center [546, 67] width 510 height 26
drag, startPoint x: 633, startPoint y: 63, endPoint x: 444, endPoint y: 42, distance: 190.2
click at [444, 42] on div "Collateral / Multi-Quantity Item Shared Formulate - 8' x 20' Back Wall Pillowca…" at bounding box center [601, 150] width 613 height 232
click at [625, 64] on input "Formulate - 8' x 20' Back Wall Pillowcase Graphic" at bounding box center [546, 67] width 510 height 26
drag, startPoint x: 625, startPoint y: 64, endPoint x: 377, endPoint y: 66, distance: 248.0
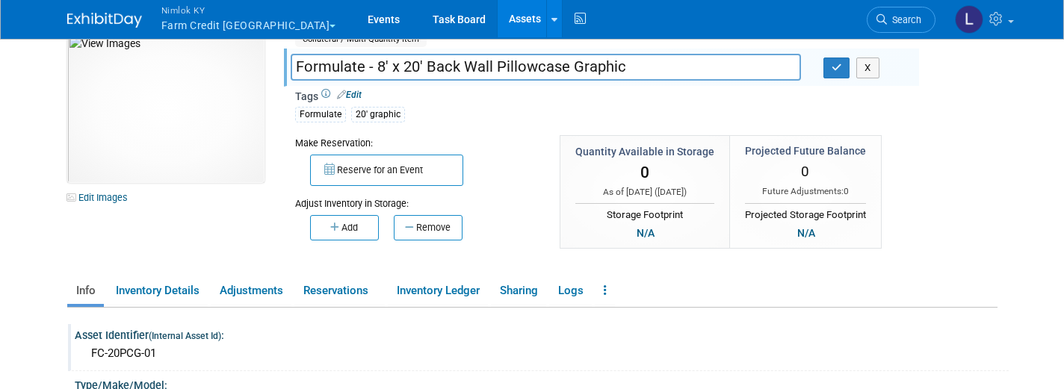
click at [377, 66] on input "Formulate - 8' x 20' Back Wall Pillowcase Graphic" at bounding box center [546, 67] width 510 height 26
click at [258, 25] on button "Nimlok KY Farm Credit [GEOGRAPHIC_DATA]" at bounding box center [257, 19] width 195 height 39
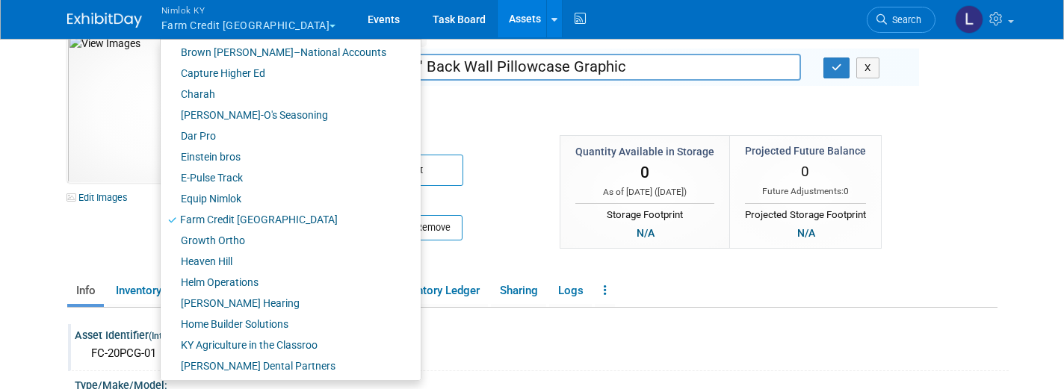
scroll to position [309, 0]
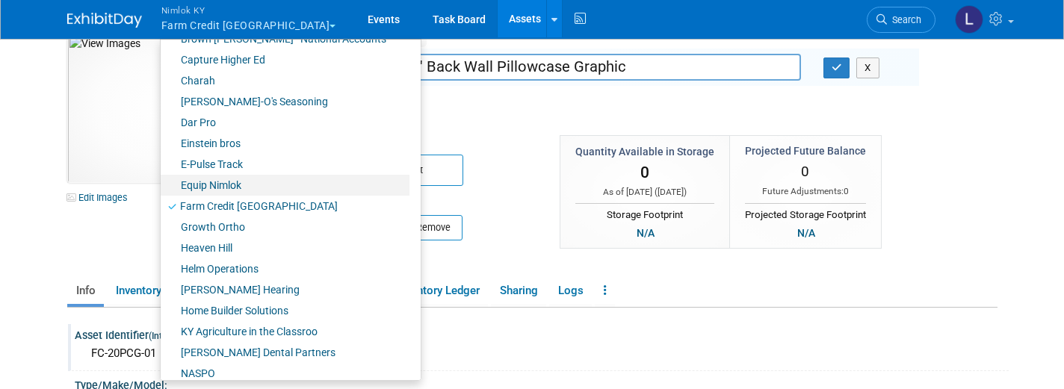
click at [217, 185] on link "Equip Nimlok" at bounding box center [285, 185] width 249 height 21
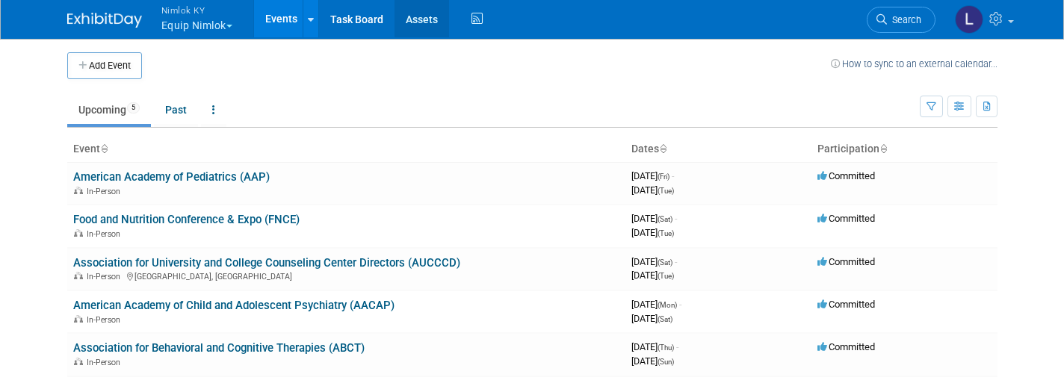
click at [425, 16] on link "Assets" at bounding box center [421, 18] width 55 height 37
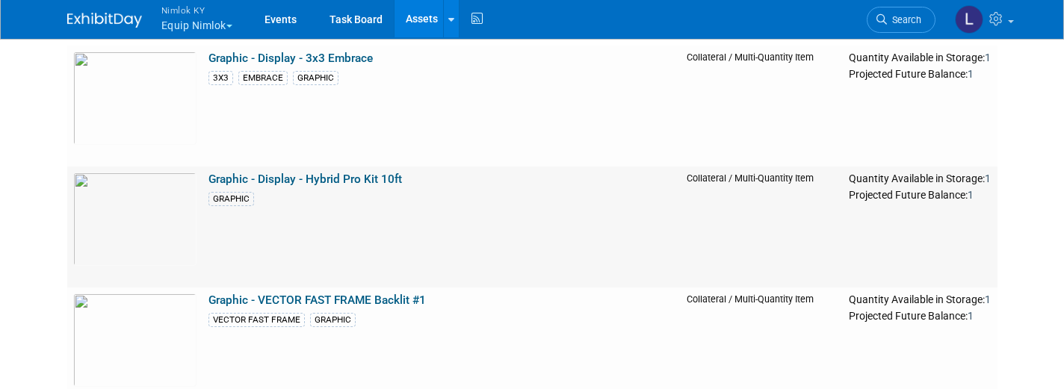
scroll to position [864, 0]
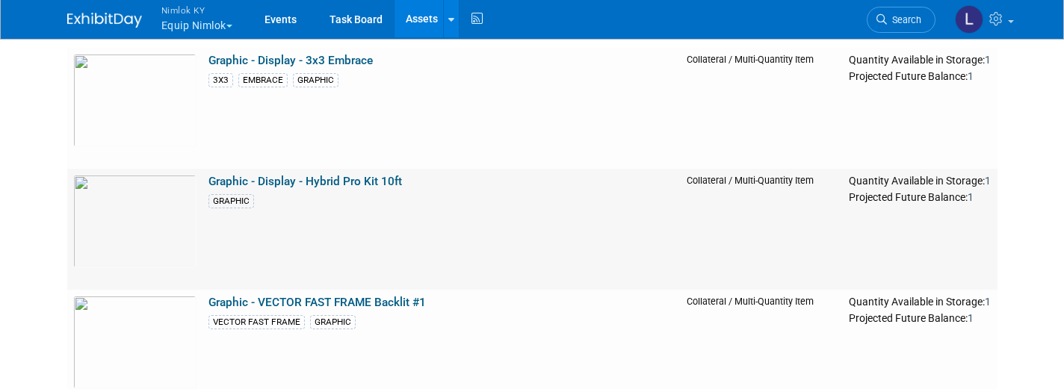
click at [311, 176] on link "Graphic - Display - Hybrid Pro Kit 10ft" at bounding box center [304, 181] width 193 height 13
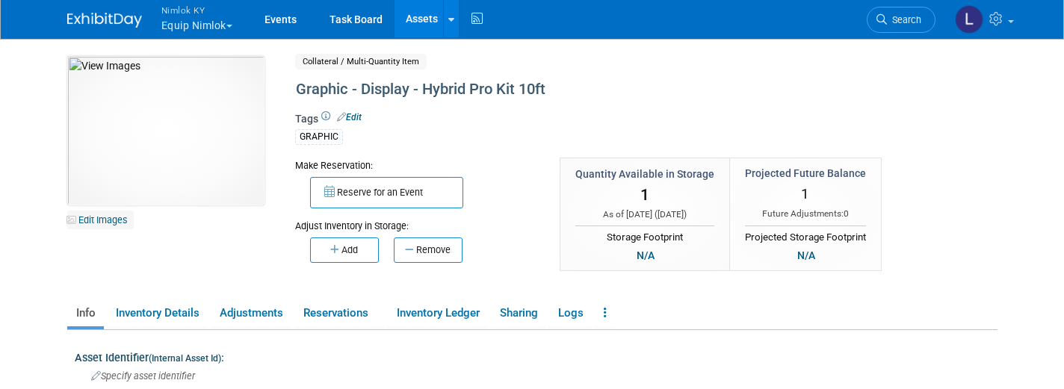
click at [104, 225] on link "Edit Images" at bounding box center [100, 220] width 66 height 19
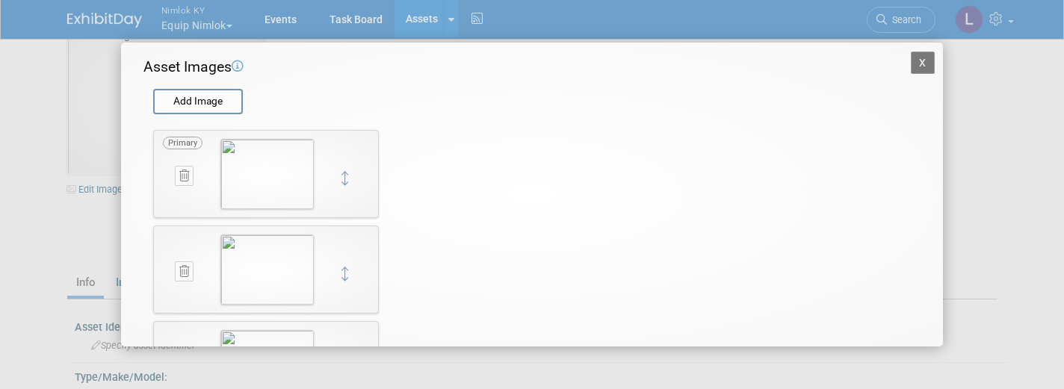
scroll to position [7, 0]
click at [931, 69] on button "X" at bounding box center [923, 63] width 24 height 22
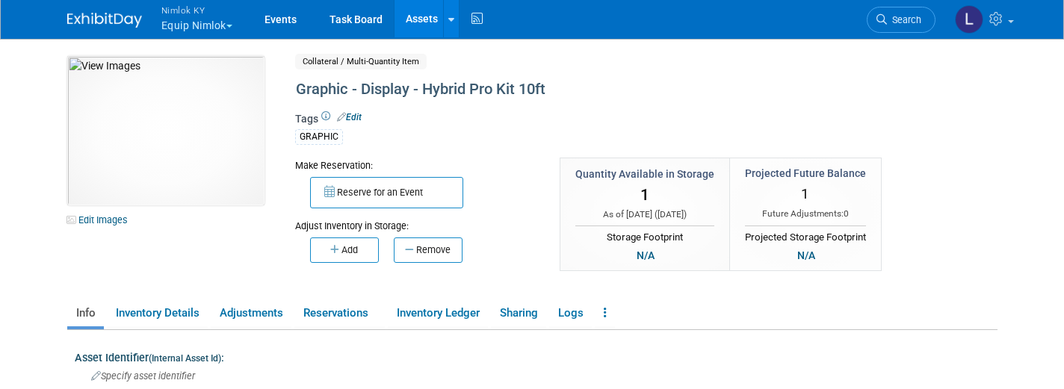
scroll to position [0, 0]
click at [424, 21] on link "Assets" at bounding box center [421, 18] width 55 height 37
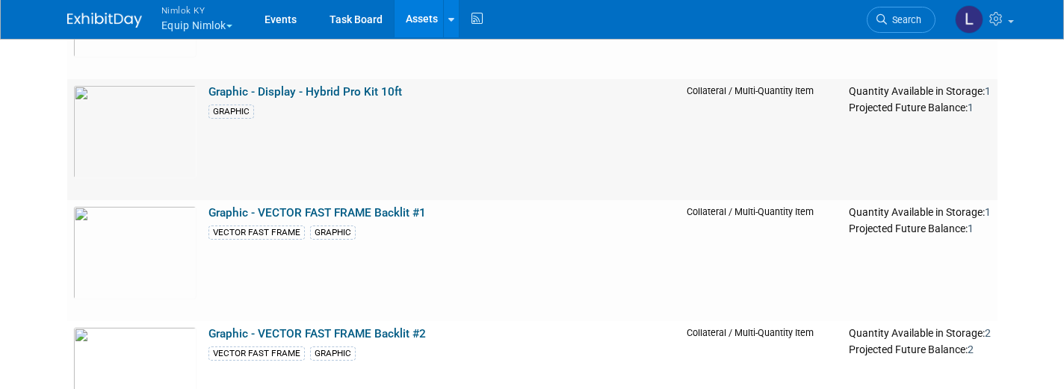
scroll to position [939, 0]
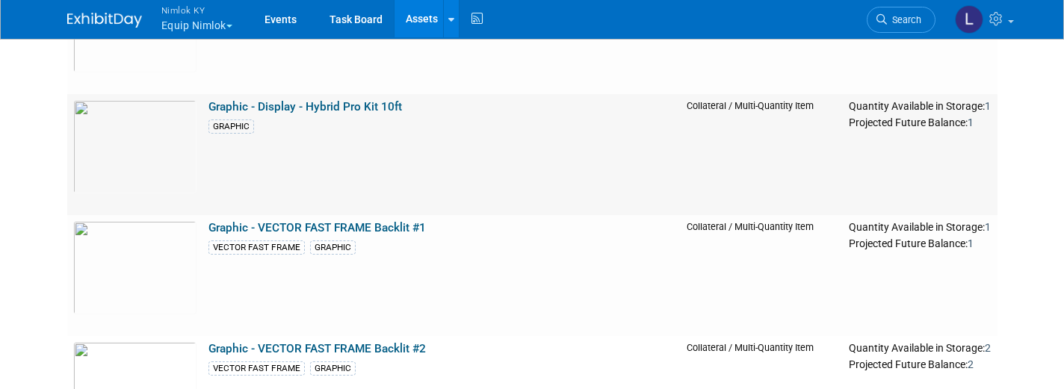
click at [288, 102] on link "Graphic - Display - Hybrid Pro Kit 10ft" at bounding box center [304, 106] width 193 height 13
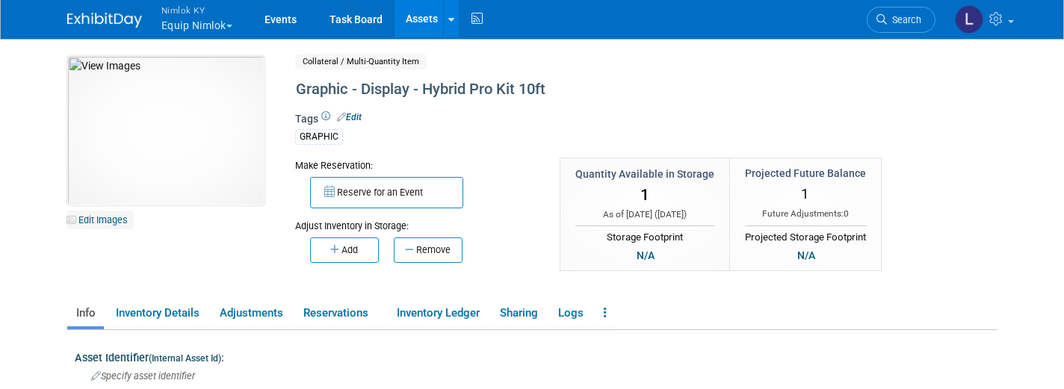
click at [102, 224] on link "Edit Images" at bounding box center [100, 220] width 66 height 19
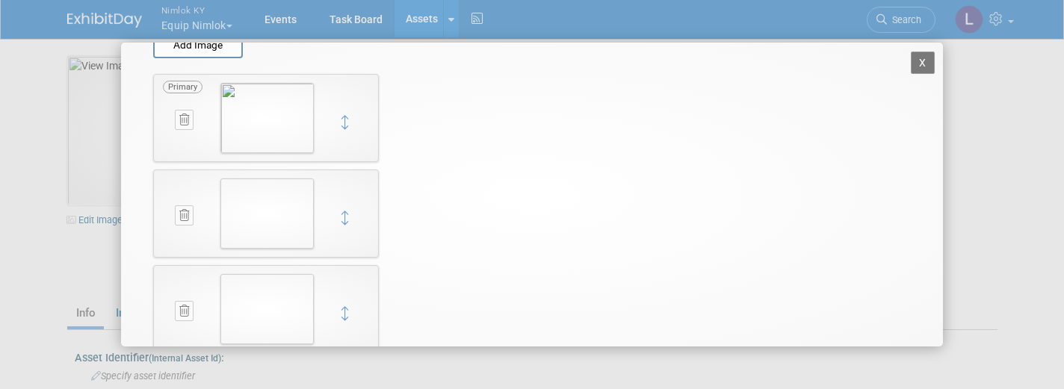
scroll to position [105, 0]
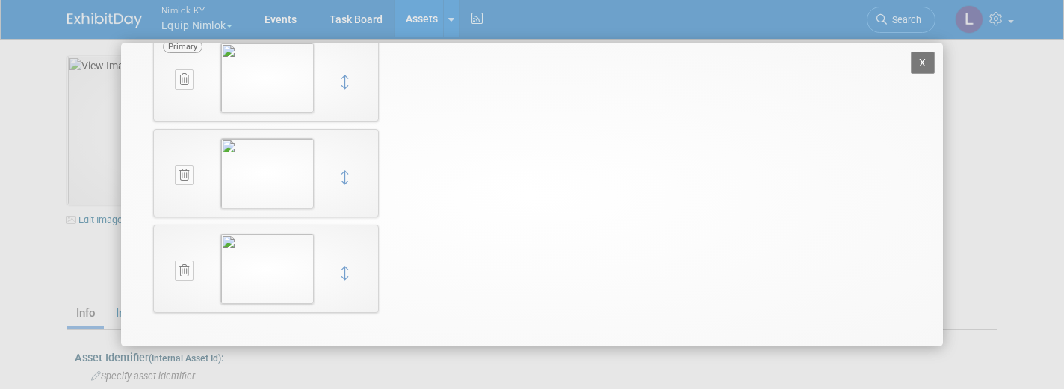
click at [251, 185] on img at bounding box center [266, 173] width 93 height 70
click at [273, 173] on img at bounding box center [266, 173] width 93 height 70
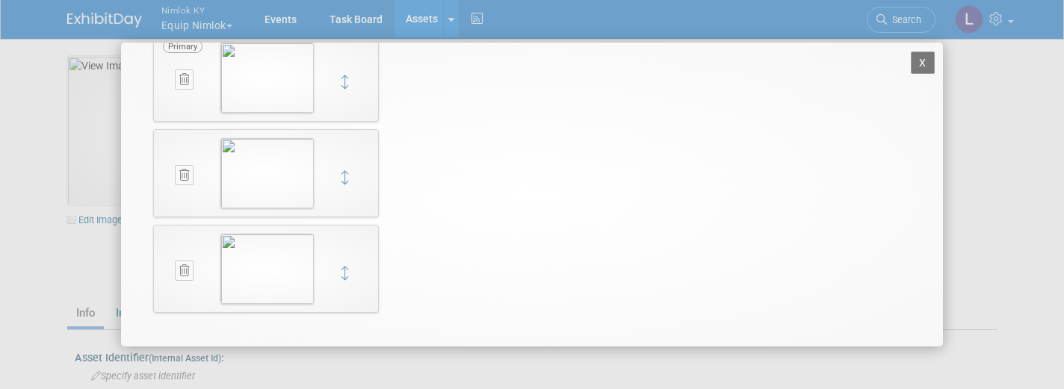
click at [932, 56] on button "X" at bounding box center [923, 63] width 24 height 22
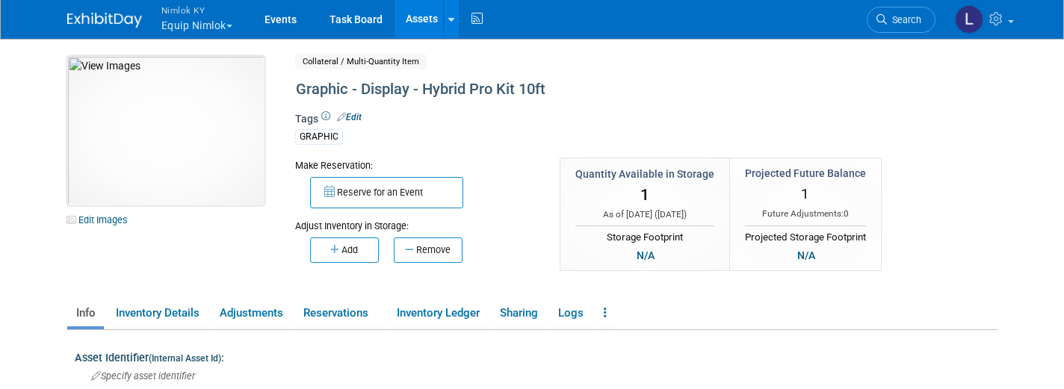
click at [170, 157] on img at bounding box center [165, 130] width 197 height 149
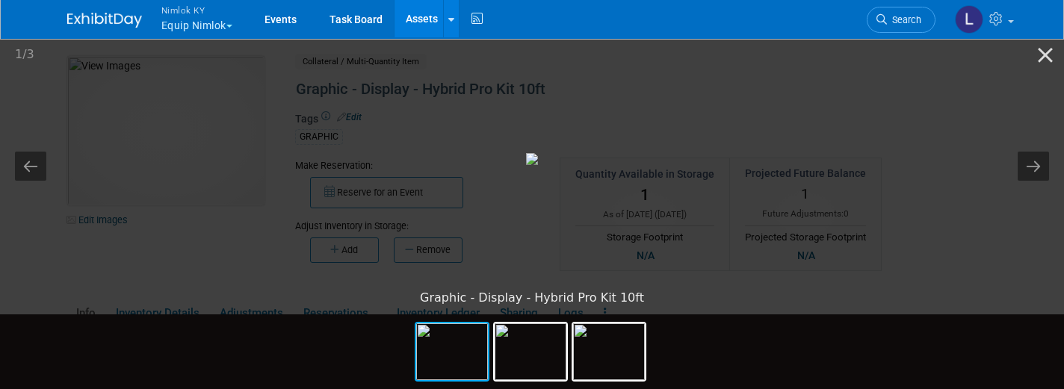
scroll to position [0, 0]
click at [1043, 165] on button "Next slide" at bounding box center [1032, 166] width 31 height 29
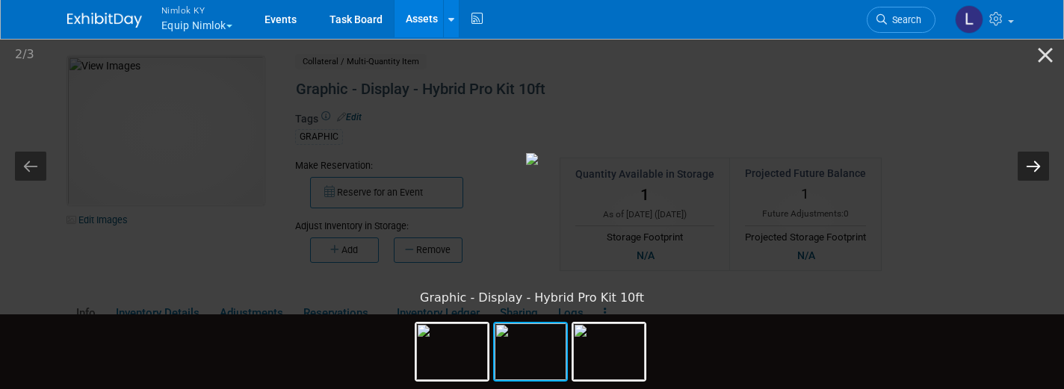
click at [1043, 165] on button "Next slide" at bounding box center [1032, 166] width 31 height 29
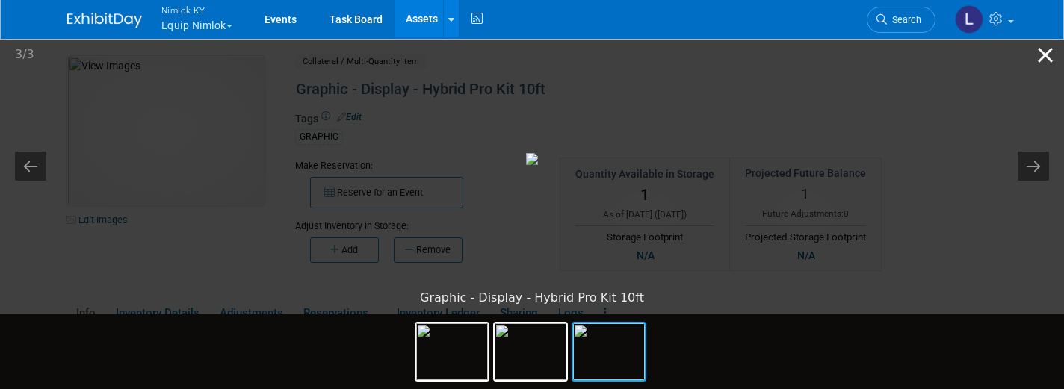
click at [1048, 58] on button "Close gallery" at bounding box center [1044, 54] width 37 height 35
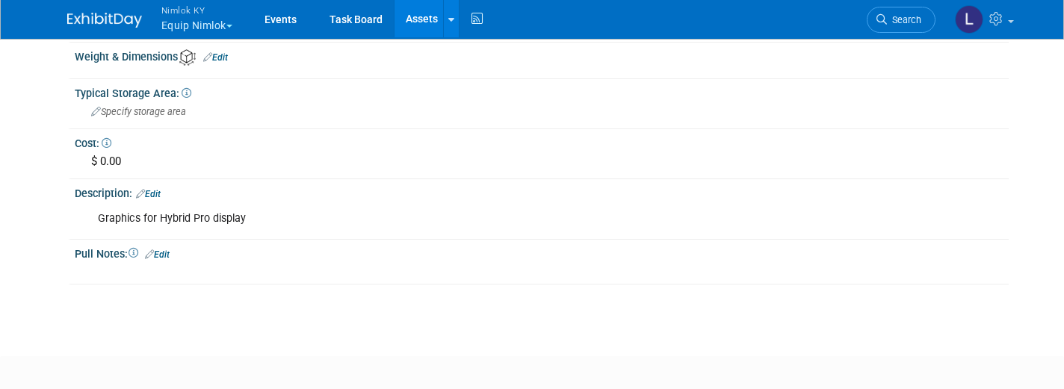
scroll to position [384, 0]
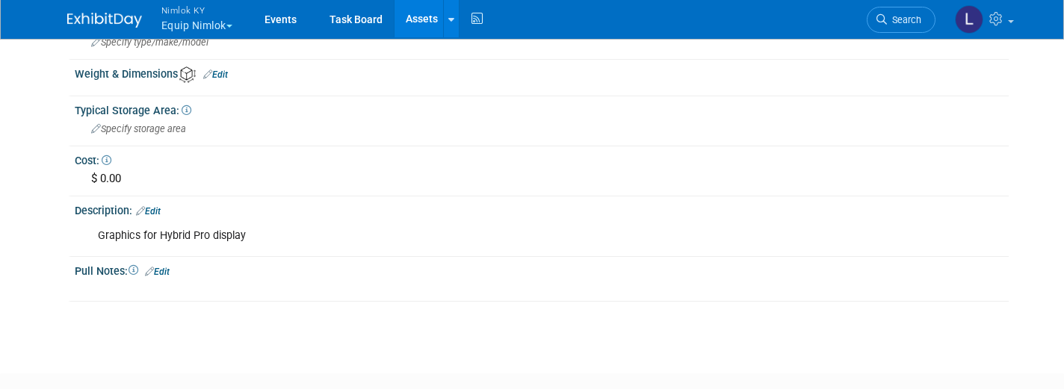
click at [161, 206] on link "Edit" at bounding box center [148, 211] width 25 height 10
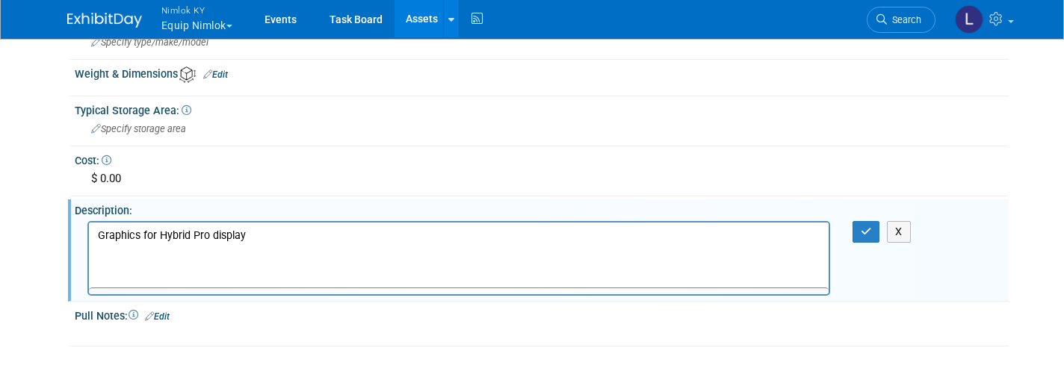
scroll to position [0, 0]
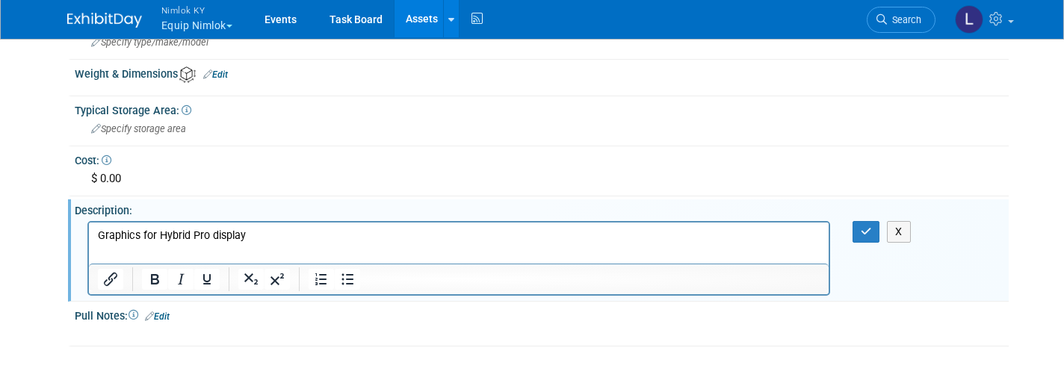
click at [247, 235] on p "Graphics for Hybrid Pro display" at bounding box center [458, 235] width 722 height 15
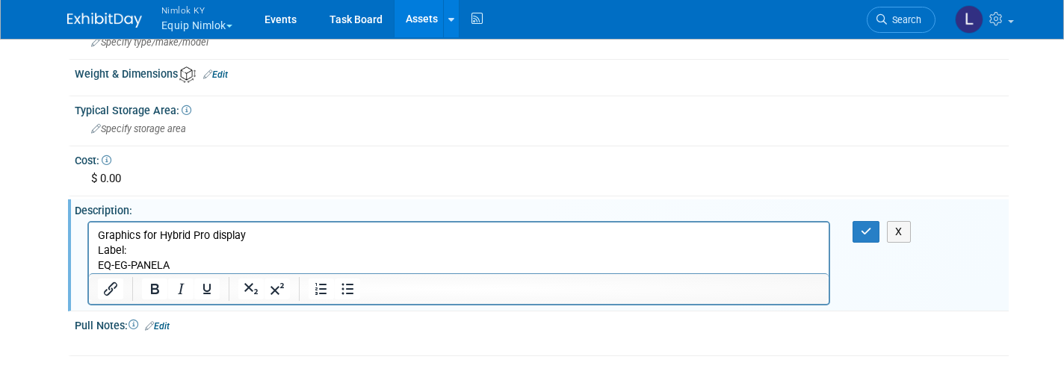
click at [175, 262] on p "EQ-EG-PANELA" at bounding box center [458, 265] width 722 height 15
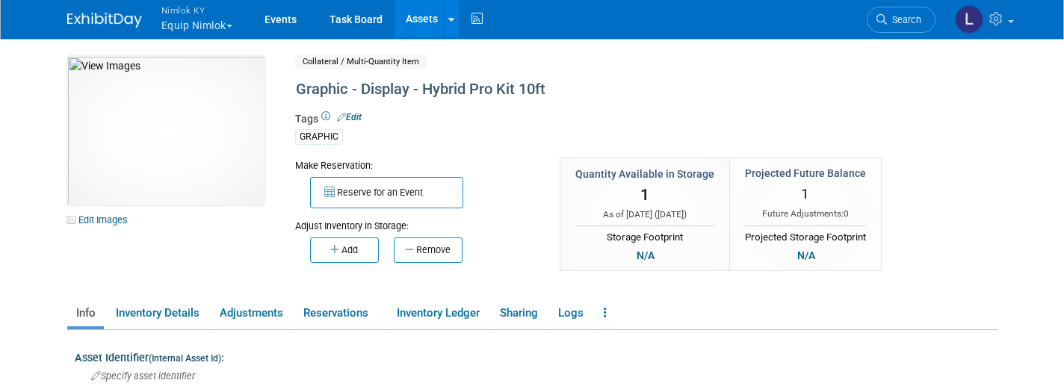
click at [412, 25] on link "Assets" at bounding box center [421, 18] width 55 height 37
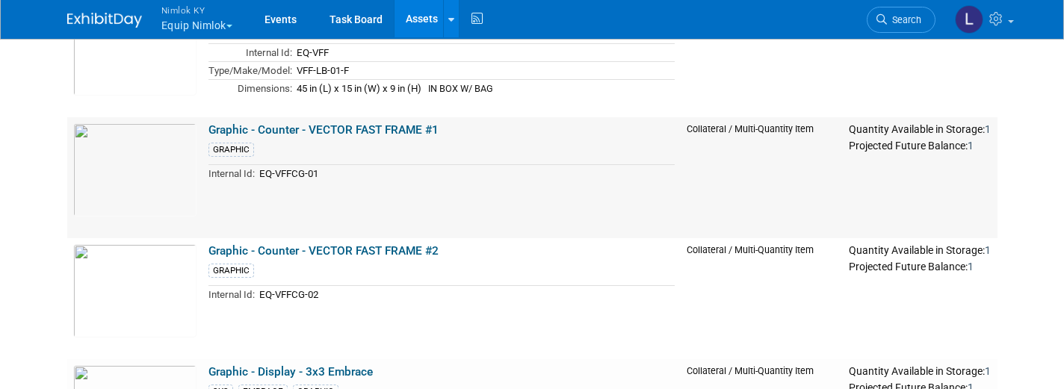
scroll to position [567, 0]
